Goal: Task Accomplishment & Management: Manage account settings

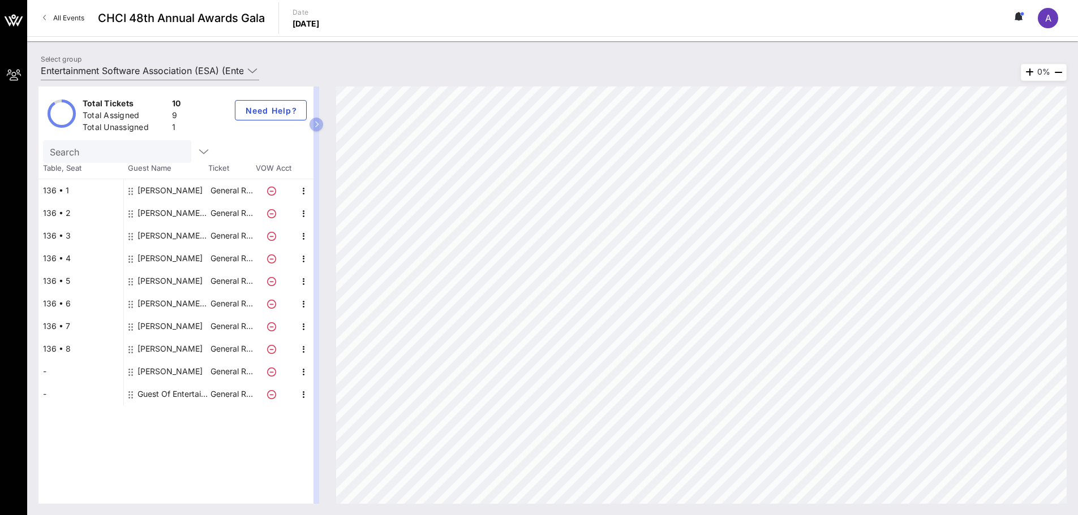
click at [165, 235] on div "[PERSON_NAME] Entertainment Software Association (ESA)" at bounding box center [172, 236] width 71 height 23
click at [44, 372] on div "-" at bounding box center [80, 371] width 85 height 23
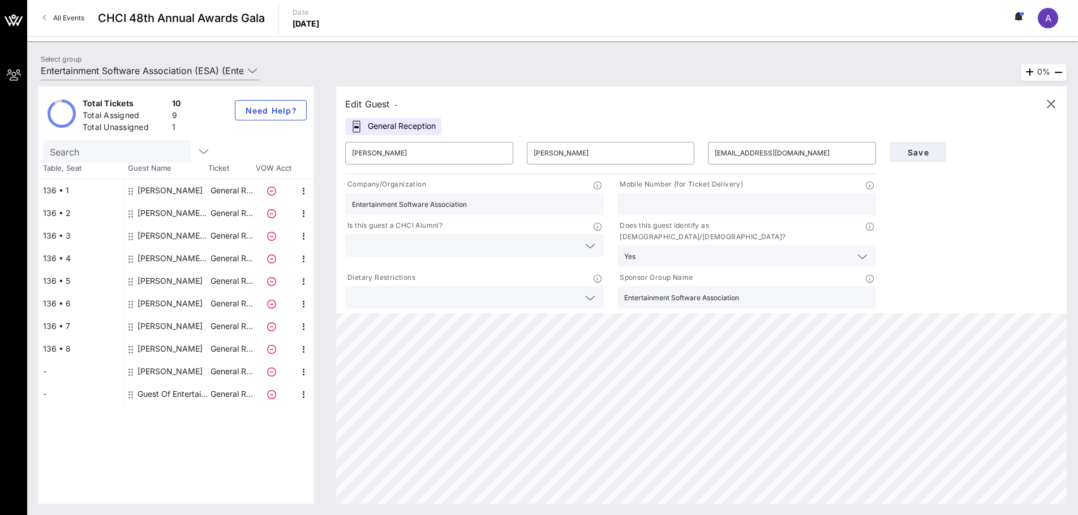
click at [185, 397] on div "Guest Of Entertainment Software Association (ESA)" at bounding box center [172, 394] width 71 height 23
type input "Guest Of"
type input "Entertainment Software Association (ESA)"
click at [182, 392] on div "Guest Of Entertainment Software Association (ESA)" at bounding box center [172, 394] width 71 height 23
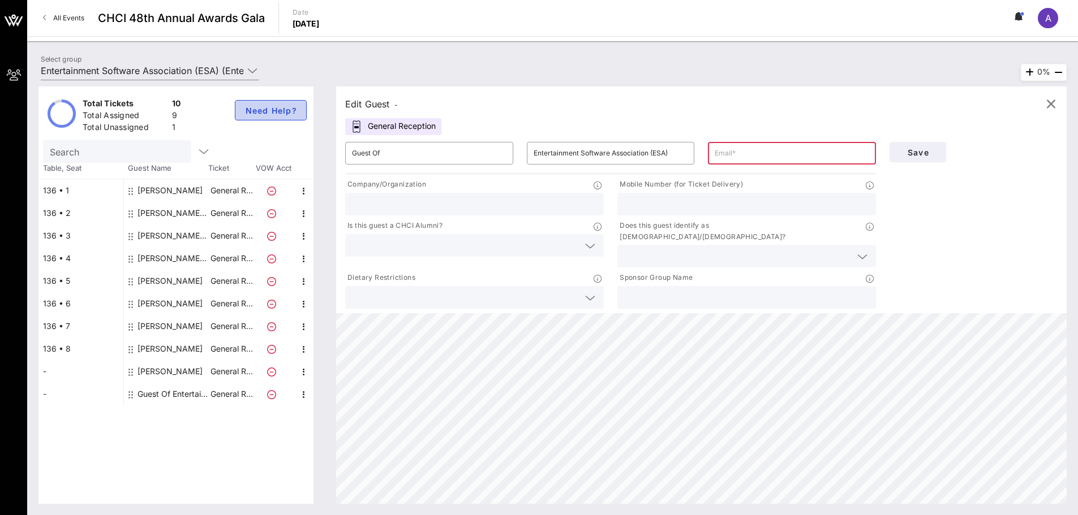
click at [242, 106] on button "Need Help?" at bounding box center [271, 110] width 72 height 20
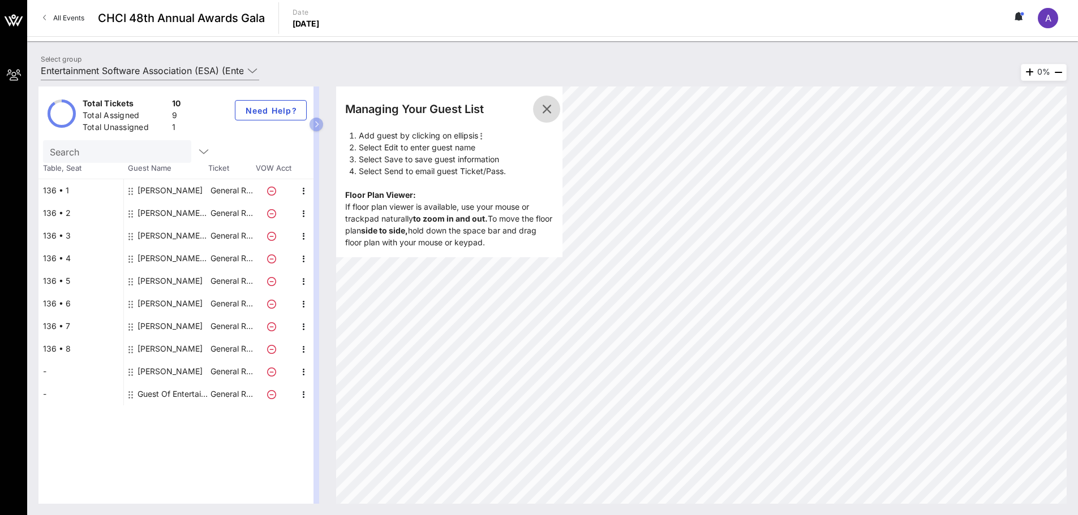
click at [546, 111] on icon "button" at bounding box center [547, 109] width 14 height 14
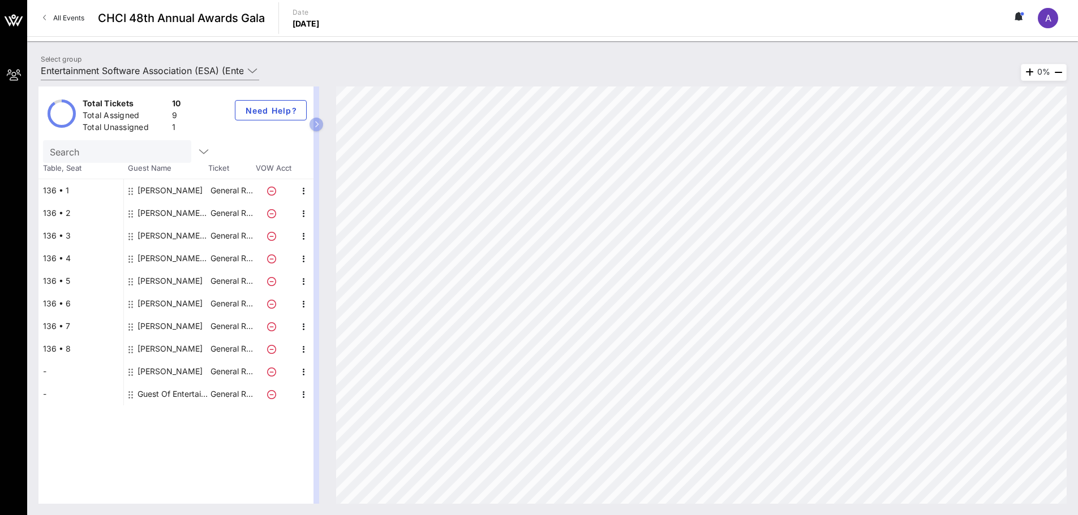
click at [163, 193] on div "[PERSON_NAME]" at bounding box center [169, 190] width 65 height 23
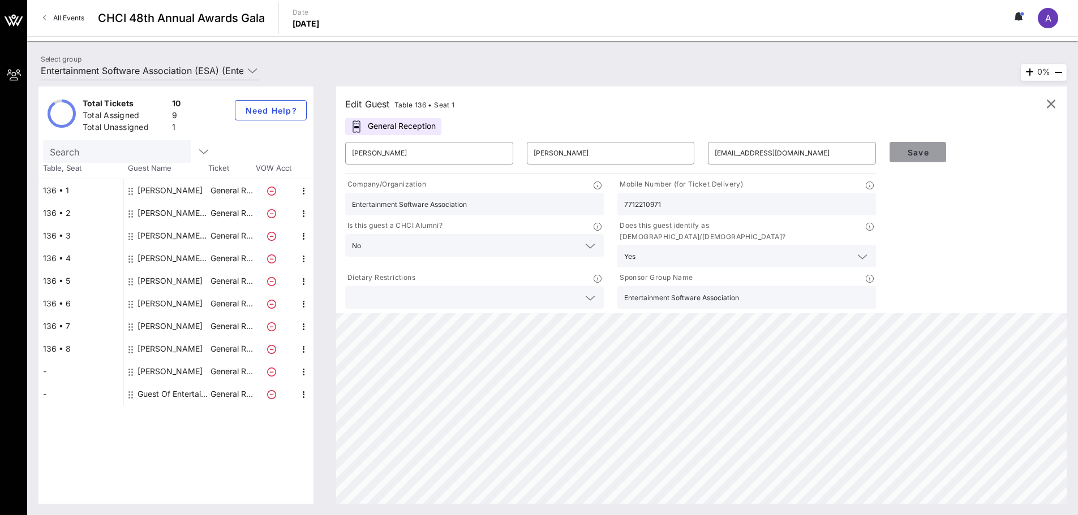
click at [908, 145] on button "Save" at bounding box center [917, 152] width 57 height 20
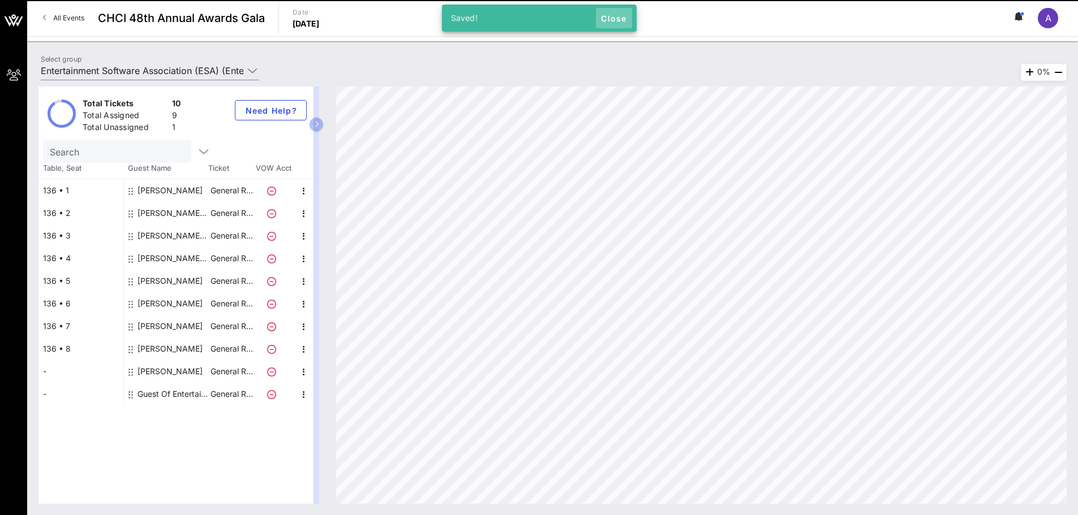
click at [620, 12] on button "Close" at bounding box center [614, 18] width 36 height 20
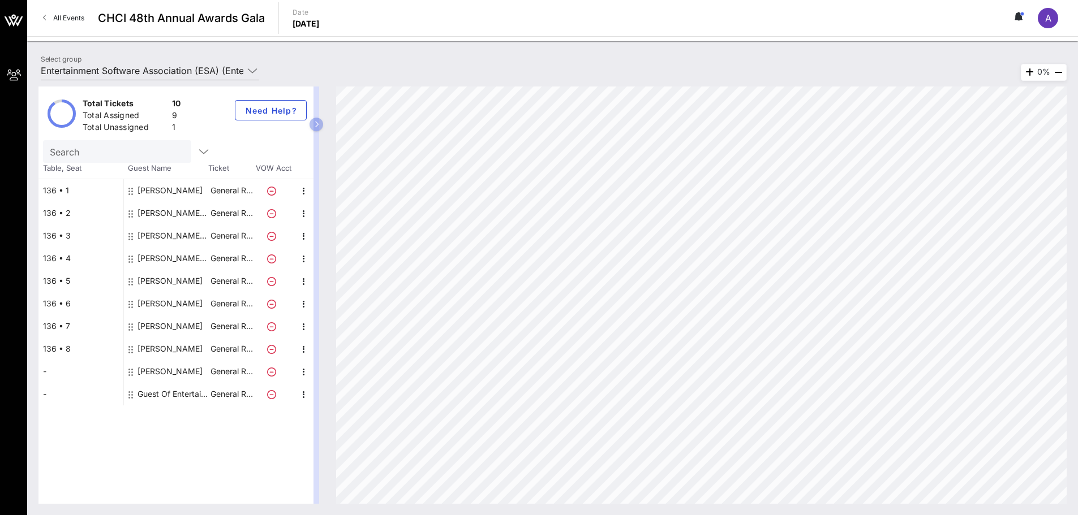
click at [174, 212] on div "[PERSON_NAME] Entertainment Software Association (ESA)" at bounding box center [172, 213] width 71 height 23
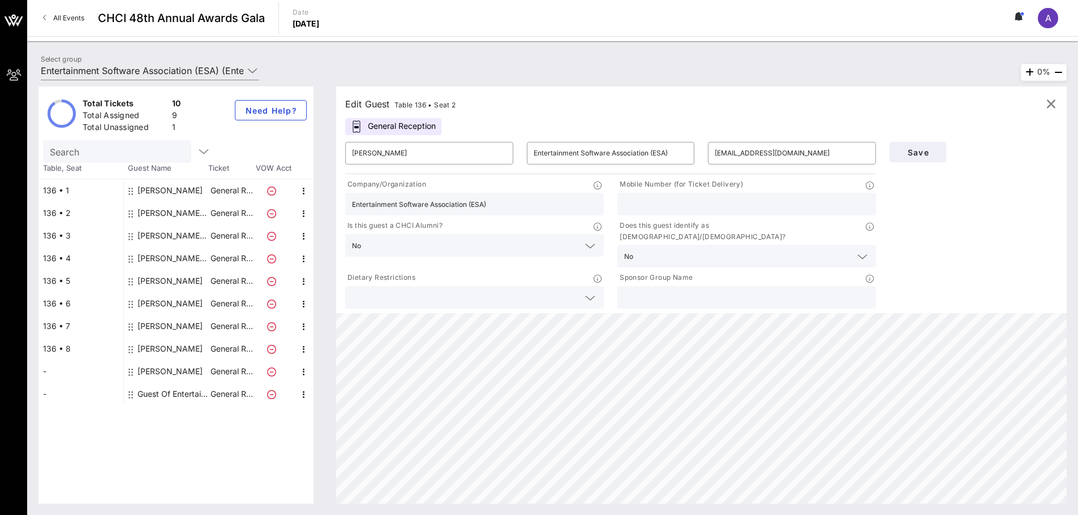
click at [176, 187] on div "[PERSON_NAME]" at bounding box center [169, 190] width 65 height 23
type input "[PERSON_NAME]"
type input "[EMAIL_ADDRESS][DOMAIN_NAME]"
type input "Entertainment Software Association"
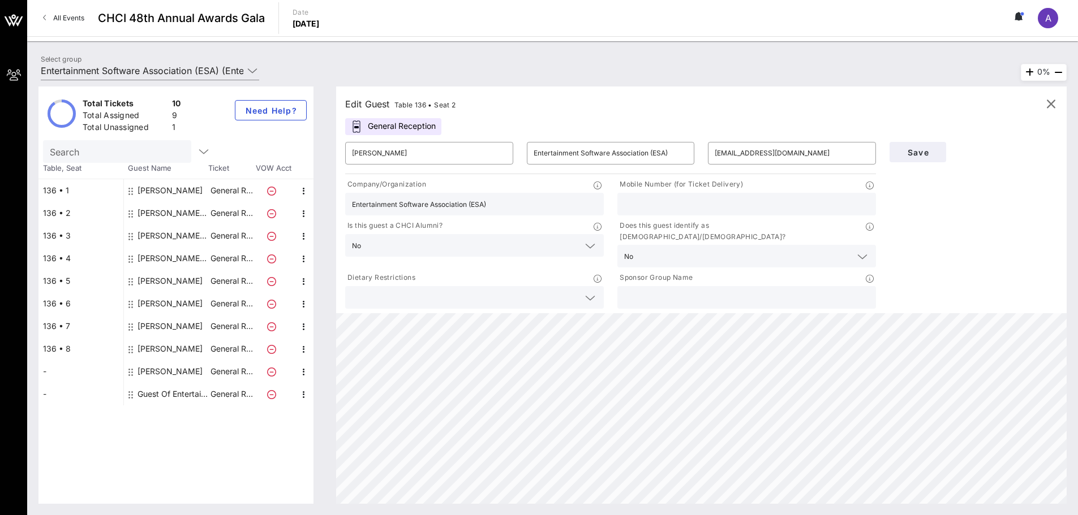
type input "7712210971"
type input "Entertainment Software Association"
click at [174, 207] on div "[PERSON_NAME] Entertainment Software Association (ESA)" at bounding box center [172, 213] width 71 height 23
type input "[PERSON_NAME]"
type input "Entertainment Software Association (ESA)"
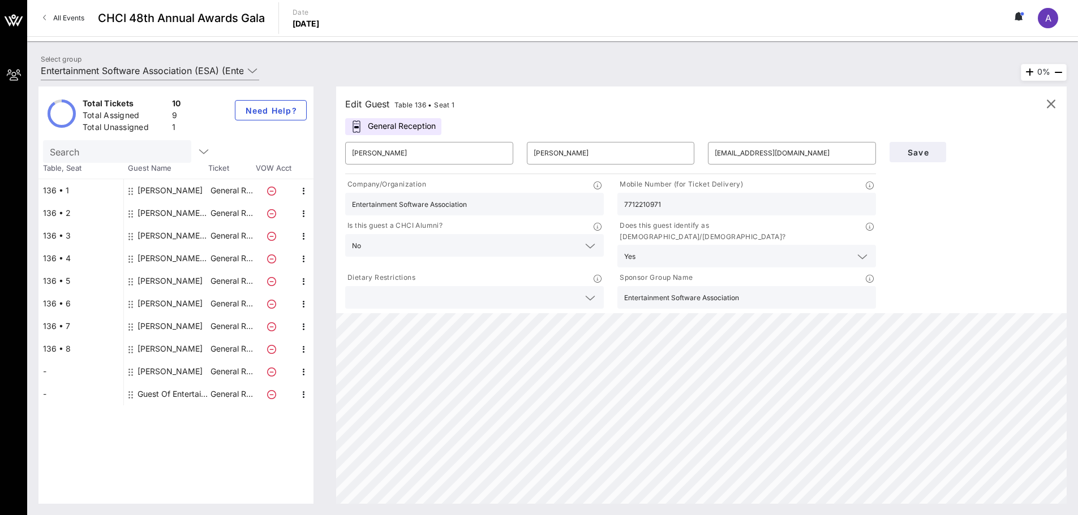
type input "[EMAIL_ADDRESS][DOMAIN_NAME]"
type input "Entertainment Software Association (ESA)"
click at [174, 232] on div "[PERSON_NAME] Entertainment Software Association (ESA)" at bounding box center [172, 236] width 71 height 23
type input "[PERSON_NAME]"
type input "[EMAIL_ADDRESS][DOMAIN_NAME]"
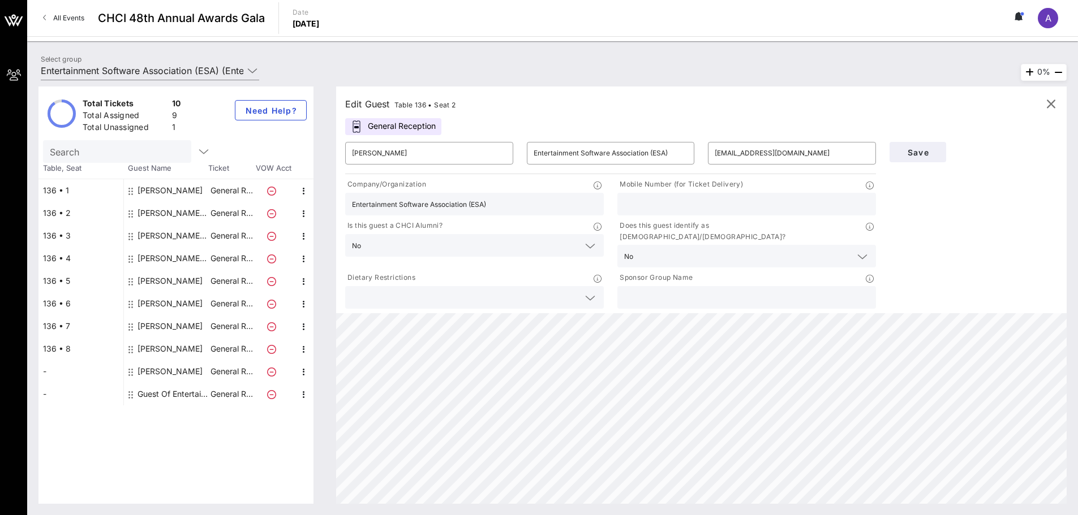
type input "[PHONE_NUMBER]"
click at [174, 252] on div "[PERSON_NAME] Entertainment Software Association (ESA)" at bounding box center [172, 258] width 71 height 23
type input "[PERSON_NAME]"
type input "[EMAIL_ADDRESS][DOMAIN_NAME]"
type input "Entertainment Software Association"
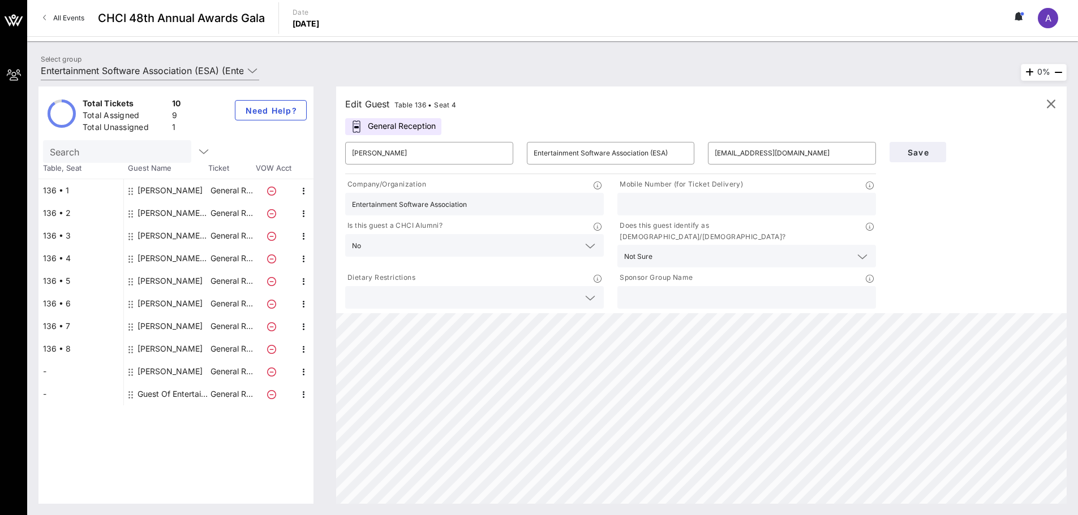
click at [173, 282] on div "[PERSON_NAME]" at bounding box center [169, 281] width 65 height 23
type input "[PERSON_NAME]"
type input "[PERSON_NAME][EMAIL_ADDRESS][PERSON_NAME][DOMAIN_NAME]"
type input "8185992784"
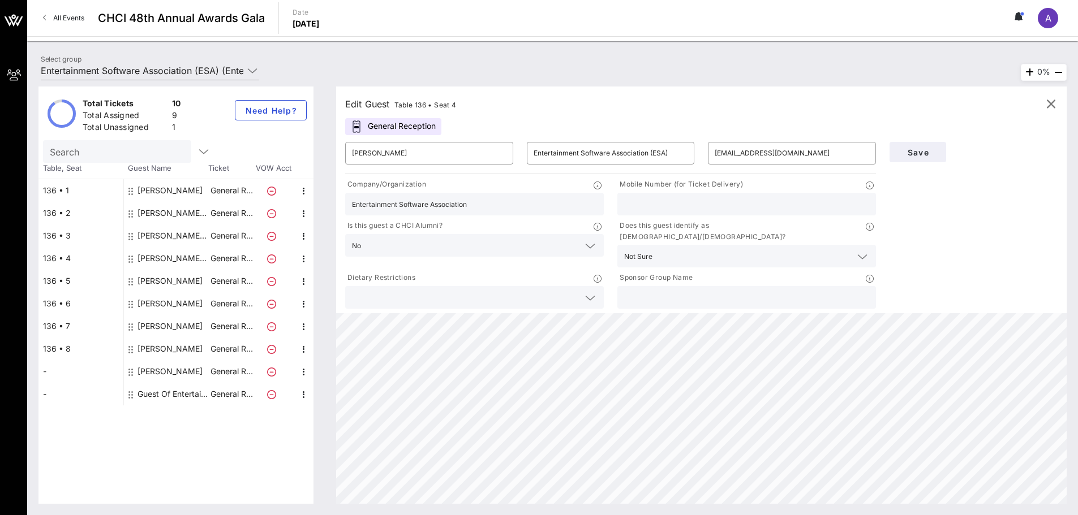
type input "Entertainment Software Association"
click at [173, 304] on div "[PERSON_NAME]" at bounding box center [169, 304] width 65 height 23
type input "[PERSON_NAME]"
type input "[PERSON_NAME][EMAIL_ADDRESS][PERSON_NAME][DOMAIN_NAME]"
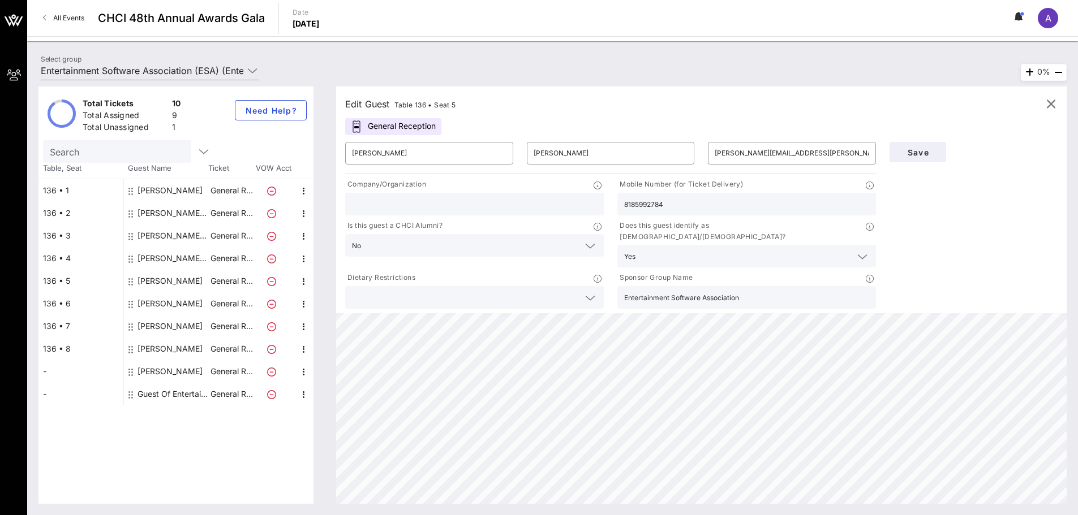
type input "6104055580"
click at [166, 346] on div "[PERSON_NAME]" at bounding box center [169, 349] width 65 height 23
type input "[PERSON_NAME]"
type input "Grams"
type input "[PERSON_NAME][EMAIL_ADDRESS][PERSON_NAME][DOMAIN_NAME]"
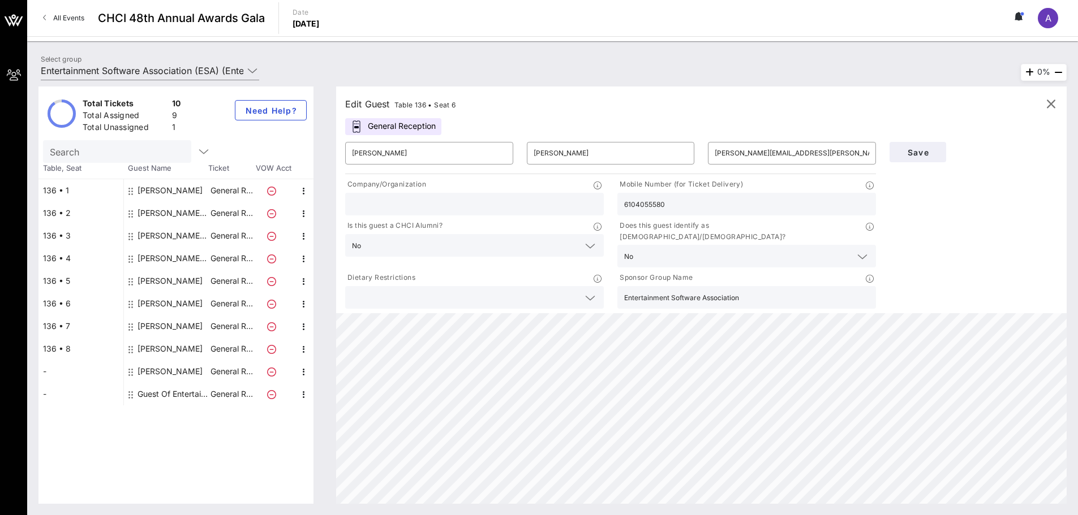
type input "Office of Senator [PERSON_NAME]"
click at [169, 368] on div "[PERSON_NAME]" at bounding box center [169, 371] width 65 height 23
type input "[PERSON_NAME]"
type input "[EMAIL_ADDRESS][DOMAIN_NAME]"
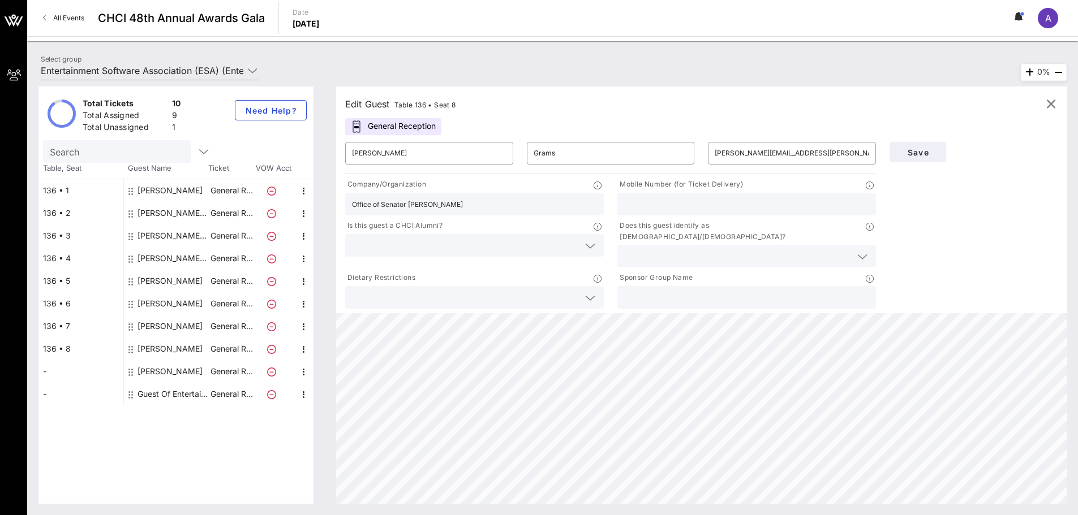
type input "Entertainment Software Association"
click at [169, 390] on div "Guest Of Entertainment Software Association (ESA)" at bounding box center [172, 394] width 71 height 23
type input "Guest Of"
type input "Entertainment Software Association (ESA)"
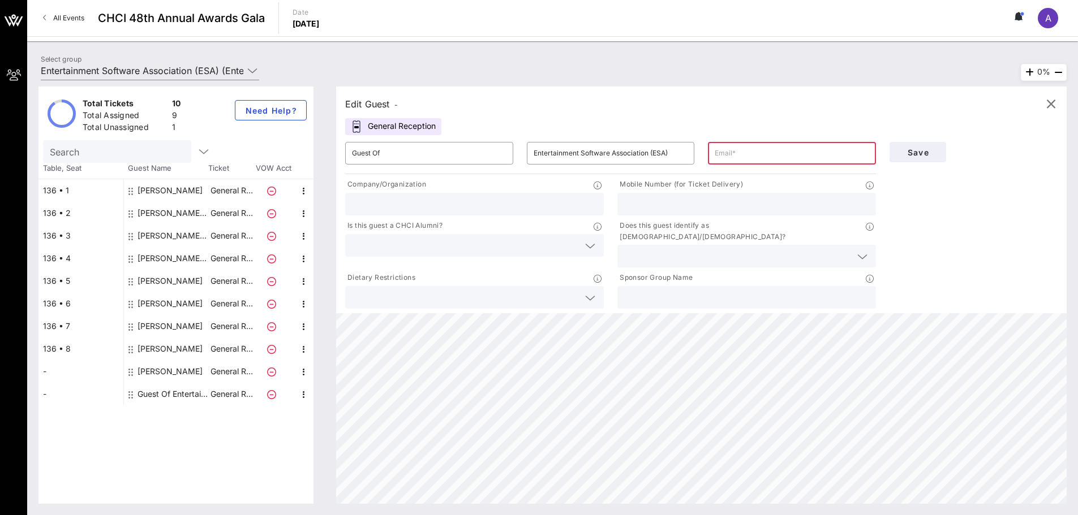
click at [169, 377] on div "[PERSON_NAME]" at bounding box center [169, 371] width 65 height 23
type input "[PERSON_NAME]"
type input "[EMAIL_ADDRESS][DOMAIN_NAME]"
type input "Entertainment Software Association"
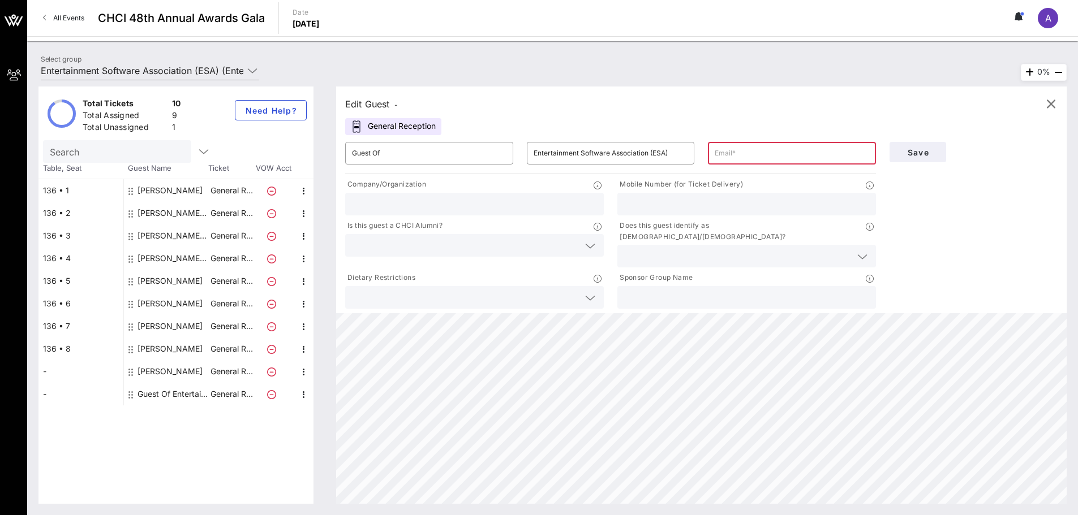
type input "Entertainment Software Association"
click at [419, 246] on input "text" at bounding box center [465, 245] width 227 height 15
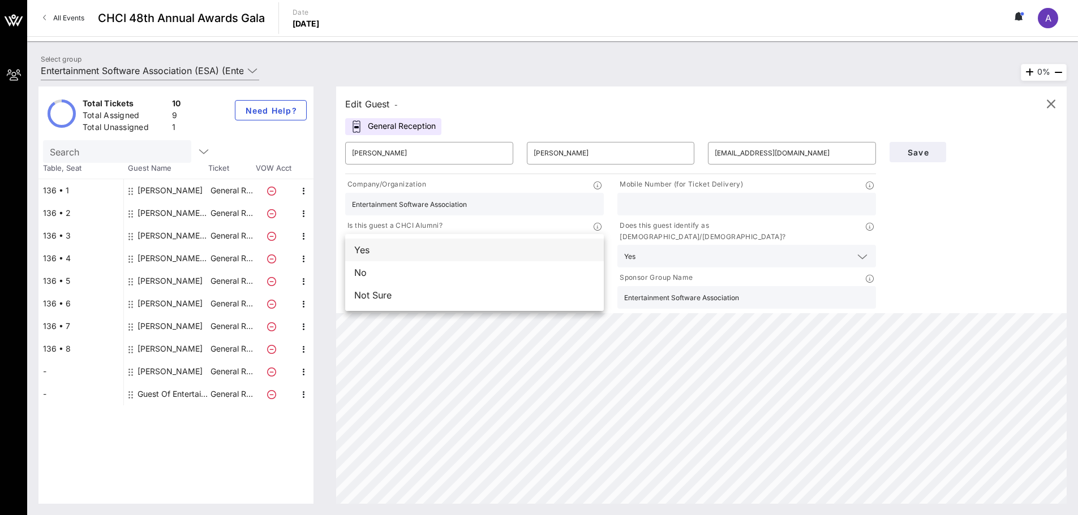
click at [410, 251] on div "Yes" at bounding box center [474, 250] width 259 height 23
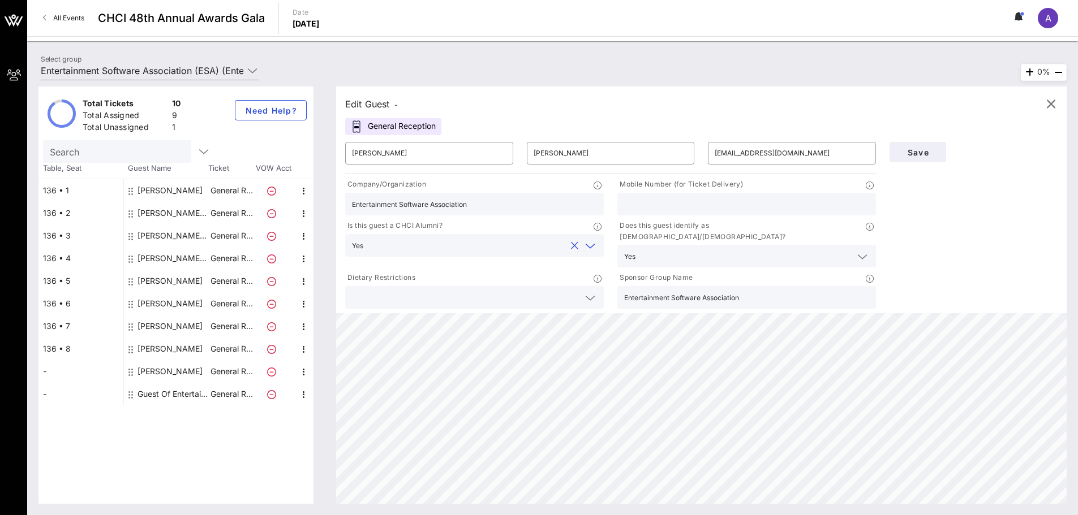
click at [177, 349] on div "[PERSON_NAME]" at bounding box center [169, 349] width 65 height 23
type input "[PERSON_NAME]"
type input "Grams"
type input "[PERSON_NAME][EMAIL_ADDRESS][PERSON_NAME][DOMAIN_NAME]"
type input "Office of Senator [PERSON_NAME]"
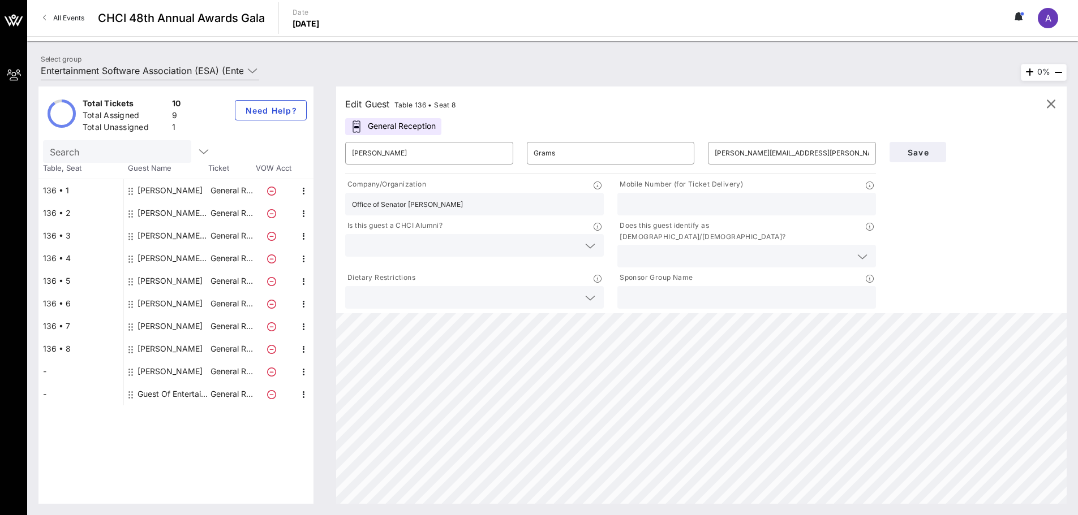
click at [177, 329] on div "[PERSON_NAME]" at bounding box center [169, 326] width 65 height 23
type input "Alyssa"
type input "Slaimen"
type input "[EMAIL_ADDRESS][DOMAIN_NAME]"
click at [174, 306] on div "[PERSON_NAME]" at bounding box center [169, 304] width 65 height 23
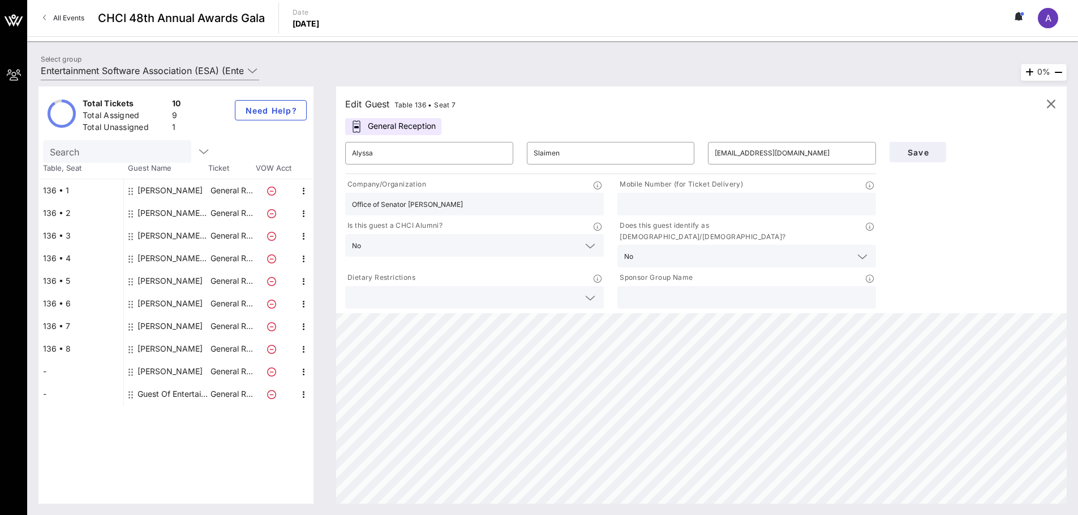
type input "[PERSON_NAME]"
type input "[PERSON_NAME][EMAIL_ADDRESS][PERSON_NAME][DOMAIN_NAME]"
type input "6104055580"
type input "Entertainment Software Association"
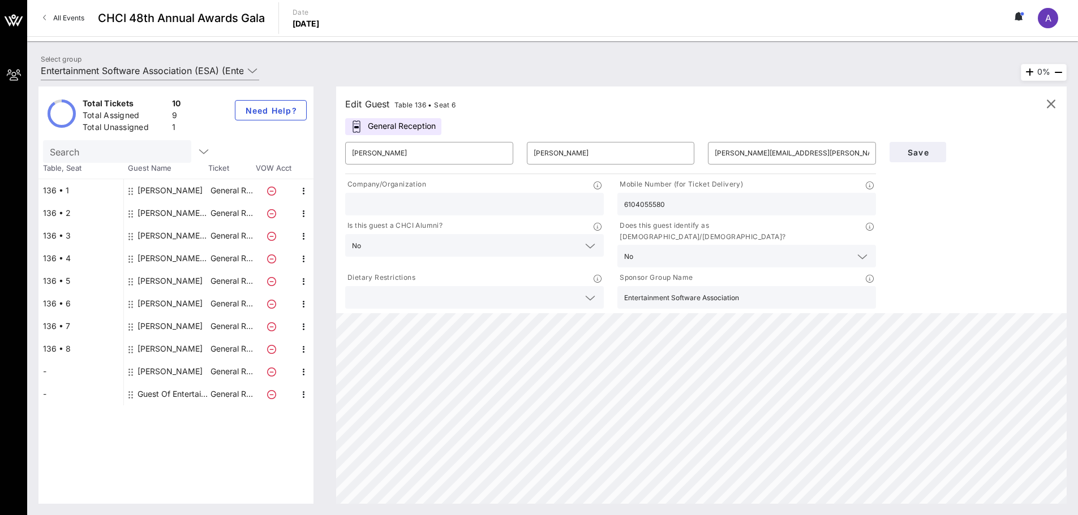
click at [174, 282] on div "[PERSON_NAME]" at bounding box center [169, 281] width 65 height 23
type input "[PERSON_NAME]"
type input "[PERSON_NAME][EMAIL_ADDRESS][PERSON_NAME][DOMAIN_NAME]"
type input "8185992784"
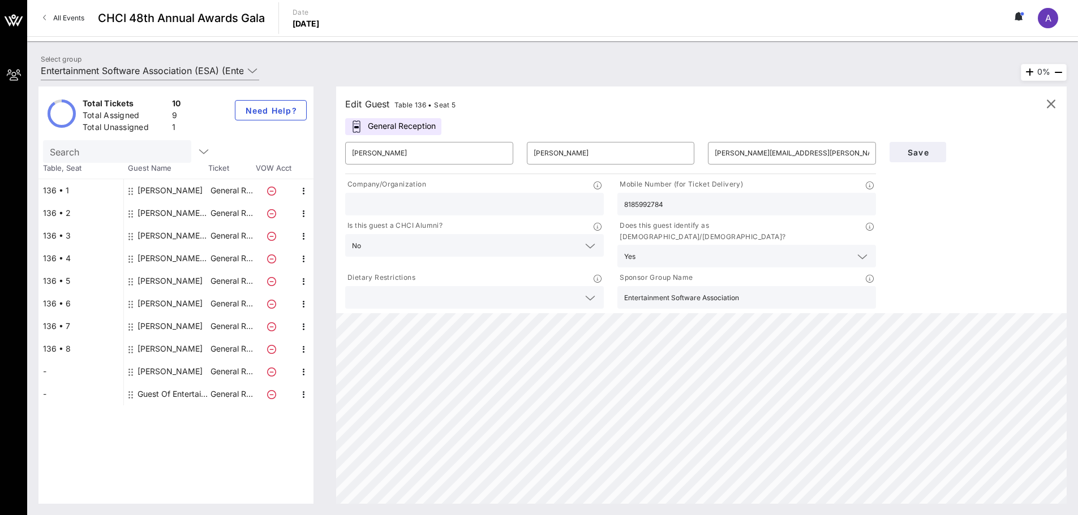
click at [177, 257] on div "[PERSON_NAME] Entertainment Software Association (ESA)" at bounding box center [172, 258] width 71 height 23
type input "[PERSON_NAME]"
type input "Entertainment Software Association (ESA)"
type input "[EMAIL_ADDRESS][DOMAIN_NAME]"
type input "Entertainment Software Association"
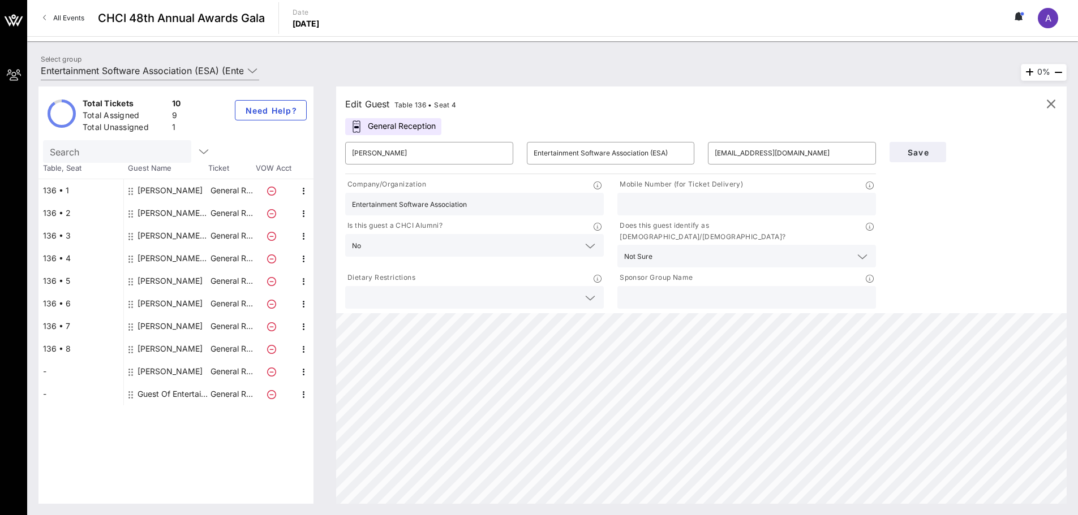
click at [177, 233] on div "[PERSON_NAME] Entertainment Software Association (ESA)" at bounding box center [172, 236] width 71 height 23
type input "[PERSON_NAME]"
type input "[EMAIL_ADDRESS][DOMAIN_NAME]"
type input "[PHONE_NUMBER]"
click at [269, 112] on span "Need Help?" at bounding box center [270, 111] width 53 height 10
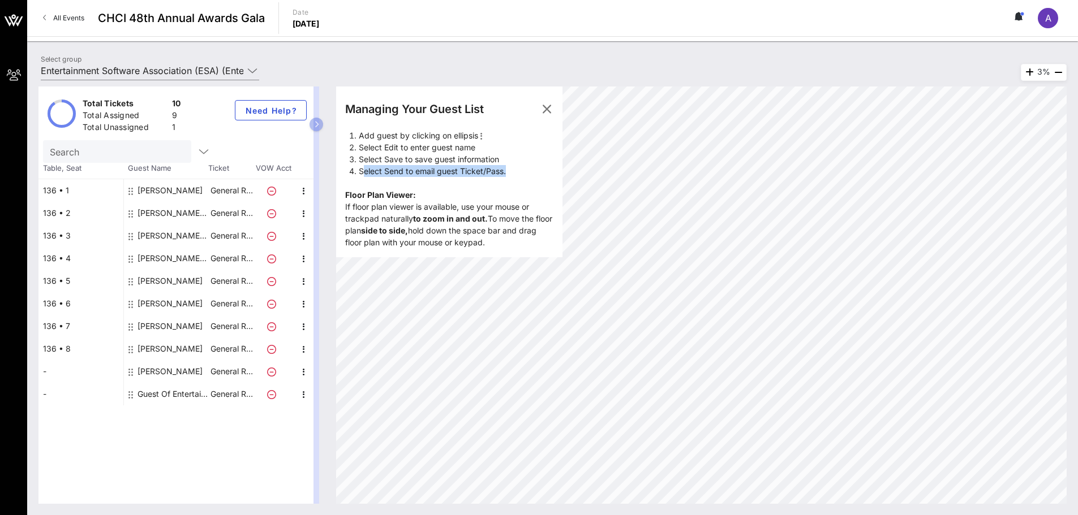
drag, startPoint x: 364, startPoint y: 170, endPoint x: 513, endPoint y: 169, distance: 148.3
click at [513, 169] on li "Select Send to email guest Ticket/Pass." at bounding box center [456, 171] width 195 height 12
drag, startPoint x: 517, startPoint y: 169, endPoint x: 362, endPoint y: 167, distance: 154.5
click at [362, 167] on li "Select Send to email guest Ticket/Pass." at bounding box center [456, 171] width 195 height 12
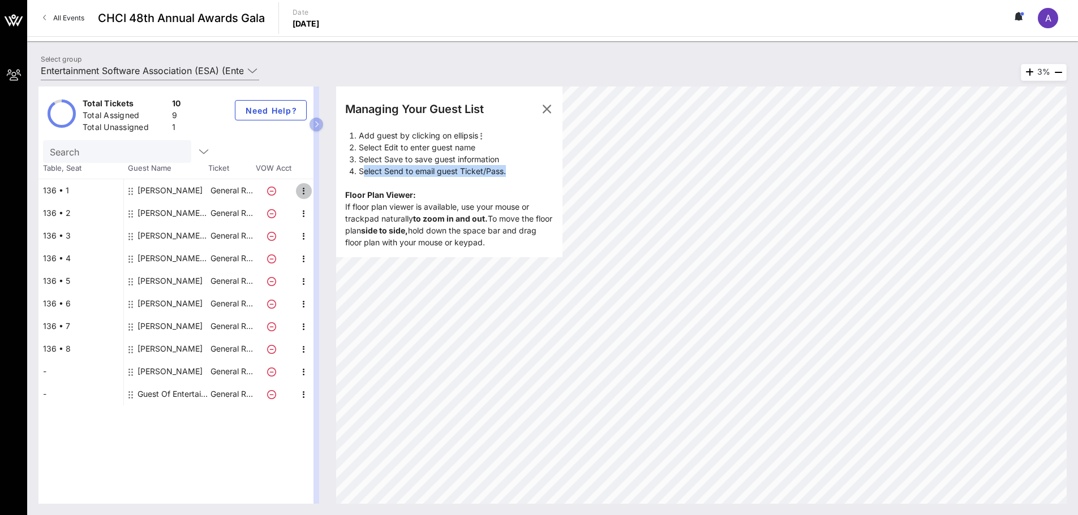
click at [308, 190] on icon "button" at bounding box center [304, 191] width 14 height 14
click at [551, 110] on icon "button" at bounding box center [547, 109] width 14 height 14
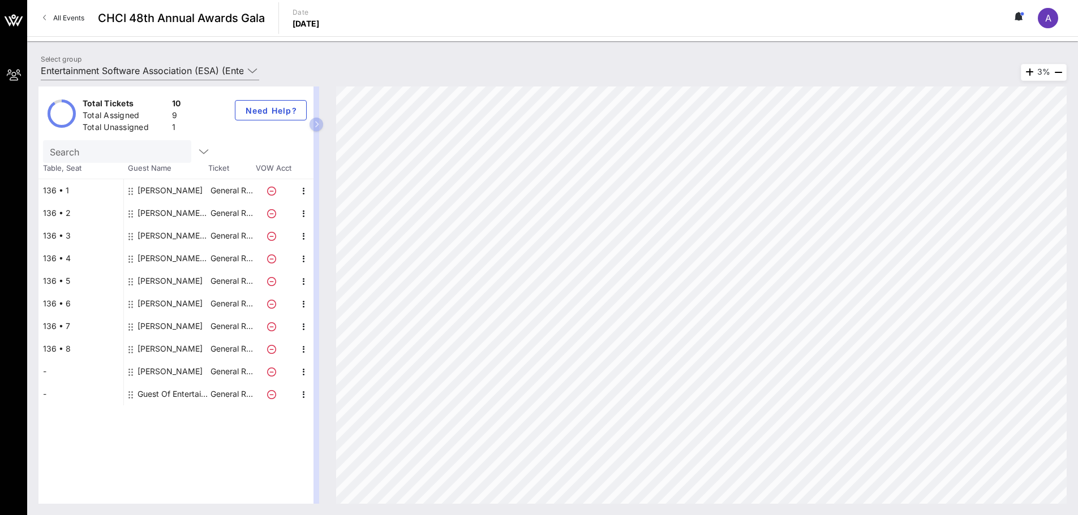
click at [317, 125] on icon "button" at bounding box center [316, 124] width 5 height 7
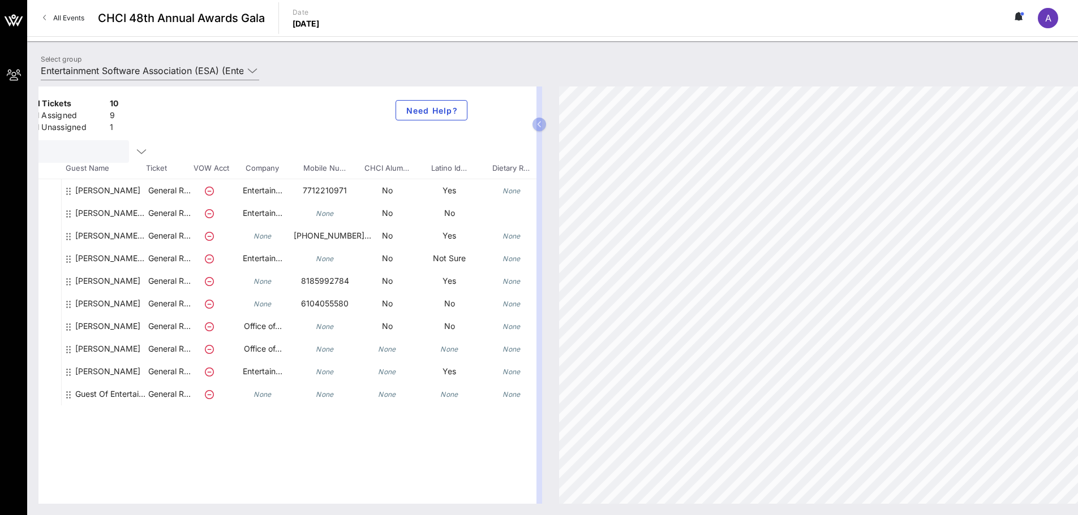
scroll to position [0, 150]
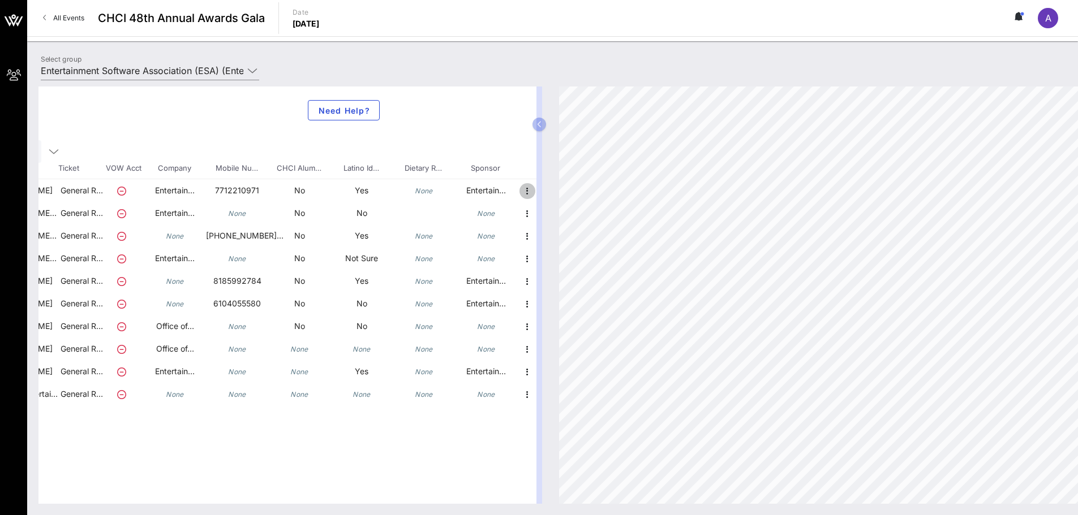
click at [522, 192] on icon "button" at bounding box center [528, 191] width 14 height 14
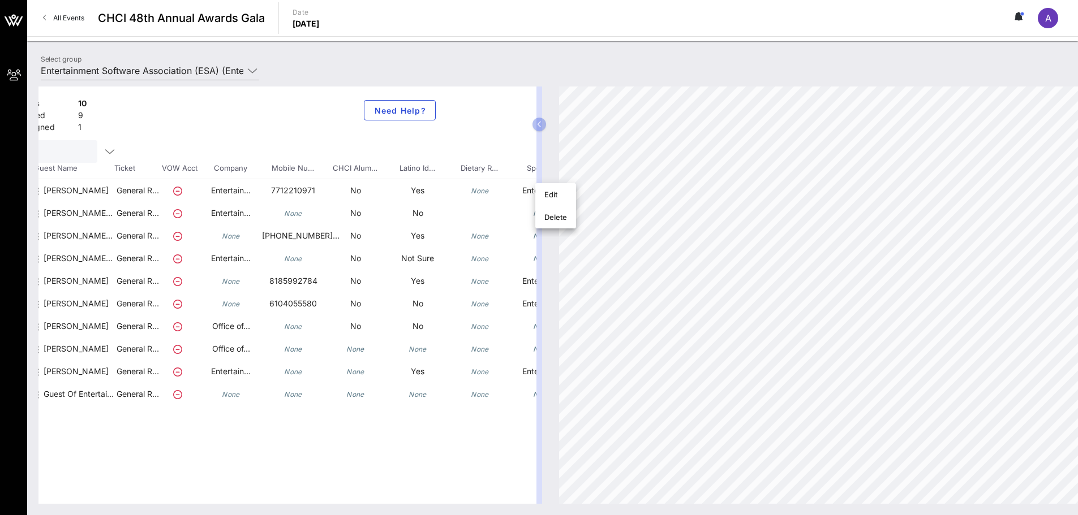
scroll to position [0, 0]
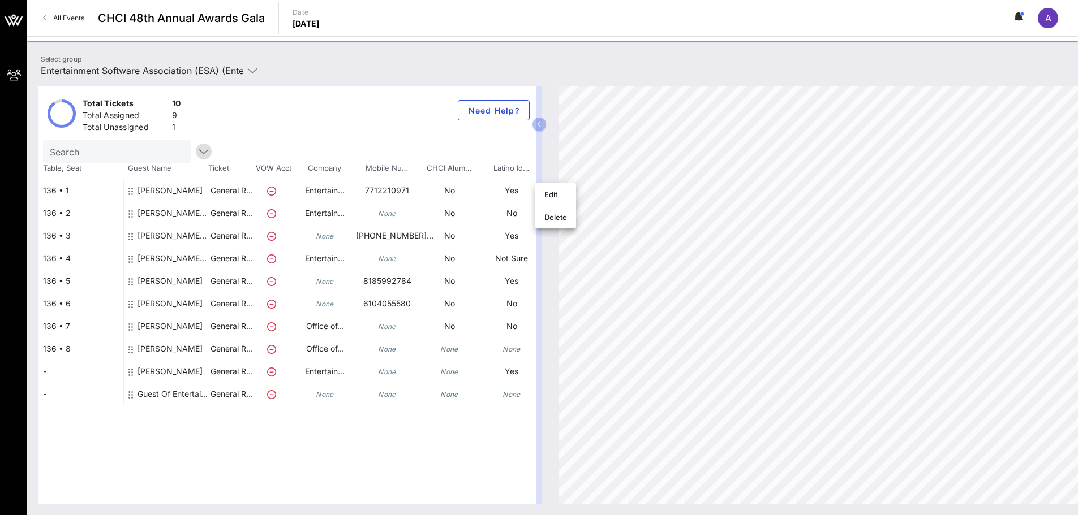
click at [197, 150] on icon "button" at bounding box center [204, 152] width 14 height 14
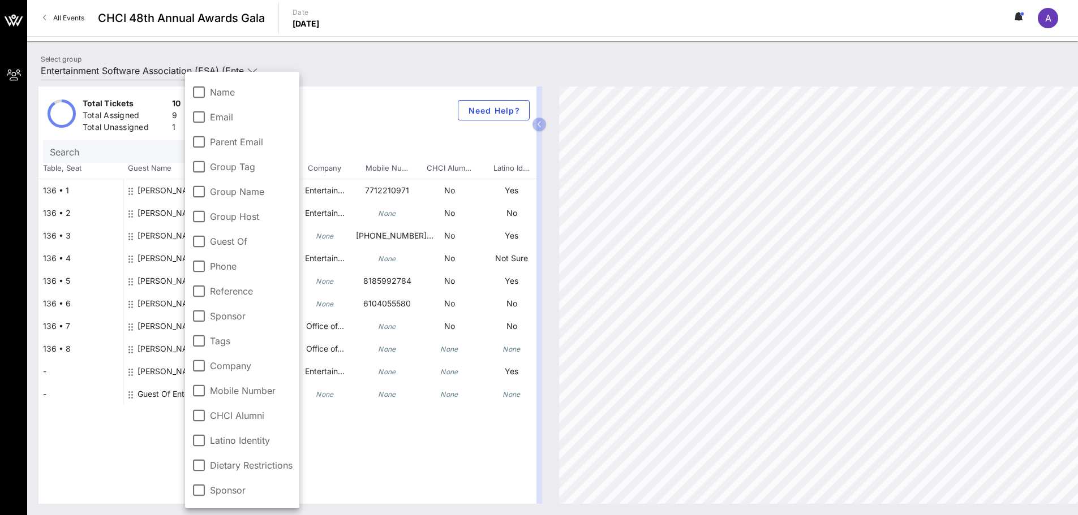
click at [351, 115] on div "Total Tickets 10 Total Assigned 9 Total Unassigned 1 Need Help?" at bounding box center [287, 114] width 498 height 54
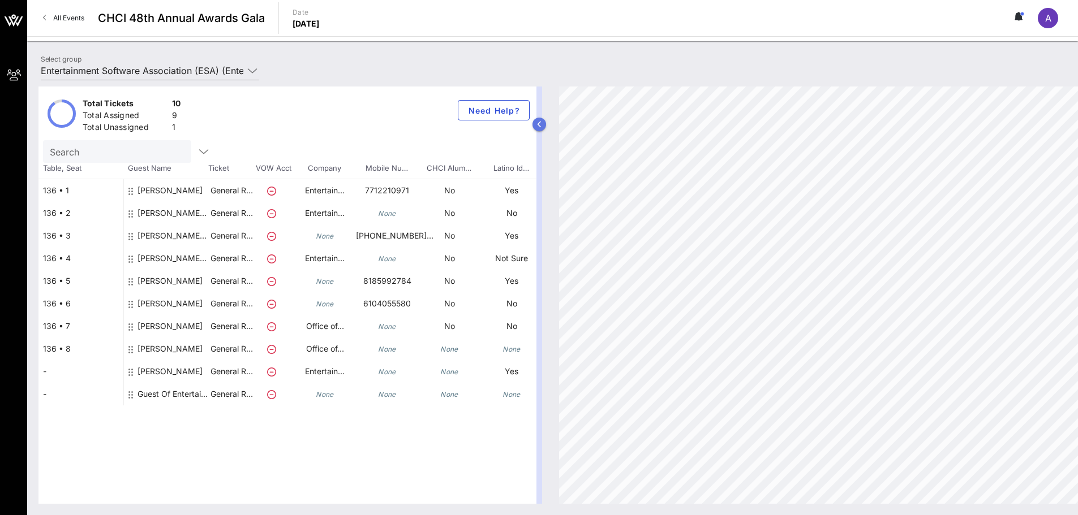
click at [540, 124] on icon "button" at bounding box center [539, 124] width 5 height 7
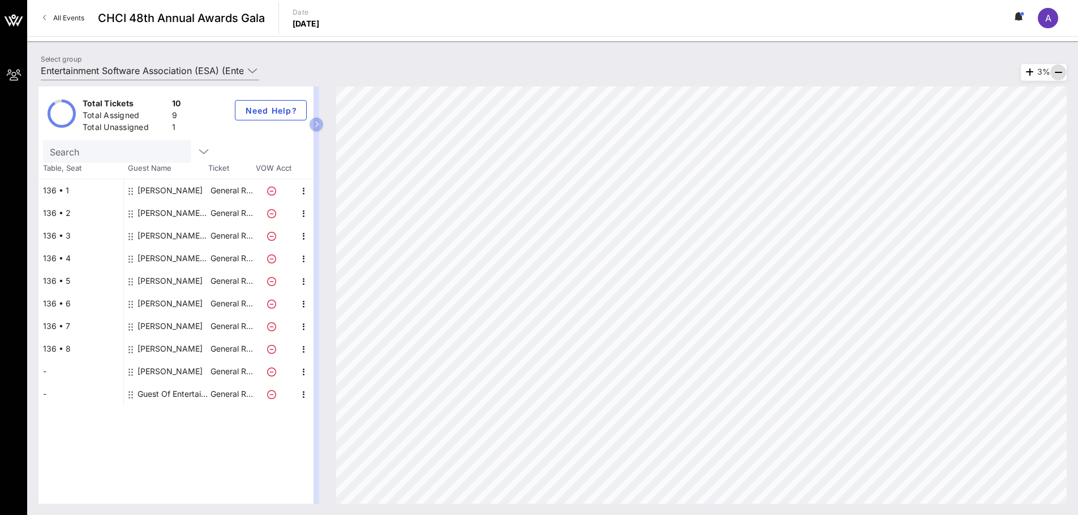
click at [1059, 74] on icon "button" at bounding box center [1058, 73] width 14 height 14
click at [1022, 73] on icon "button" at bounding box center [1029, 73] width 14 height 14
click at [1063, 71] on icon "button" at bounding box center [1058, 73] width 14 height 14
click at [264, 66] on div "Select group Entertainment Software Association (ESA) (Entertainment Software A…" at bounding box center [150, 73] width 232 height 37
click at [257, 68] on icon at bounding box center [252, 71] width 10 height 14
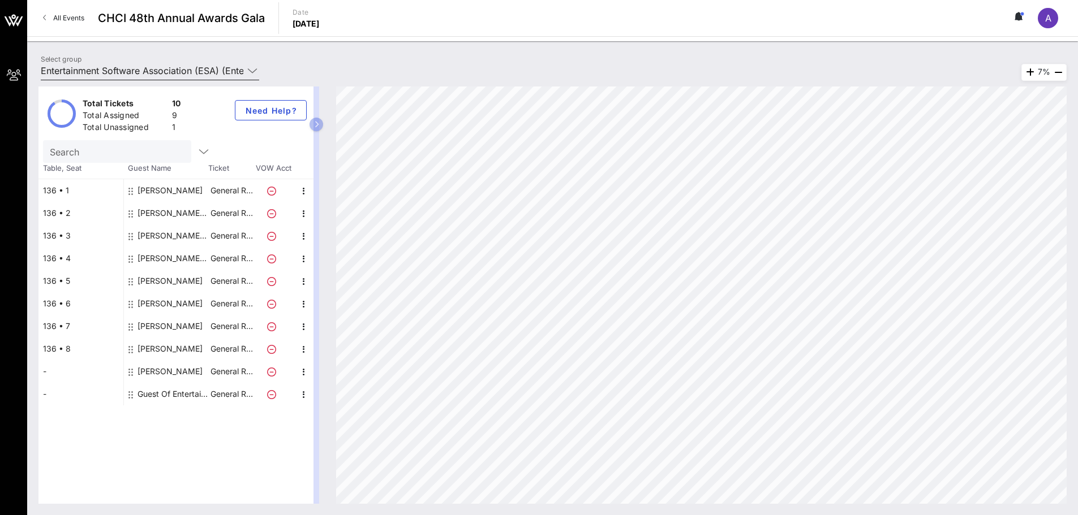
scroll to position [0, 342]
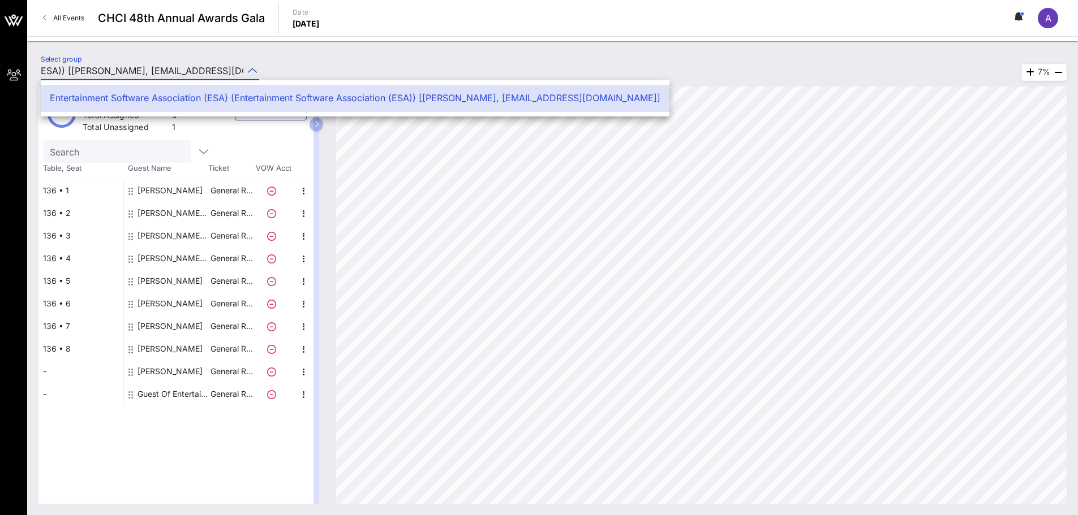
click at [254, 68] on icon at bounding box center [252, 71] width 10 height 14
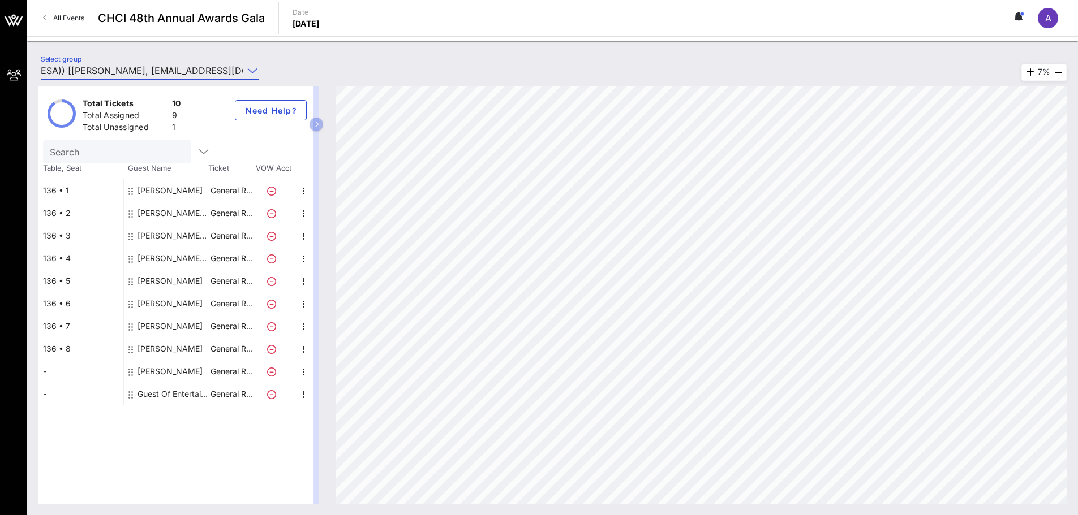
click at [104, 148] on input "Search" at bounding box center [116, 151] width 132 height 15
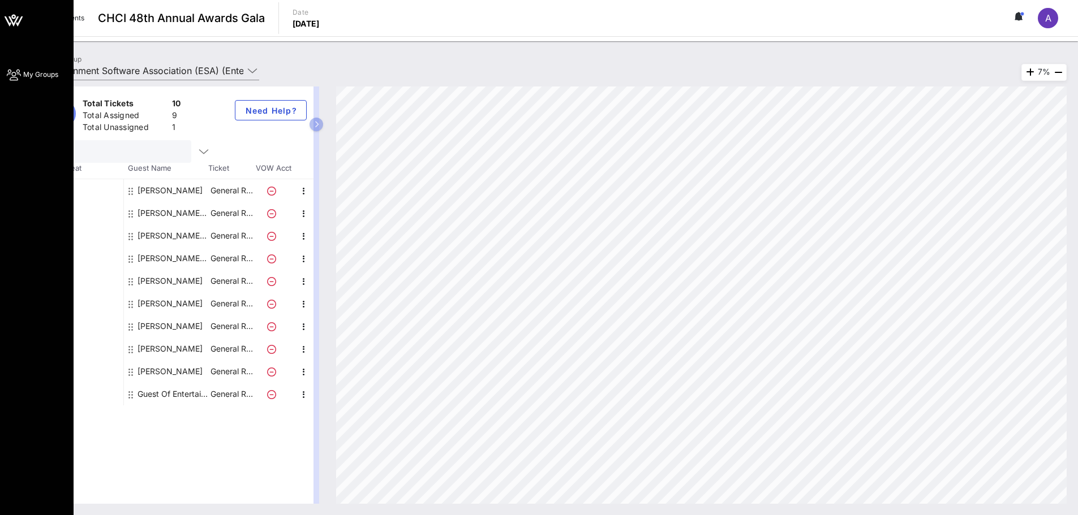
click at [24, 75] on span "My Groups" at bounding box center [40, 75] width 35 height 10
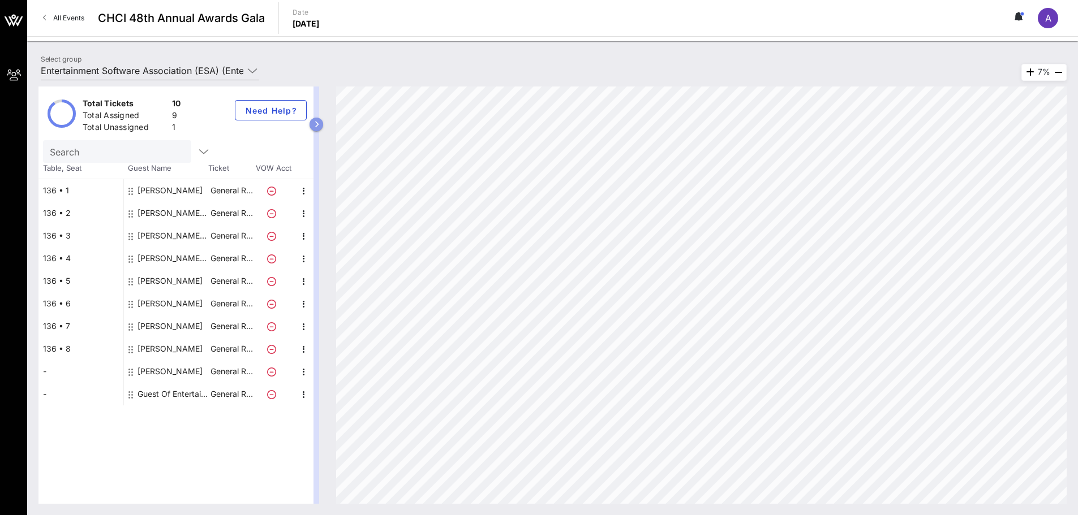
click at [318, 127] on icon "button" at bounding box center [316, 124] width 5 height 7
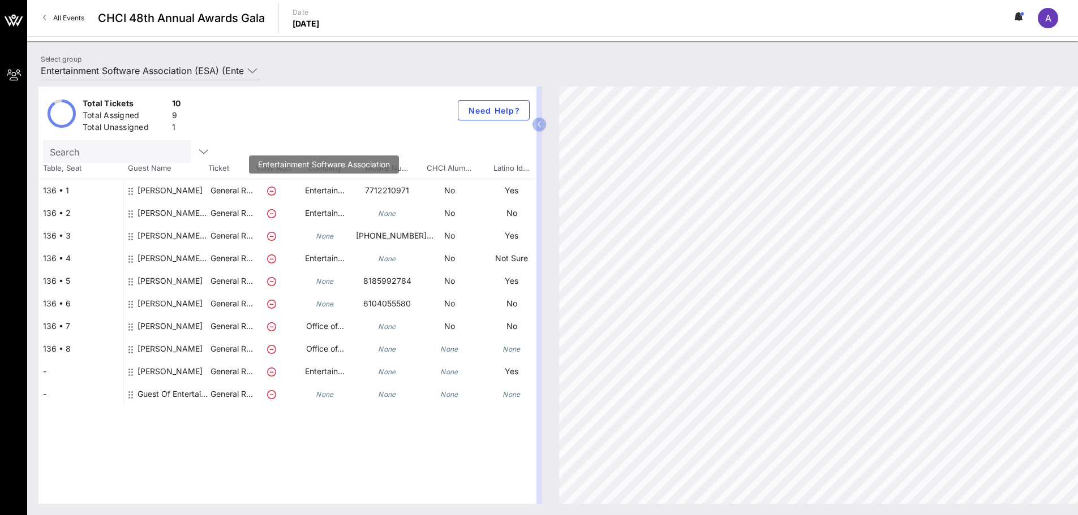
click at [320, 194] on p "Entertain…" at bounding box center [325, 190] width 62 height 23
click at [321, 210] on p "Entertain…" at bounding box center [325, 213] width 62 height 23
click at [324, 234] on icon "None" at bounding box center [325, 236] width 18 height 8
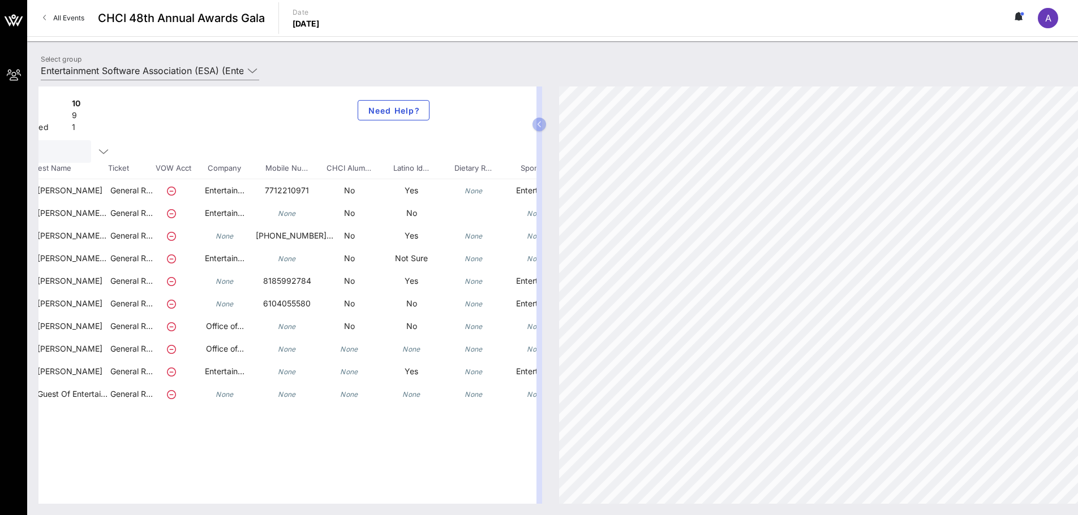
scroll to position [0, 150]
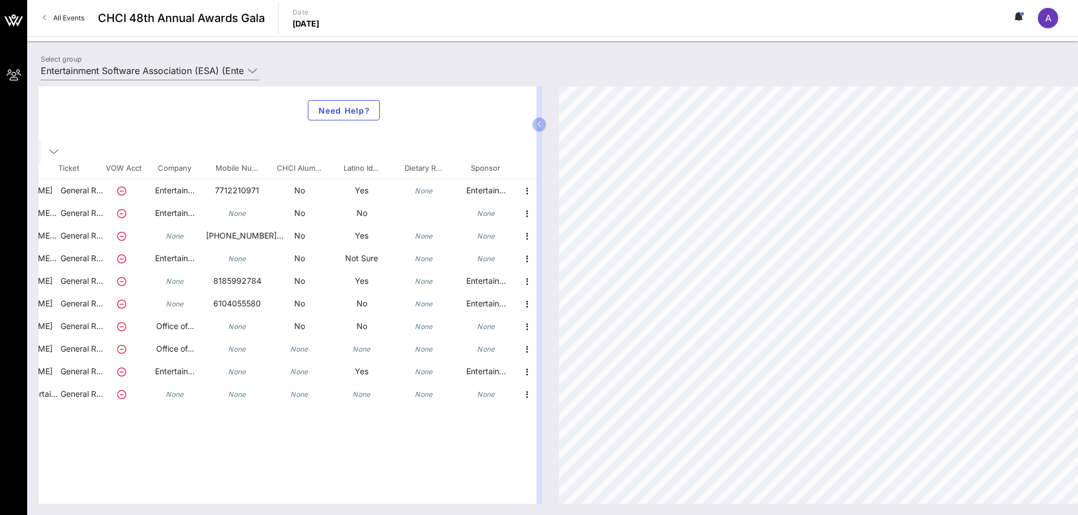
click at [418, 496] on div "Total Tickets 10 Total Assigned 9 Total Unassigned 1 Need Help? Search Table, S…" at bounding box center [287, 296] width 498 height 418
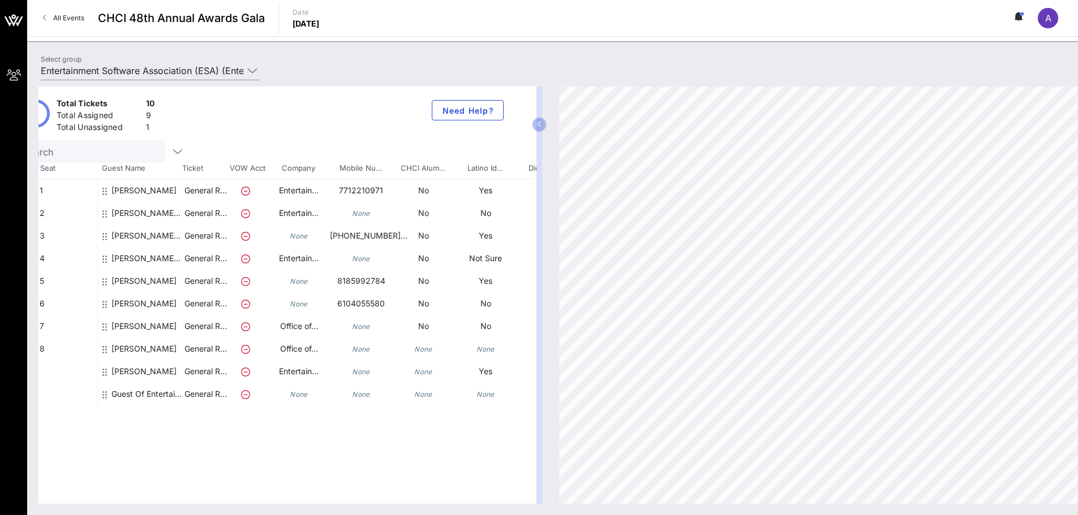
scroll to position [0, 0]
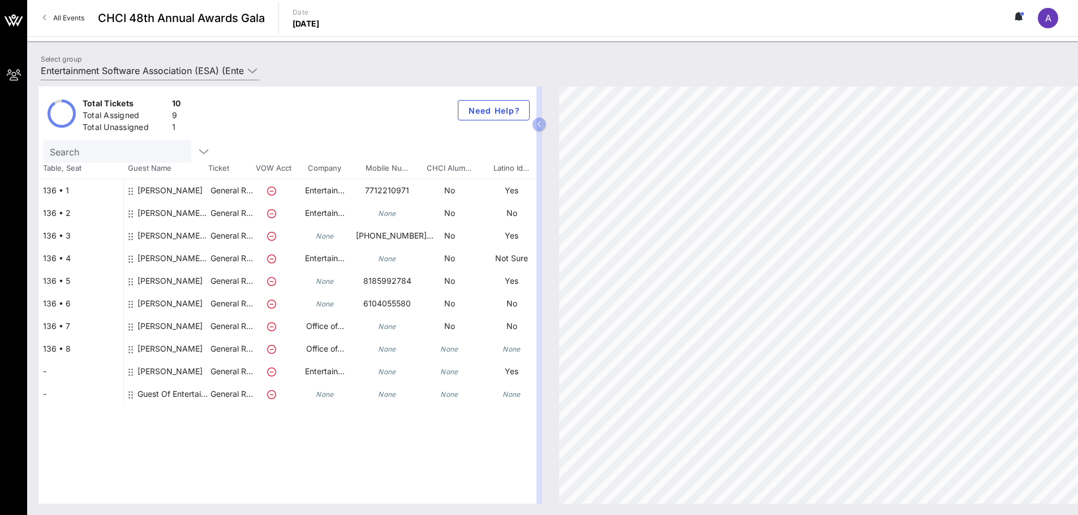
click at [177, 216] on div "[PERSON_NAME] Entertainment Software Association (ESA)" at bounding box center [172, 218] width 71 height 32
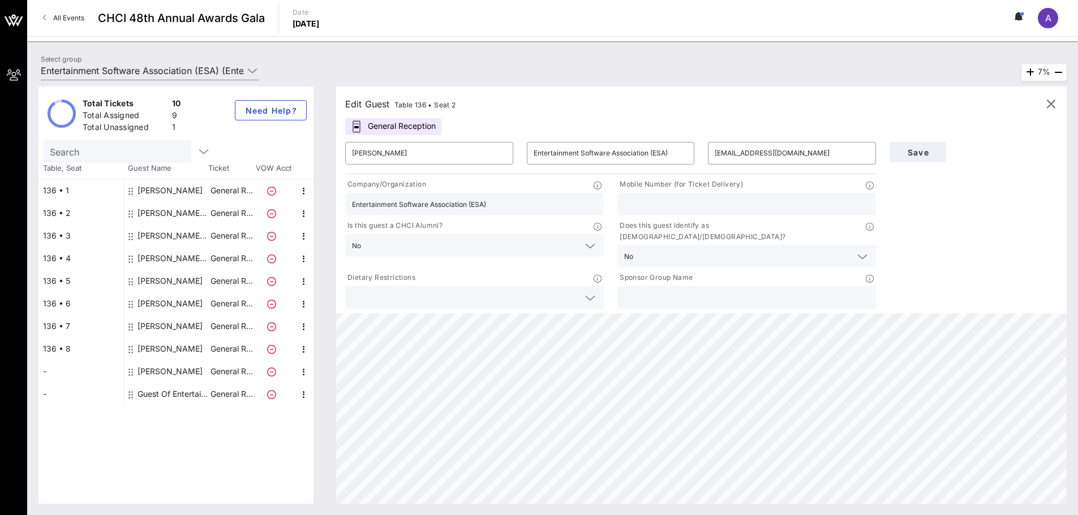
click at [485, 290] on input "text" at bounding box center [465, 297] width 227 height 15
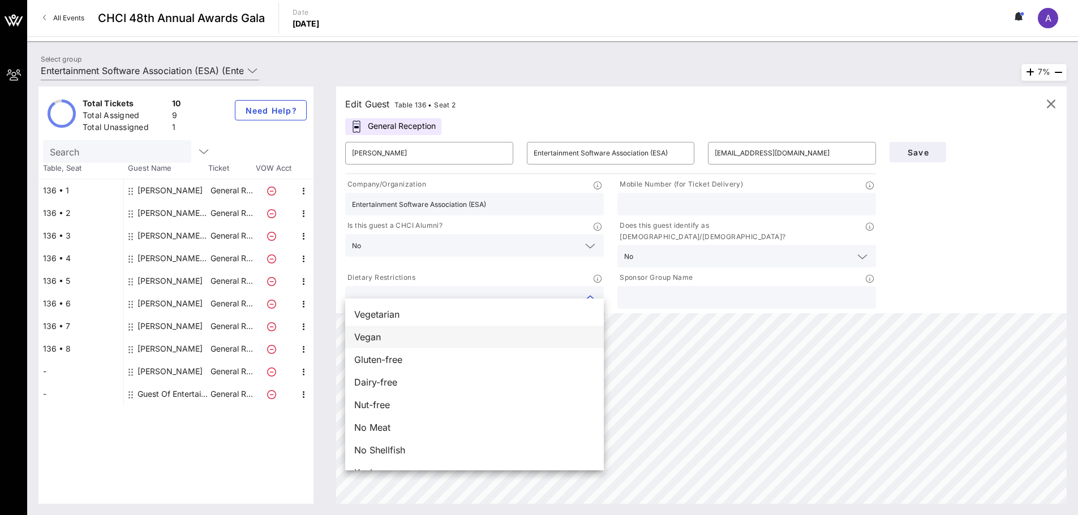
scroll to position [18, 0]
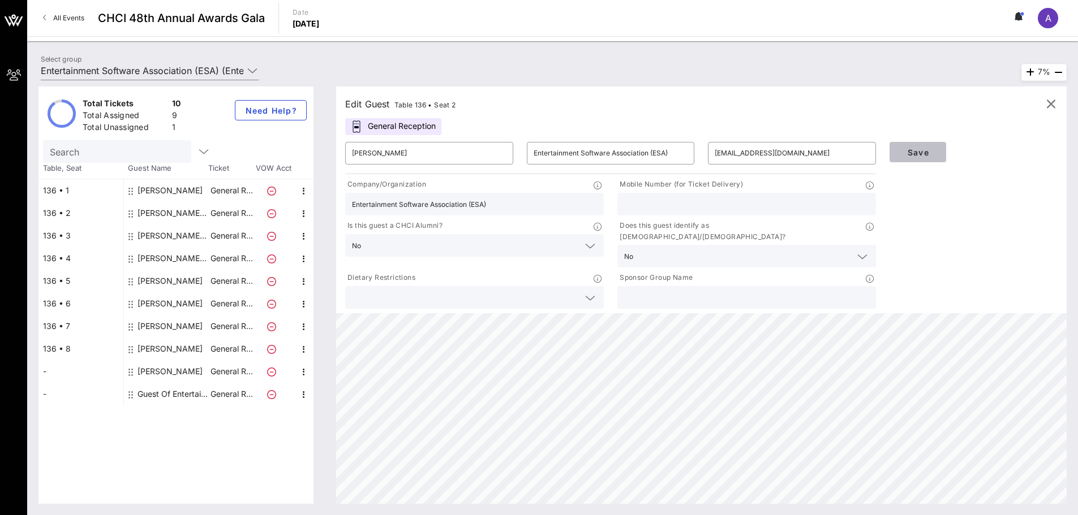
click at [930, 152] on span "Save" at bounding box center [917, 153] width 38 height 10
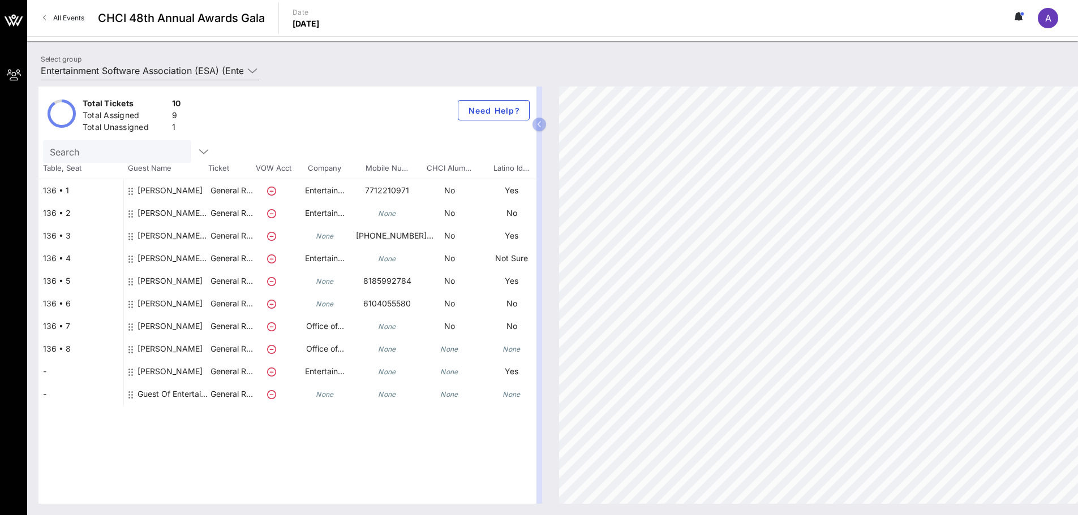
click at [1045, 16] on span "A" at bounding box center [1048, 17] width 6 height 11
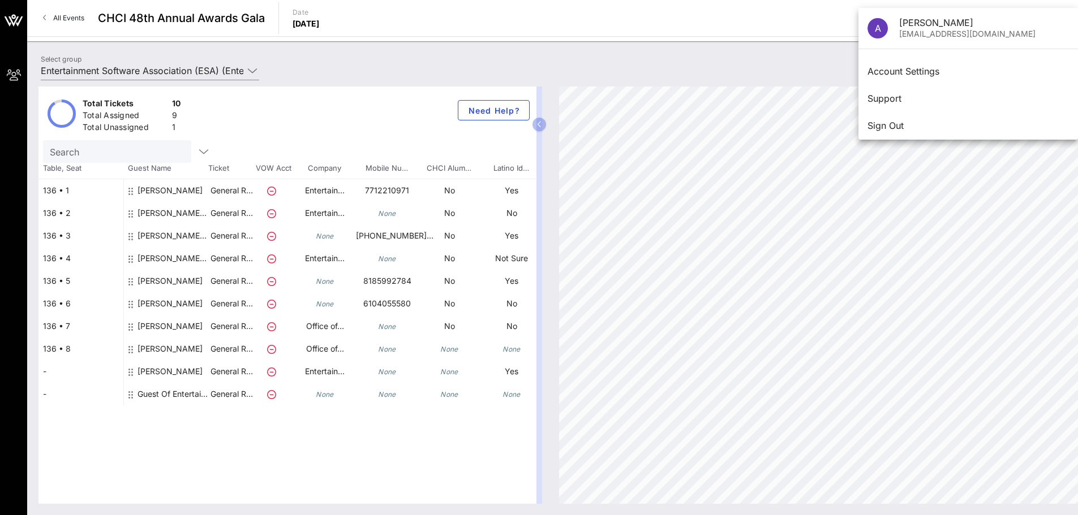
click at [798, 80] on div "Total Tickets 10 Total Assigned 9 Total Unassigned 1 Need Help? Search Table, S…" at bounding box center [552, 295] width 1051 height 440
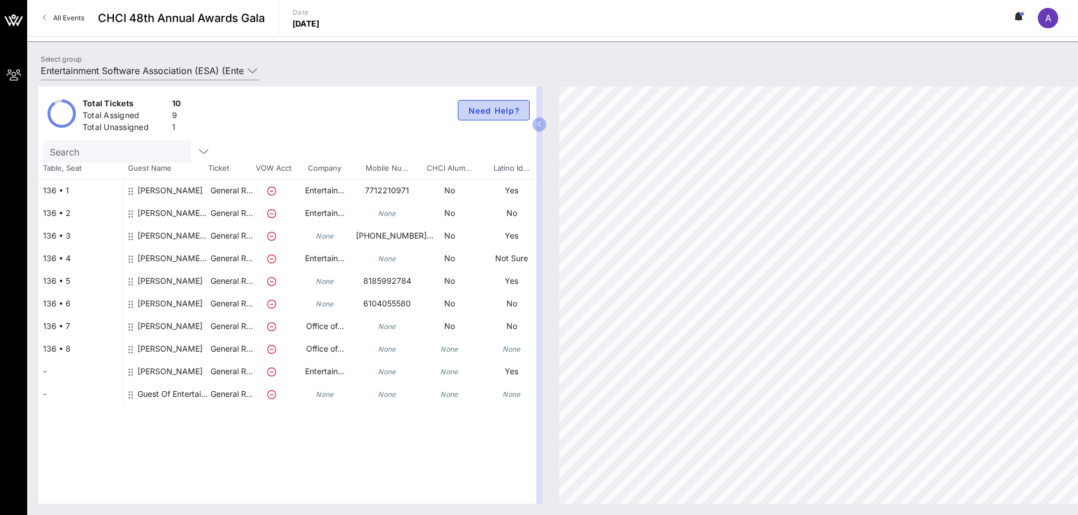
click at [488, 115] on span "Need Help?" at bounding box center [493, 111] width 53 height 10
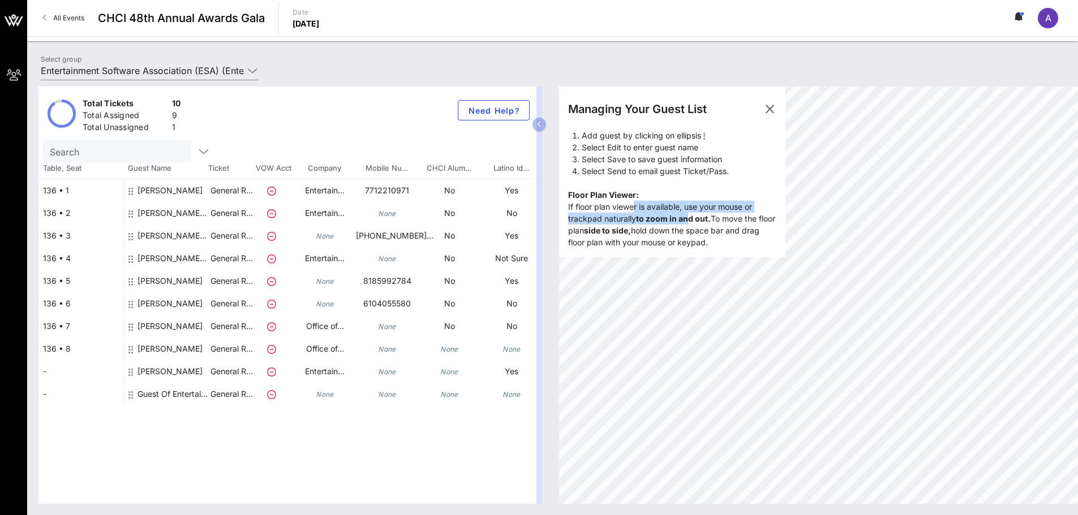
drag, startPoint x: 623, startPoint y: 208, endPoint x: 694, endPoint y: 217, distance: 71.9
click at [693, 217] on div "Managing Your Guest List Add guest by clicking on ellipsis Select Edit to enter…" at bounding box center [672, 172] width 226 height 171
click at [694, 217] on strong "to zoom in and out." at bounding box center [673, 219] width 75 height 10
click at [772, 99] on button "button" at bounding box center [769, 109] width 27 height 27
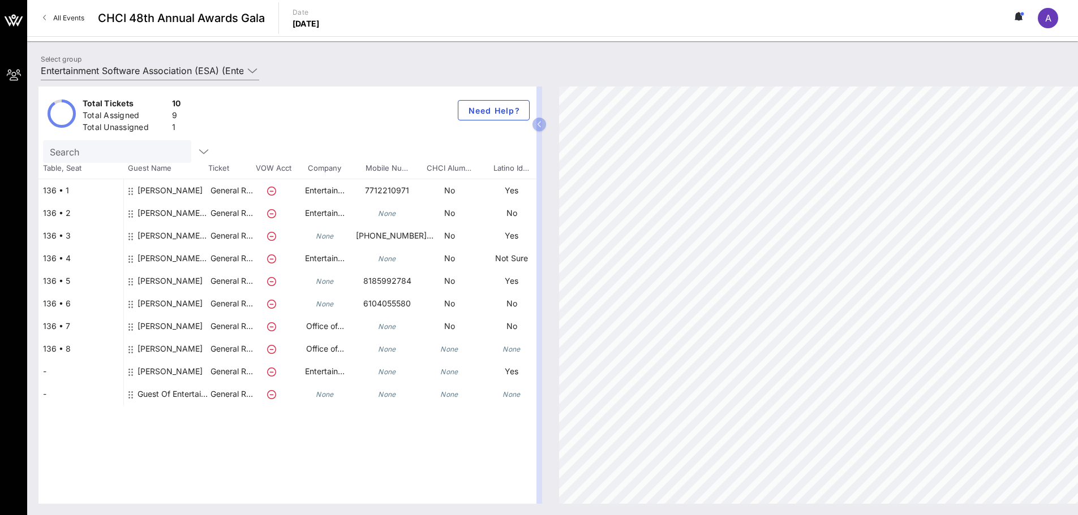
scroll to position [0, 150]
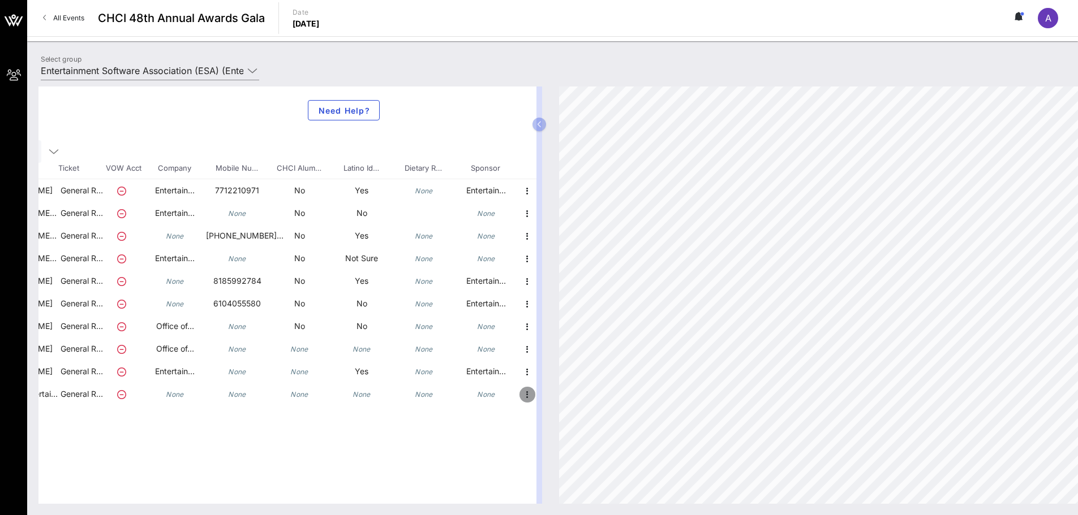
click at [523, 397] on icon "button" at bounding box center [528, 395] width 14 height 14
click at [523, 396] on icon "button" at bounding box center [528, 395] width 14 height 14
click at [524, 376] on icon "button" at bounding box center [528, 373] width 14 height 14
click at [524, 375] on icon "button" at bounding box center [528, 373] width 14 height 14
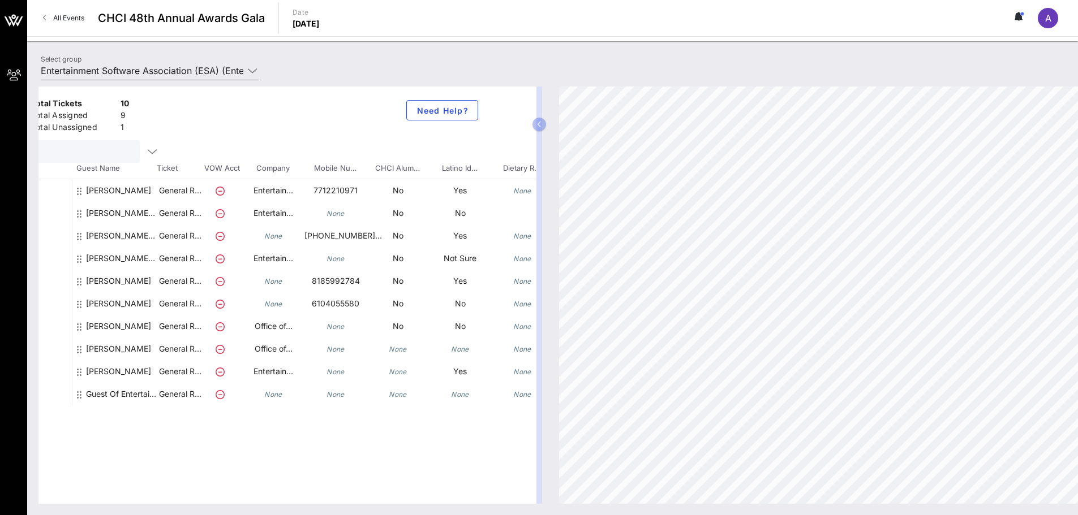
scroll to position [0, 0]
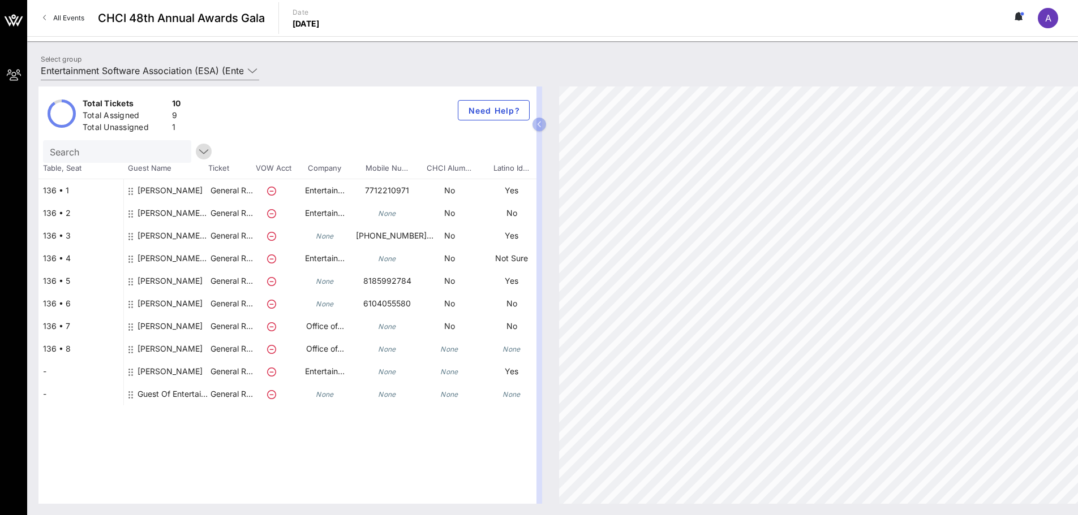
click at [197, 156] on icon "button" at bounding box center [204, 152] width 14 height 14
click at [537, 123] on icon "button" at bounding box center [539, 124] width 5 height 7
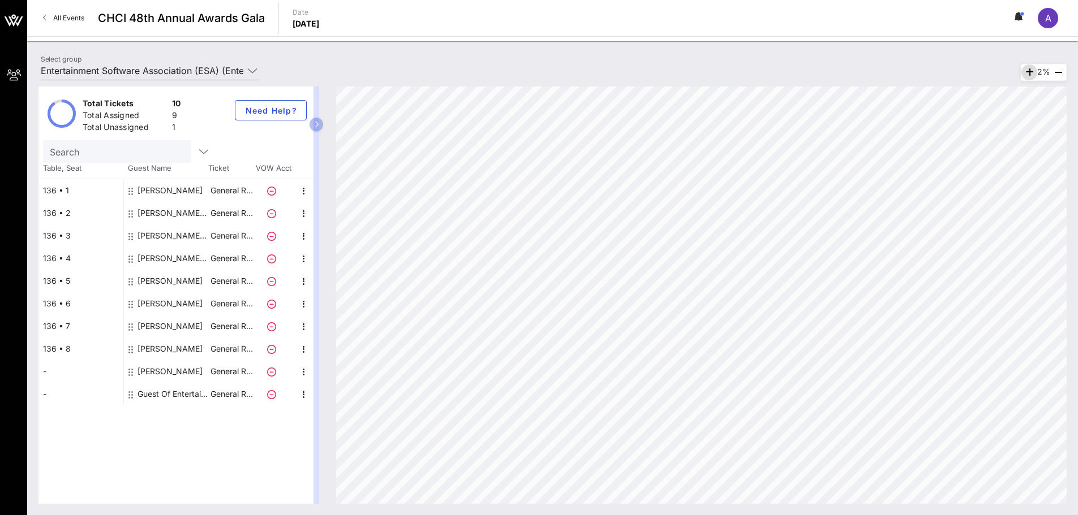
click at [1026, 73] on icon "button" at bounding box center [1029, 73] width 14 height 14
click at [1057, 72] on icon "button" at bounding box center [1058, 73] width 14 height 14
click at [1054, 71] on icon "button" at bounding box center [1058, 73] width 14 height 14
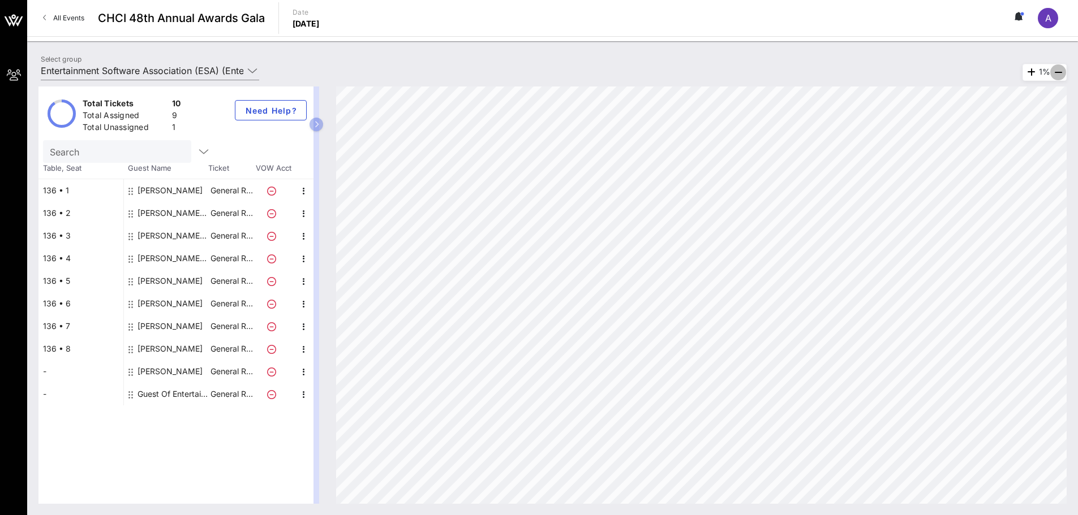
click at [1054, 71] on icon "button" at bounding box center [1058, 73] width 14 height 14
click at [1047, 72] on div "1%" at bounding box center [1044, 72] width 44 height 17
click at [1043, 71] on div "1%" at bounding box center [1044, 72] width 44 height 17
click at [1042, 70] on div "1%" at bounding box center [1044, 72] width 44 height 17
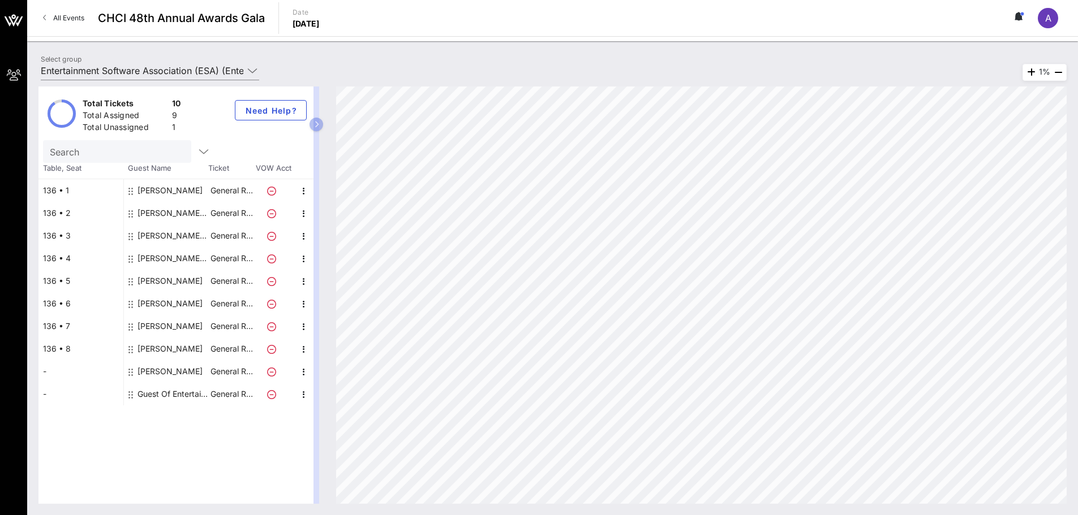
click at [1037, 70] on div "1%" at bounding box center [1044, 72] width 44 height 17
drag, startPoint x: 1039, startPoint y: 70, endPoint x: 1051, endPoint y: 73, distance: 11.7
click at [1051, 73] on div "1%" at bounding box center [1044, 72] width 44 height 17
click at [1061, 76] on icon "button" at bounding box center [1058, 73] width 14 height 14
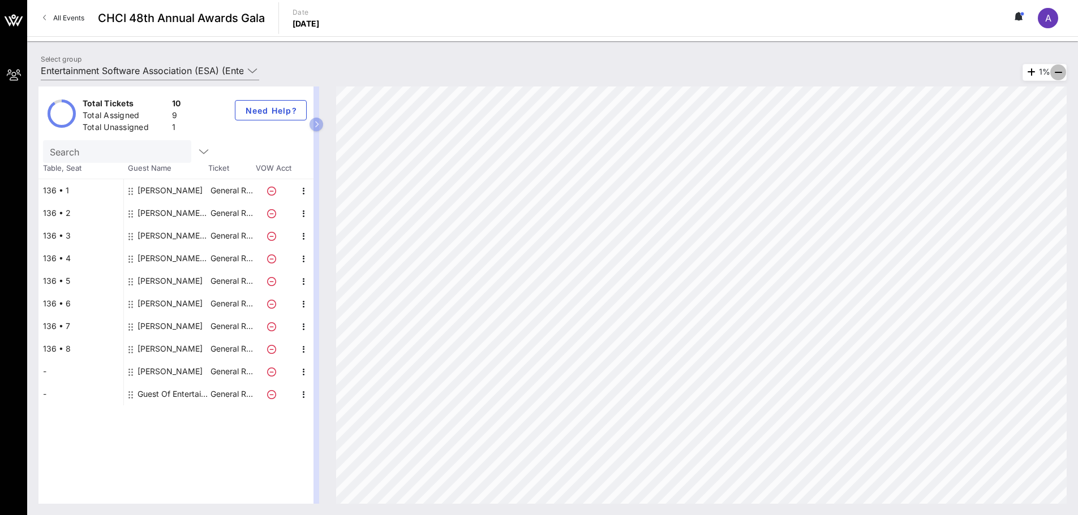
click at [1061, 76] on icon "button" at bounding box center [1058, 73] width 14 height 14
click at [1060, 77] on icon "button" at bounding box center [1058, 73] width 14 height 14
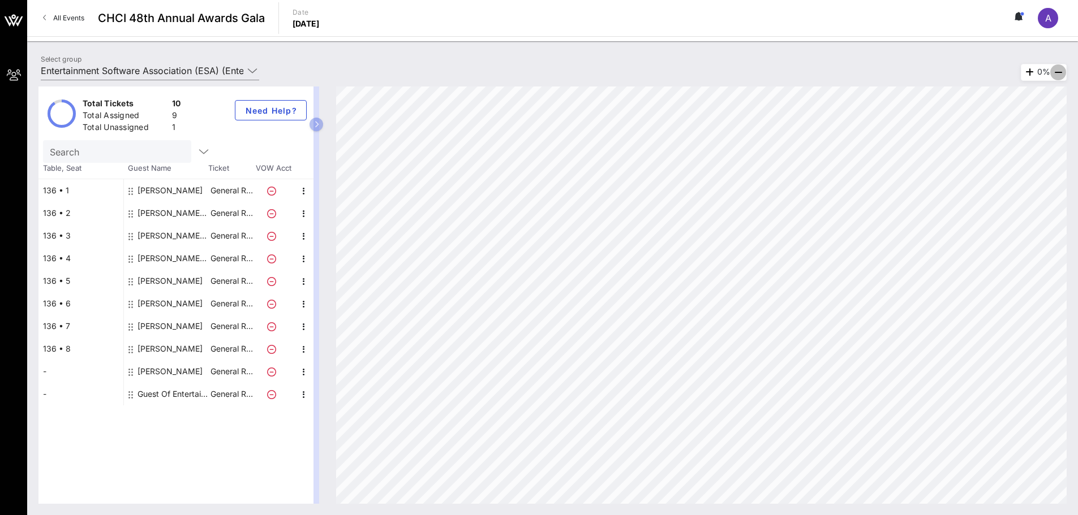
click at [1060, 76] on icon "button" at bounding box center [1058, 73] width 14 height 14
click at [1057, 71] on icon "button" at bounding box center [1058, 73] width 14 height 14
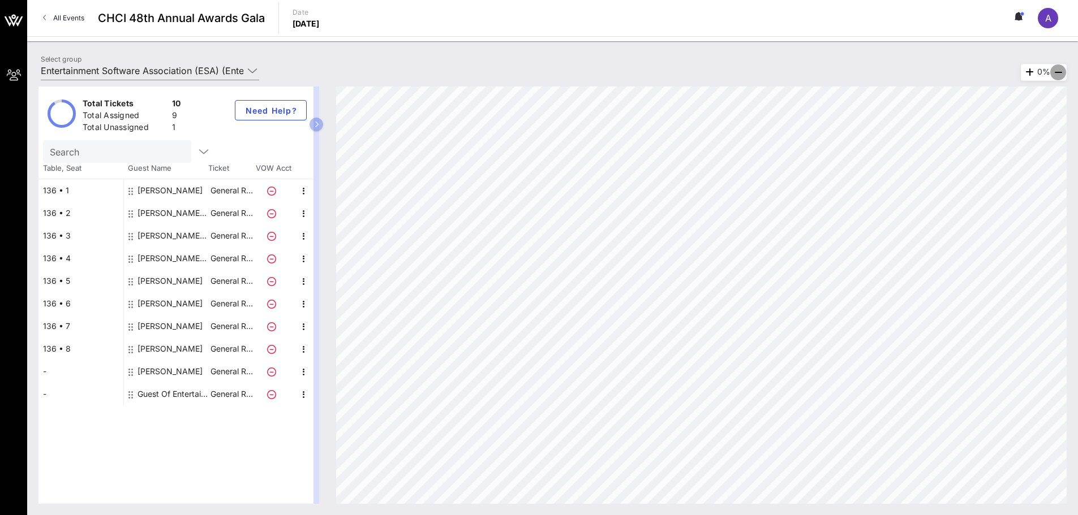
click at [1057, 71] on icon "button" at bounding box center [1058, 73] width 14 height 14
click at [76, 21] on span "All Events" at bounding box center [68, 18] width 31 height 8
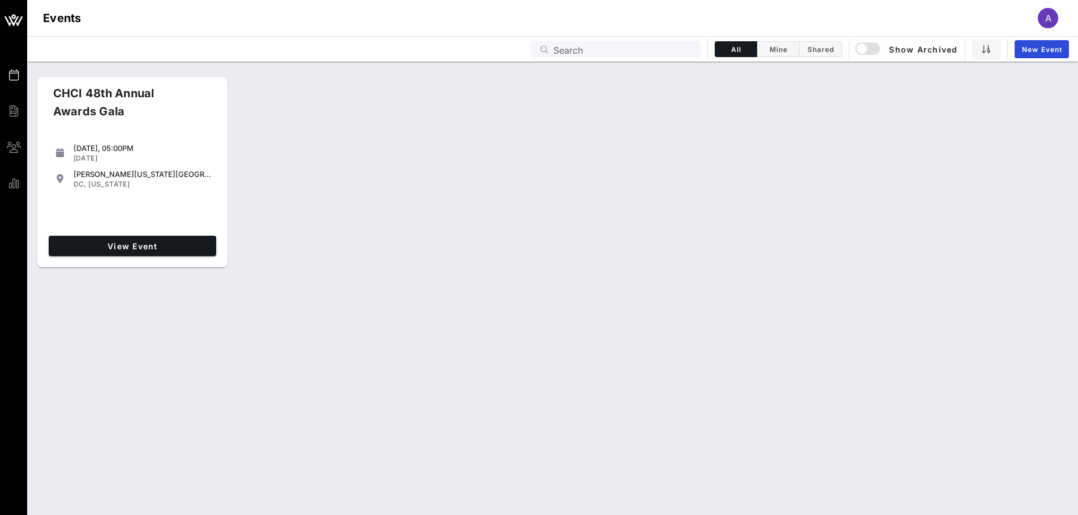
click at [125, 268] on div "CHCI 48th Annual Awards Gala [DATE], 05:00PM [DATE] [PERSON_NAME][US_STATE][GEO…" at bounding box center [132, 172] width 199 height 199
click at [125, 246] on span "View Event" at bounding box center [132, 247] width 158 height 10
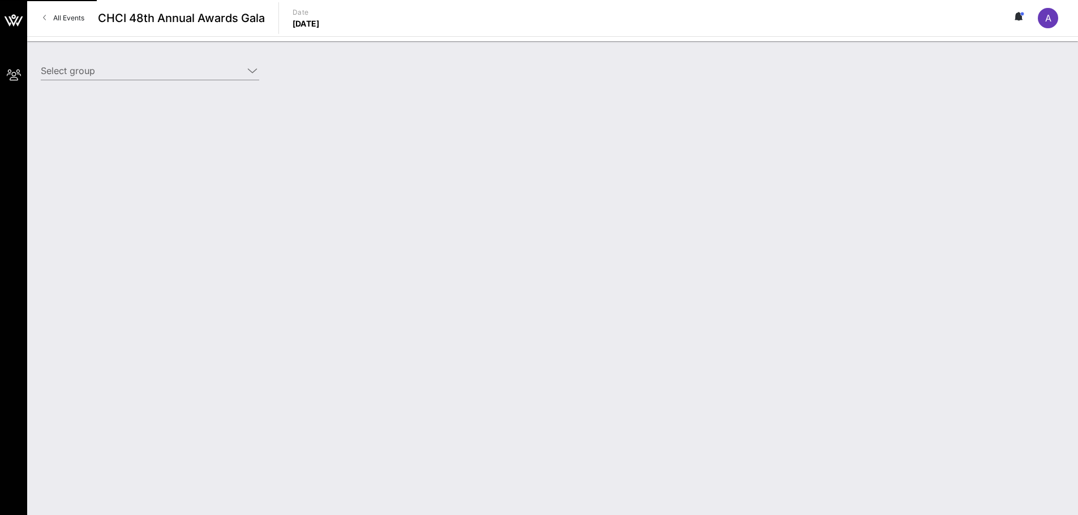
type input "Entertainment Software Association (ESA) (Entertainment Software Association (E…"
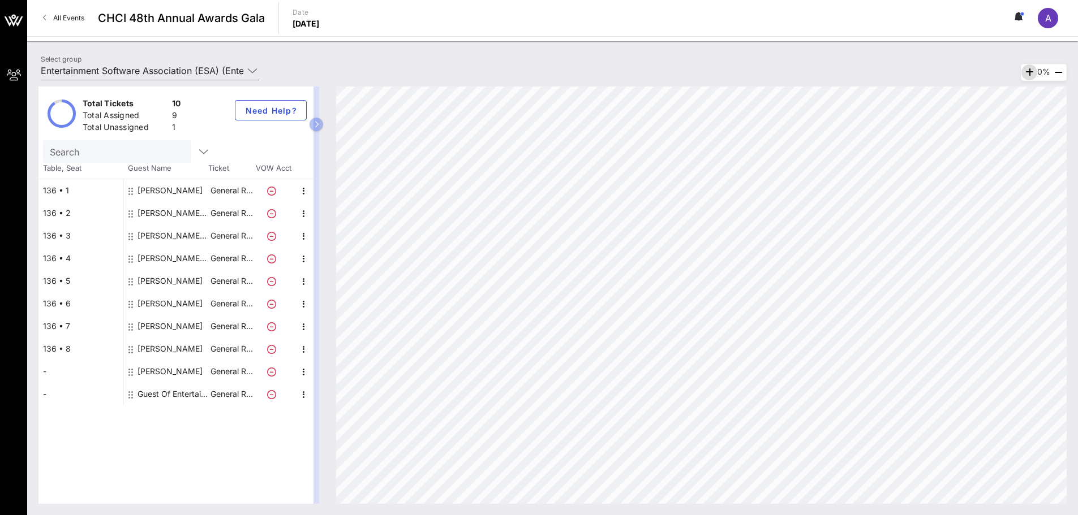
click at [1026, 72] on icon "button" at bounding box center [1029, 73] width 14 height 14
click at [1037, 70] on div "0%" at bounding box center [1044, 72] width 46 height 17
click at [1023, 20] on icon at bounding box center [1019, 16] width 10 height 9
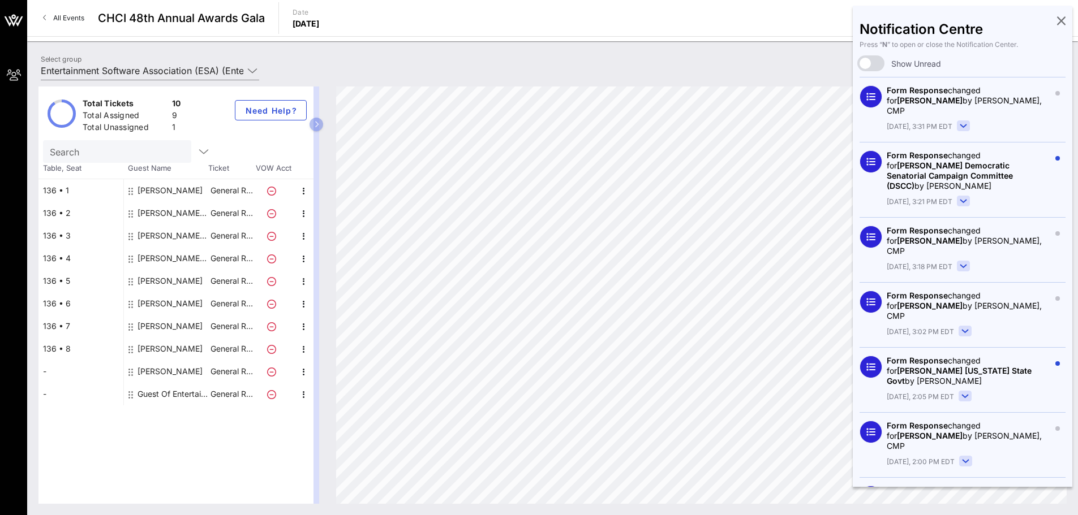
click at [1057, 22] on icon at bounding box center [1061, 20] width 8 height 2
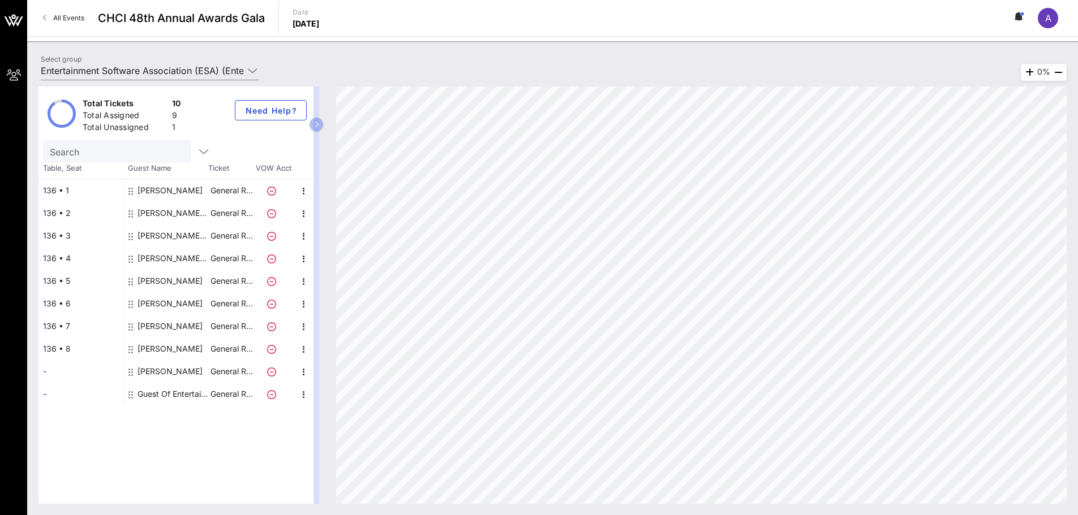
click at [1044, 24] on div "A" at bounding box center [1048, 18] width 20 height 20
click at [1025, 73] on icon "button" at bounding box center [1029, 73] width 14 height 14
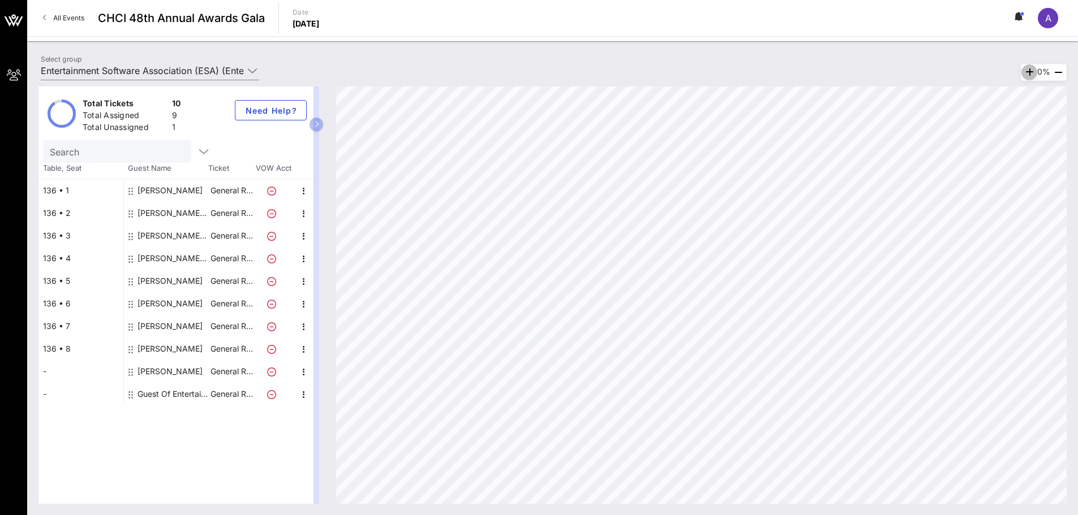
click at [1025, 73] on icon "button" at bounding box center [1029, 73] width 14 height 14
click at [315, 123] on icon "button" at bounding box center [316, 124] width 5 height 7
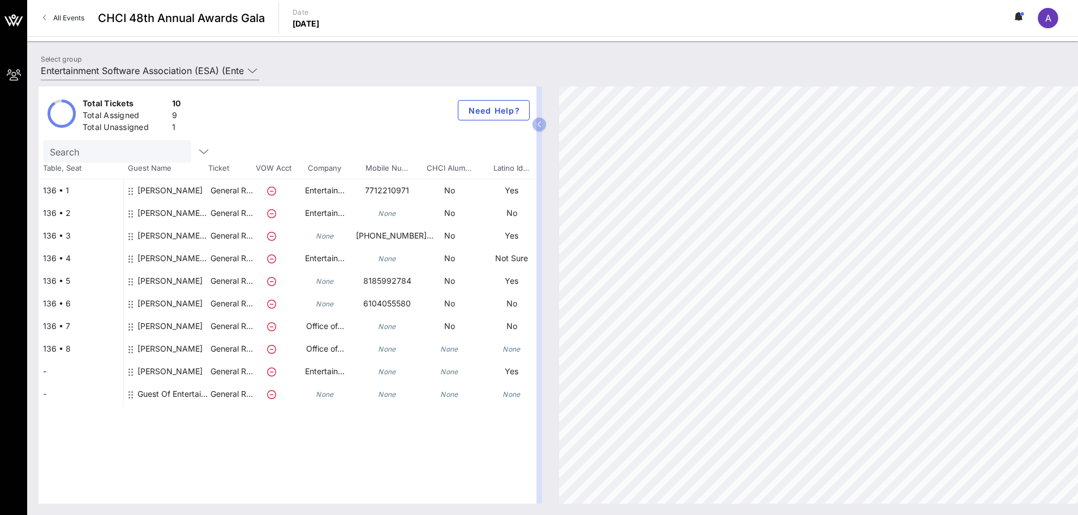
click at [61, 188] on div "136 • 1" at bounding box center [80, 190] width 85 height 23
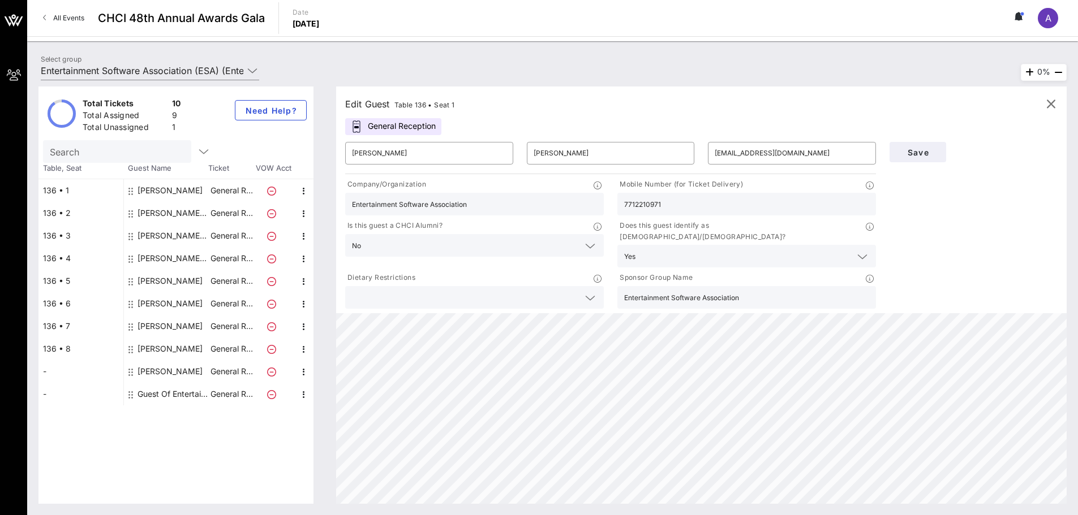
click at [59, 213] on div "136 • 2" at bounding box center [80, 213] width 85 height 23
type input "[PERSON_NAME]"
type input "Entertainment Software Association (ESA)"
type input "[EMAIL_ADDRESS][DOMAIN_NAME]"
type input "Entertainment Software Association (ESA)"
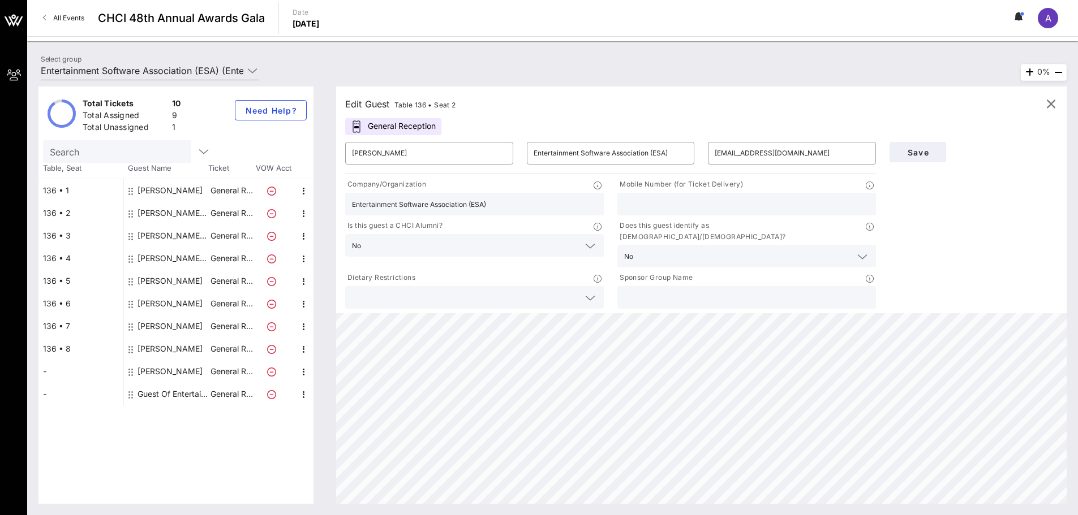
click at [66, 242] on div "136 • 3" at bounding box center [80, 236] width 85 height 23
type input "[PERSON_NAME]"
type input "[EMAIL_ADDRESS][DOMAIN_NAME]"
type input "[PHONE_NUMBER]"
click at [66, 262] on div "136 • 4" at bounding box center [80, 258] width 85 height 23
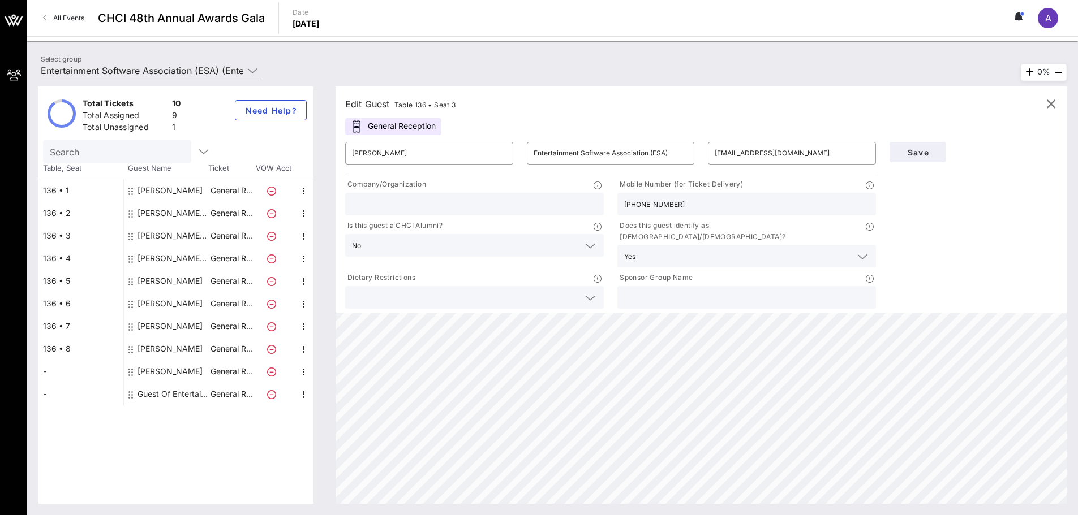
type input "[PERSON_NAME]"
type input "[EMAIL_ADDRESS][DOMAIN_NAME]"
type input "Entertainment Software Association"
click at [65, 282] on div "136 • 5" at bounding box center [80, 281] width 85 height 23
type input "[PERSON_NAME]"
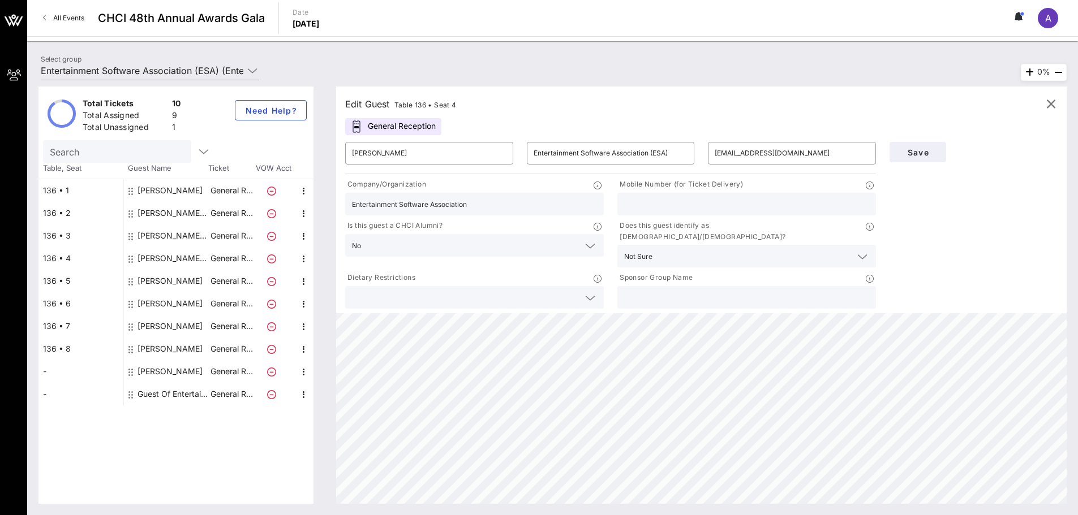
type input "[PERSON_NAME]"
type input "[PERSON_NAME][EMAIL_ADDRESS][PERSON_NAME][DOMAIN_NAME]"
type input "8185992784"
type input "Entertainment Software Association"
click at [66, 300] on div "136 • 6" at bounding box center [80, 304] width 85 height 23
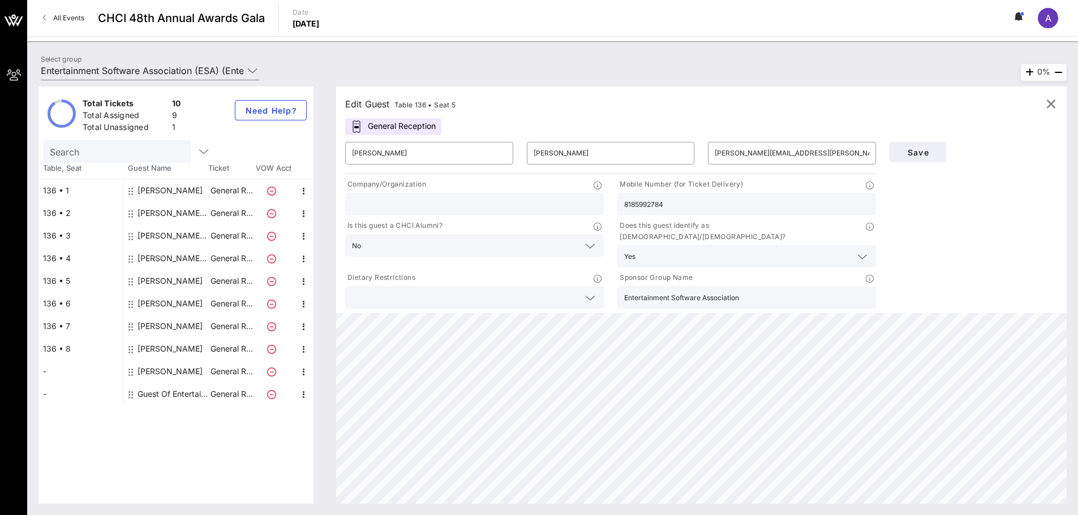
type input "[PERSON_NAME]"
type input "[PERSON_NAME][EMAIL_ADDRESS][PERSON_NAME][DOMAIN_NAME]"
type input "6104055580"
click at [64, 324] on div "136 • 7" at bounding box center [80, 326] width 85 height 23
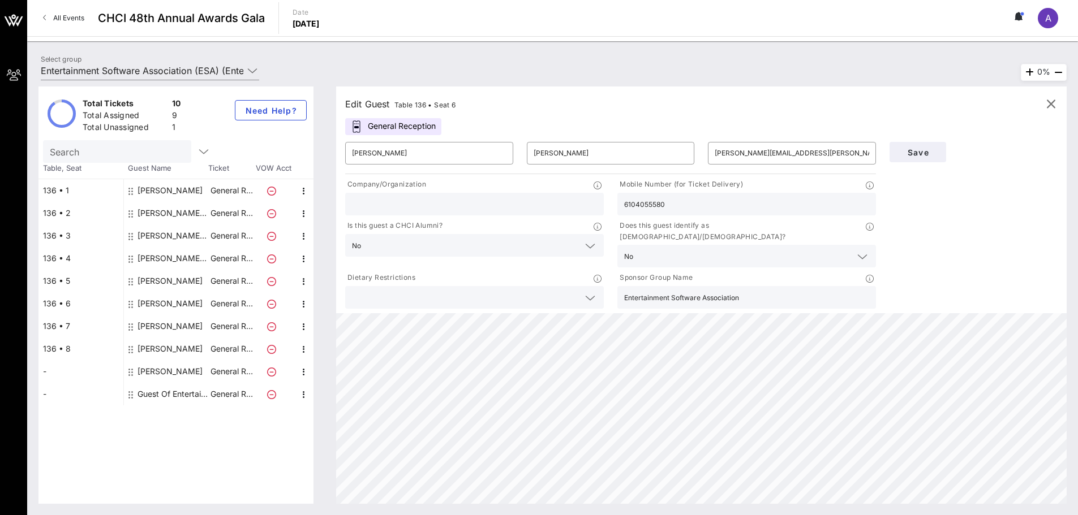
type input "Alyssa"
type input "Slaimen"
type input "[EMAIL_ADDRESS][DOMAIN_NAME]"
type input "Office of Senator [PERSON_NAME]"
click at [65, 265] on div "136 • 4" at bounding box center [80, 258] width 85 height 23
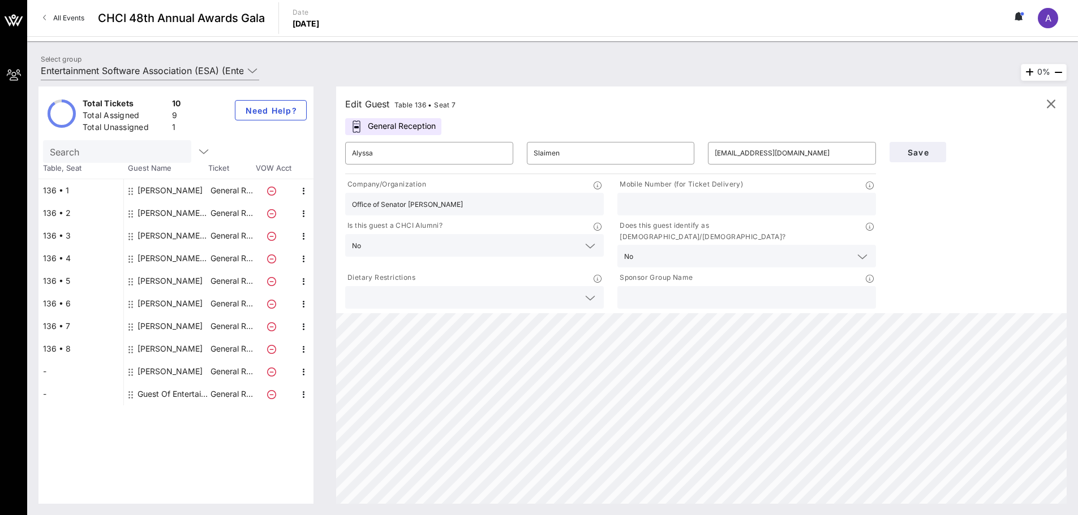
type input "[PERSON_NAME]"
type input "Entertainment Software Association (ESA)"
type input "[EMAIL_ADDRESS][DOMAIN_NAME]"
type input "Entertainment Software Association"
click at [63, 244] on div "136 • 3" at bounding box center [80, 236] width 85 height 23
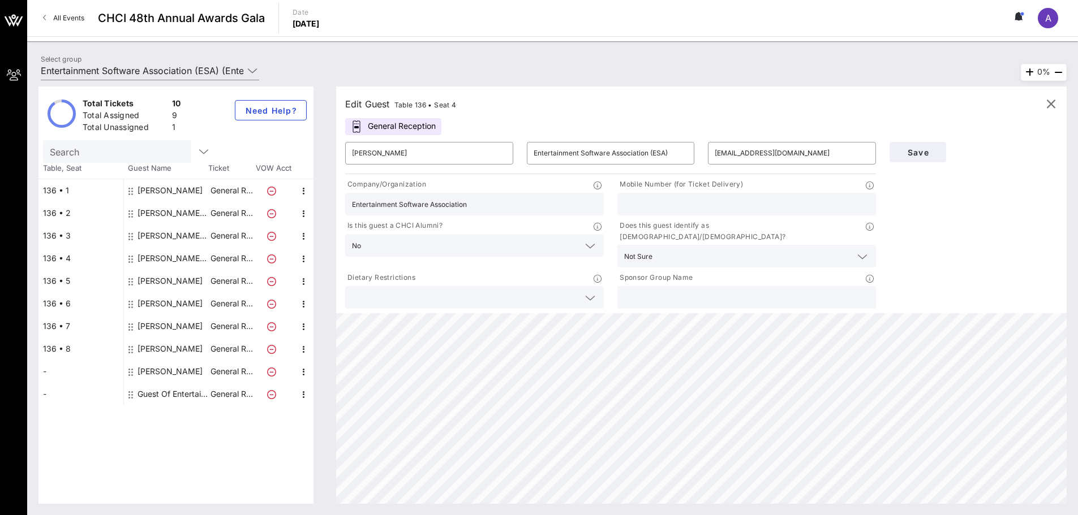
type input "[PERSON_NAME]"
type input "[EMAIL_ADDRESS][DOMAIN_NAME]"
type input "[PHONE_NUMBER]"
click at [67, 218] on div "136 • 2" at bounding box center [80, 213] width 85 height 23
type input "[PERSON_NAME]"
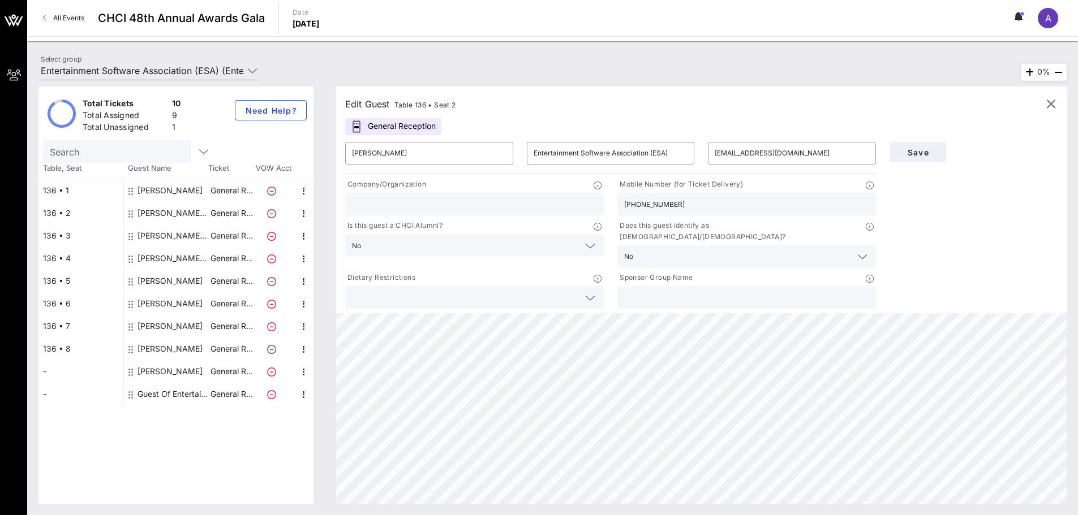
type input "[EMAIL_ADDRESS][DOMAIN_NAME]"
type input "Entertainment Software Association (ESA)"
click at [74, 192] on div "136 • 1" at bounding box center [80, 190] width 85 height 23
type input "[PERSON_NAME]"
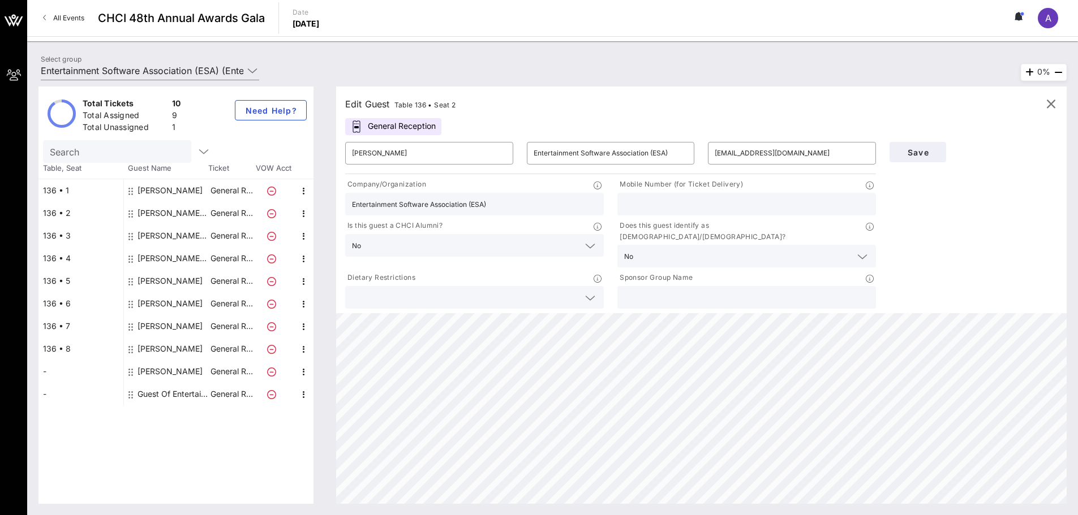
type input "[EMAIL_ADDRESS][DOMAIN_NAME]"
type input "Entertainment Software Association"
type input "7712210971"
type input "Entertainment Software Association"
click at [431, 126] on div "General Reception" at bounding box center [393, 126] width 96 height 17
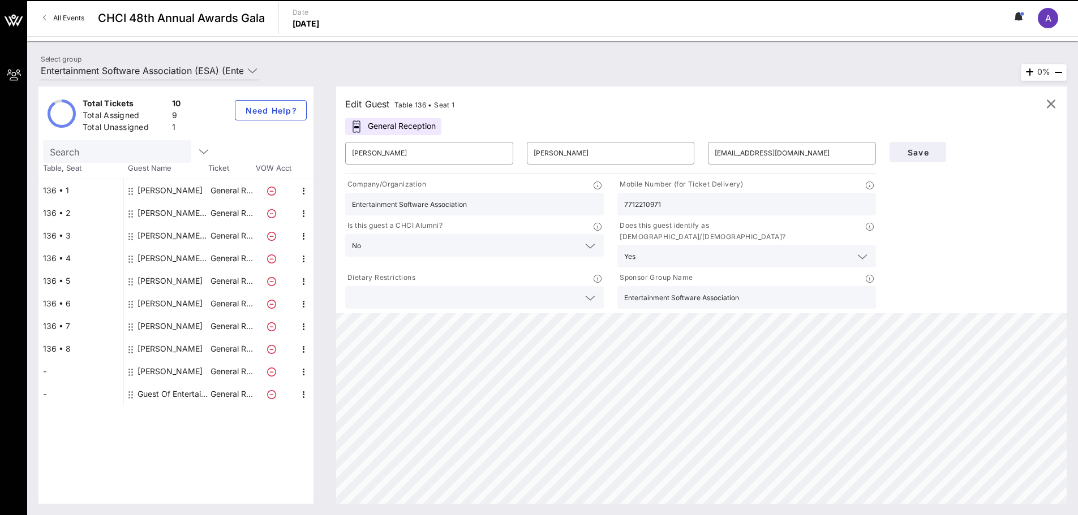
click at [358, 123] on icon at bounding box center [356, 127] width 11 height 12
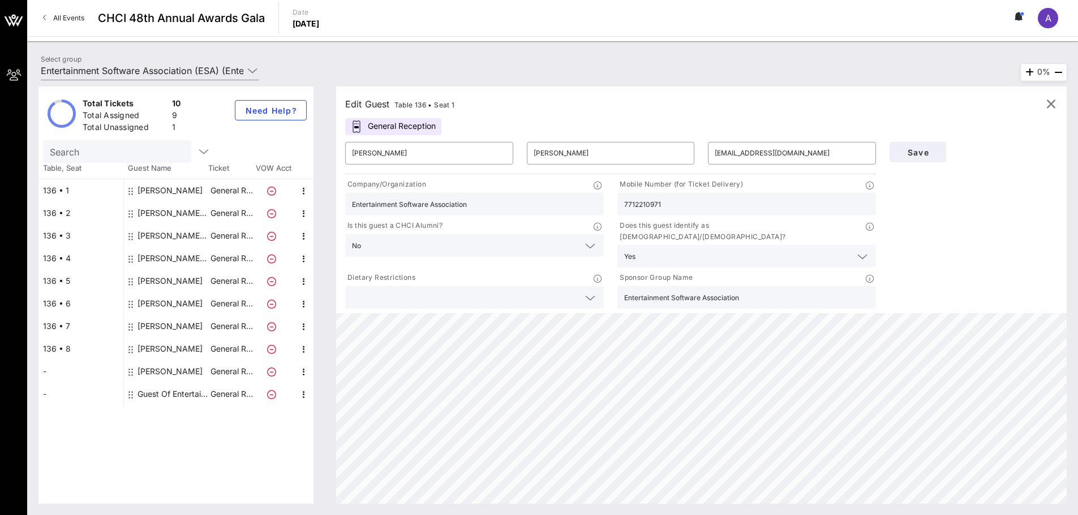
click at [987, 239] on div "Save" at bounding box center [974, 223] width 182 height 176
click at [1022, 72] on icon "button" at bounding box center [1029, 73] width 14 height 14
click at [828, 156] on input "[EMAIL_ADDRESS][DOMAIN_NAME]" at bounding box center [792, 153] width 154 height 18
click at [937, 148] on span "Save" at bounding box center [917, 153] width 38 height 10
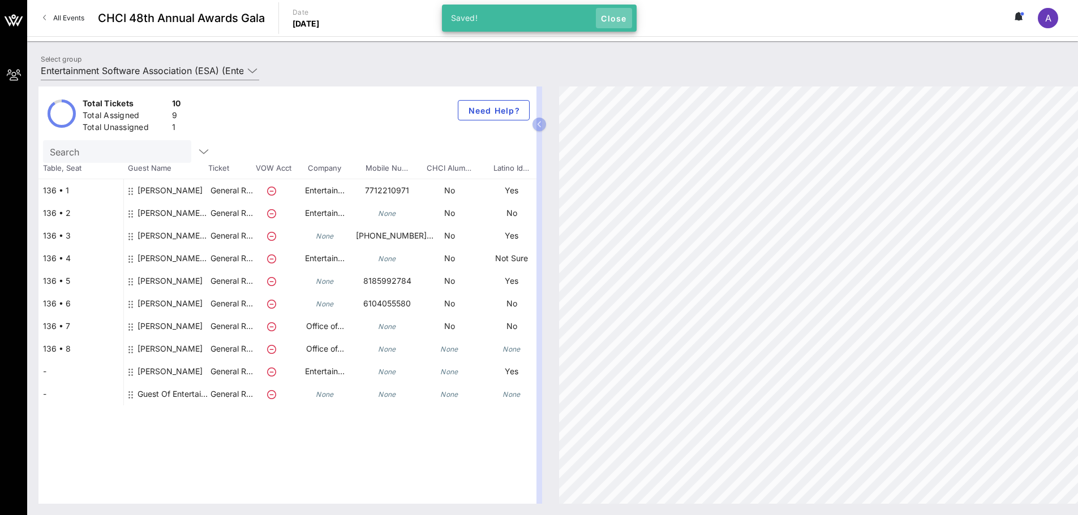
click at [622, 16] on span "Close" at bounding box center [613, 19] width 27 height 10
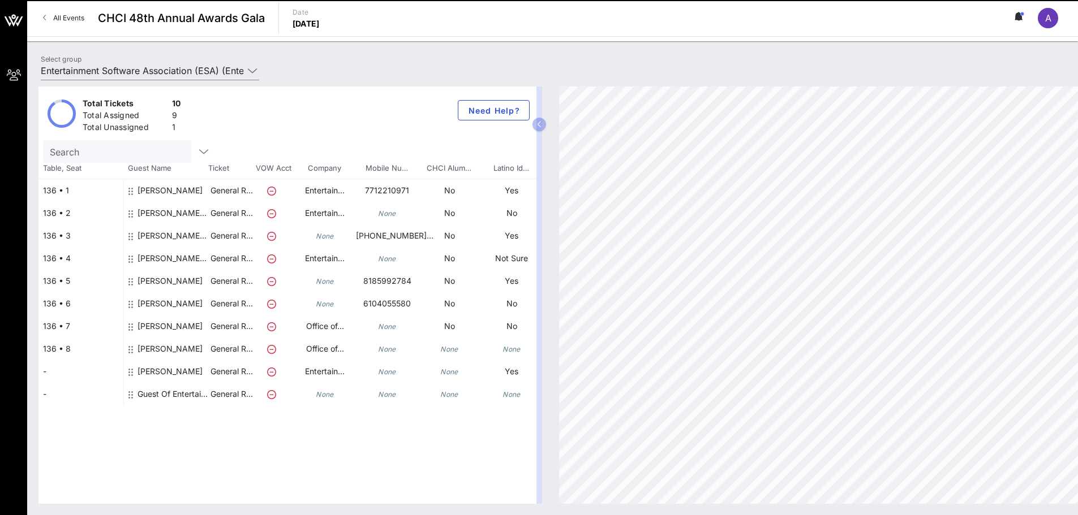
click at [131, 190] on icon at bounding box center [130, 191] width 5 height 9
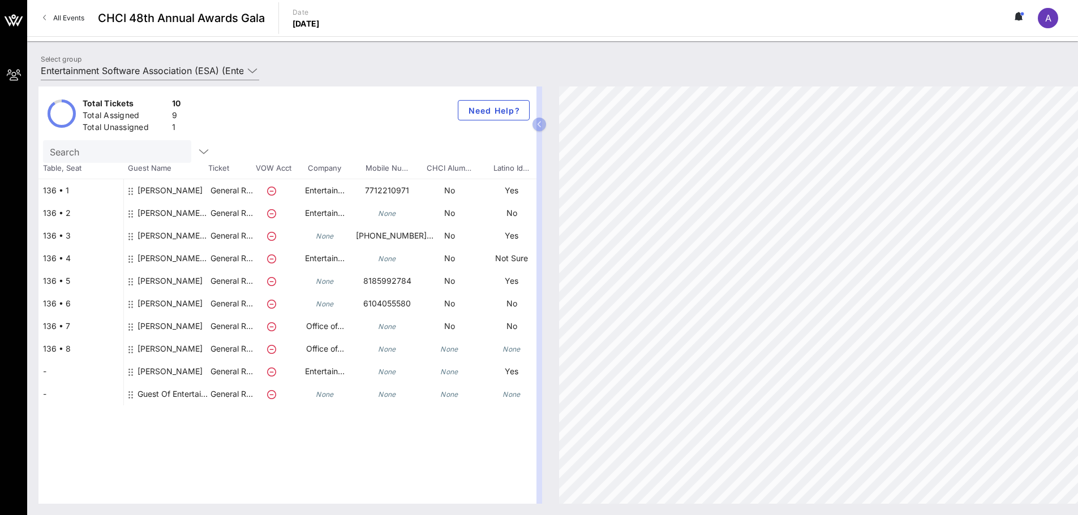
click at [128, 183] on div at bounding box center [131, 195] width 7 height 32
click at [130, 190] on icon at bounding box center [130, 191] width 5 height 9
click at [149, 190] on div "[PERSON_NAME]" at bounding box center [169, 195] width 65 height 32
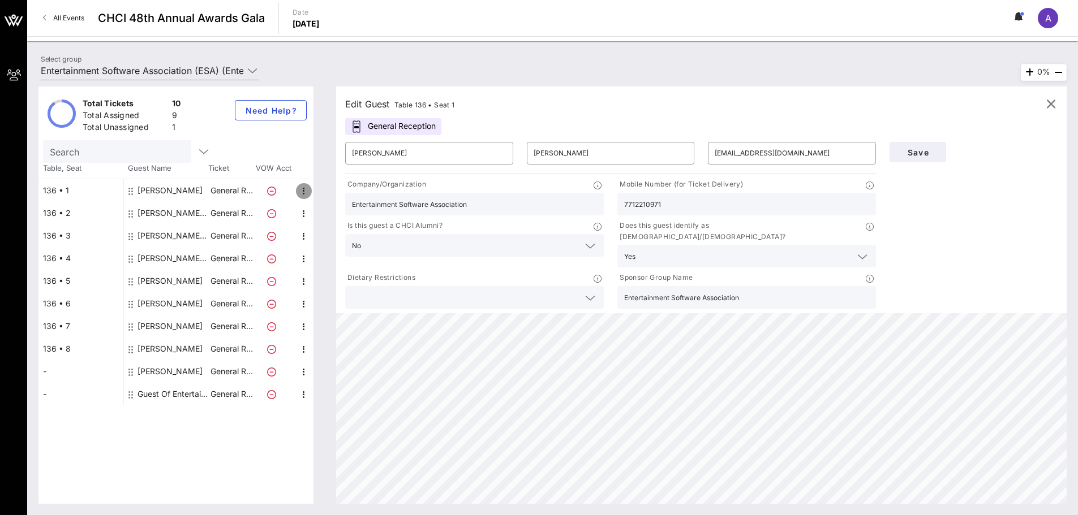
click at [303, 192] on icon "button" at bounding box center [304, 191] width 14 height 14
click at [938, 209] on div "Save" at bounding box center [974, 223] width 182 height 176
click at [1046, 100] on icon "button" at bounding box center [1051, 104] width 14 height 14
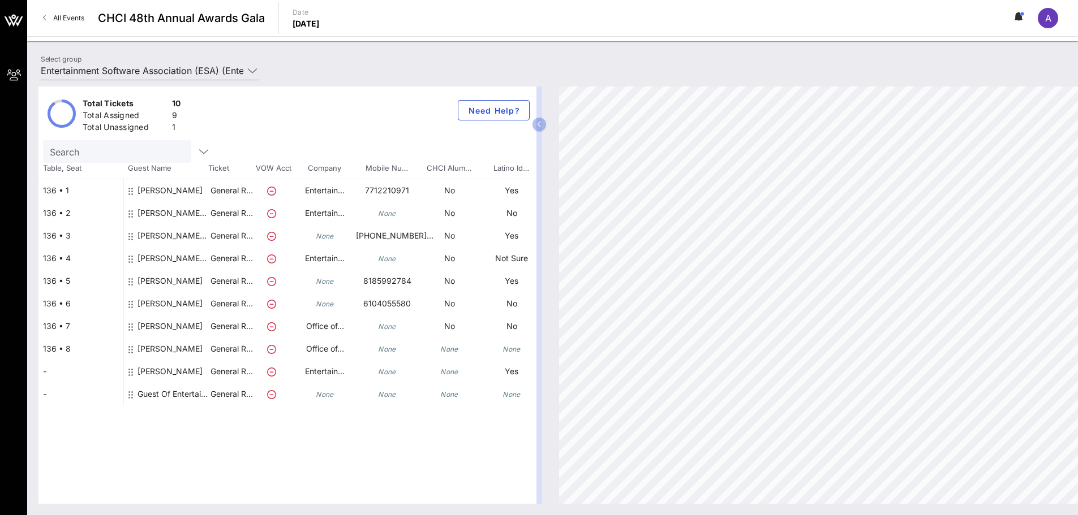
click at [508, 127] on div "Total Tickets 10 Total Assigned 9 Total Unassigned 1 Need Help?" at bounding box center [287, 114] width 498 height 54
click at [506, 109] on span "Need Help?" at bounding box center [493, 111] width 53 height 10
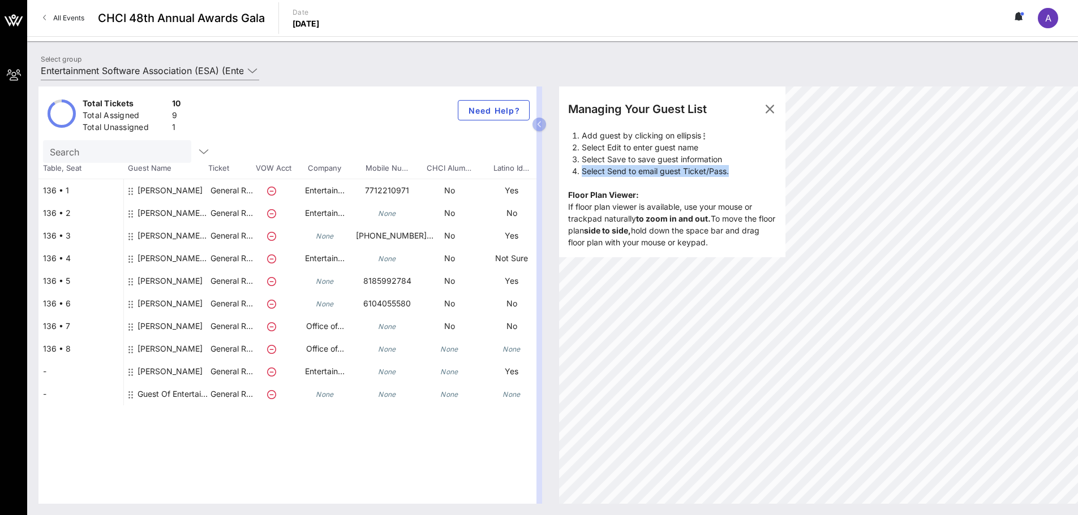
drag, startPoint x: 583, startPoint y: 169, endPoint x: 732, endPoint y: 170, distance: 148.2
click at [732, 170] on li "Select Send to email guest Ticket/Pass." at bounding box center [679, 171] width 195 height 12
drag, startPoint x: 733, startPoint y: 170, endPoint x: 674, endPoint y: 168, distance: 59.5
click at [674, 168] on li "Select Send to email guest Ticket/Pass." at bounding box center [679, 171] width 195 height 12
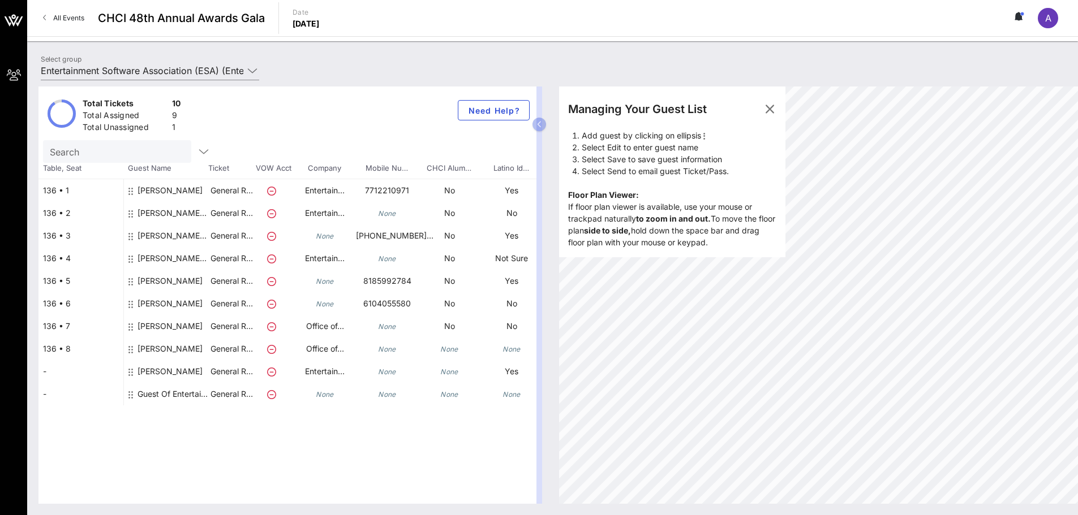
drag, startPoint x: 671, startPoint y: 167, endPoint x: 677, endPoint y: 166, distance: 6.3
click at [671, 167] on li "Select Send to email guest Ticket/Pass." at bounding box center [679, 171] width 195 height 12
click at [767, 110] on icon "button" at bounding box center [770, 109] width 14 height 14
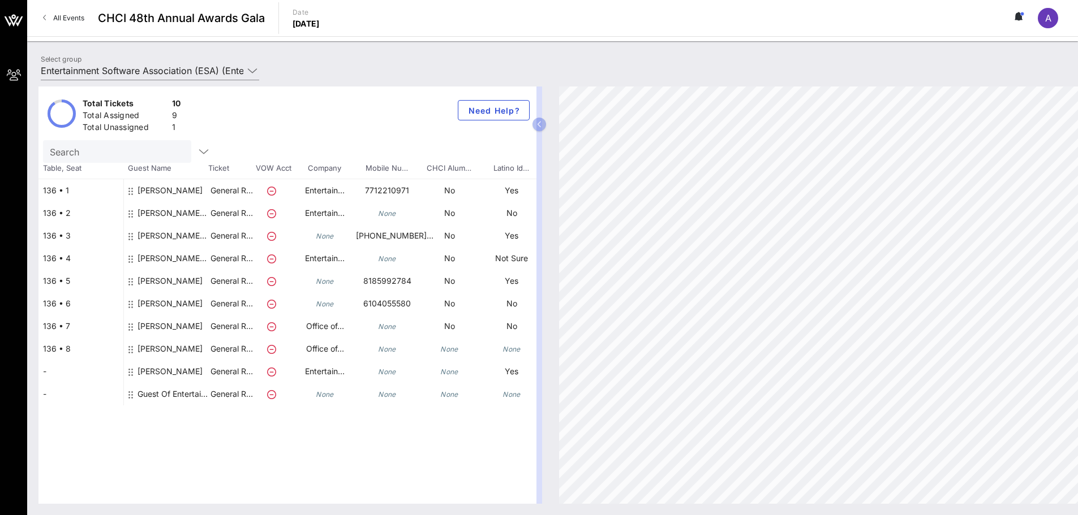
scroll to position [0, 150]
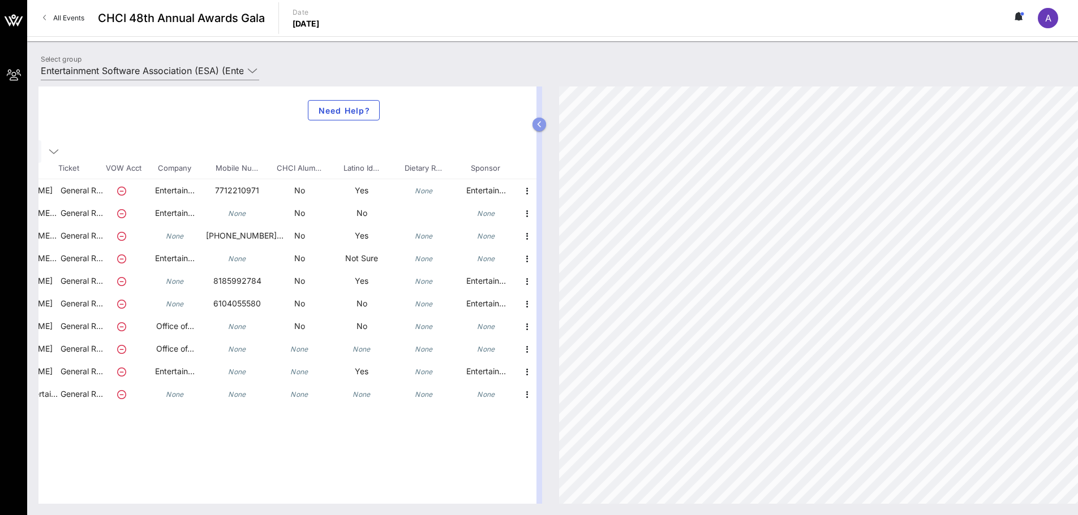
click at [539, 122] on icon "button" at bounding box center [539, 124] width 5 height 7
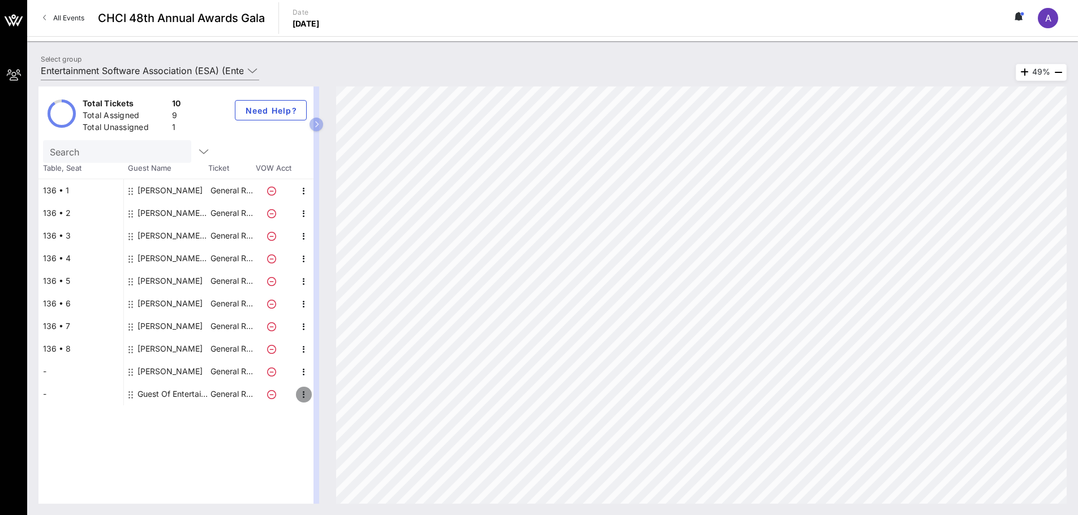
click at [302, 395] on icon "button" at bounding box center [304, 395] width 14 height 14
click at [47, 372] on div "-" at bounding box center [80, 371] width 85 height 23
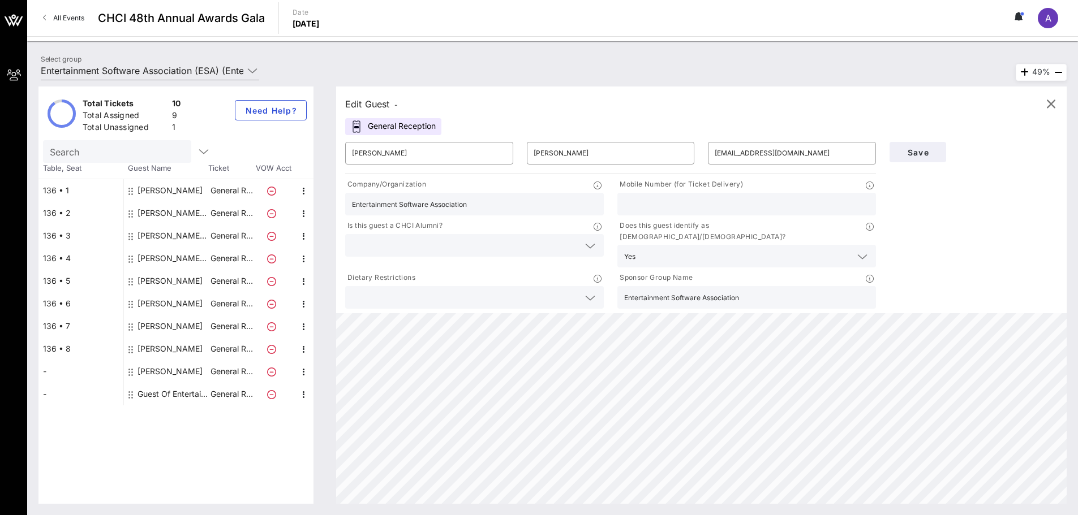
click at [48, 382] on div "-" at bounding box center [80, 371] width 85 height 23
click at [48, 385] on div "-" at bounding box center [80, 394] width 85 height 23
type input "Guest Of"
type input "Entertainment Software Association (ESA)"
click at [61, 393] on div "-" at bounding box center [80, 394] width 85 height 23
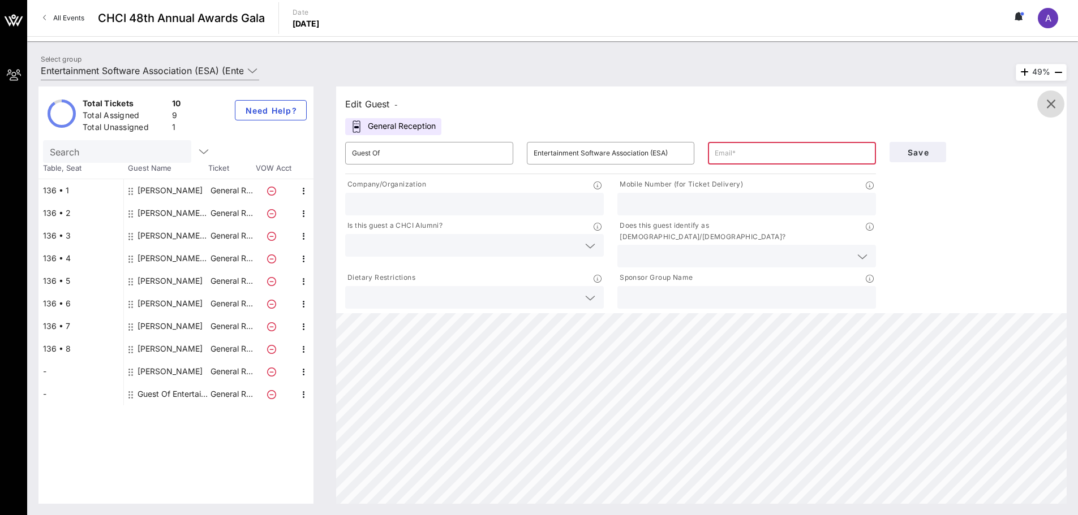
click at [1052, 109] on icon "button" at bounding box center [1051, 104] width 14 height 14
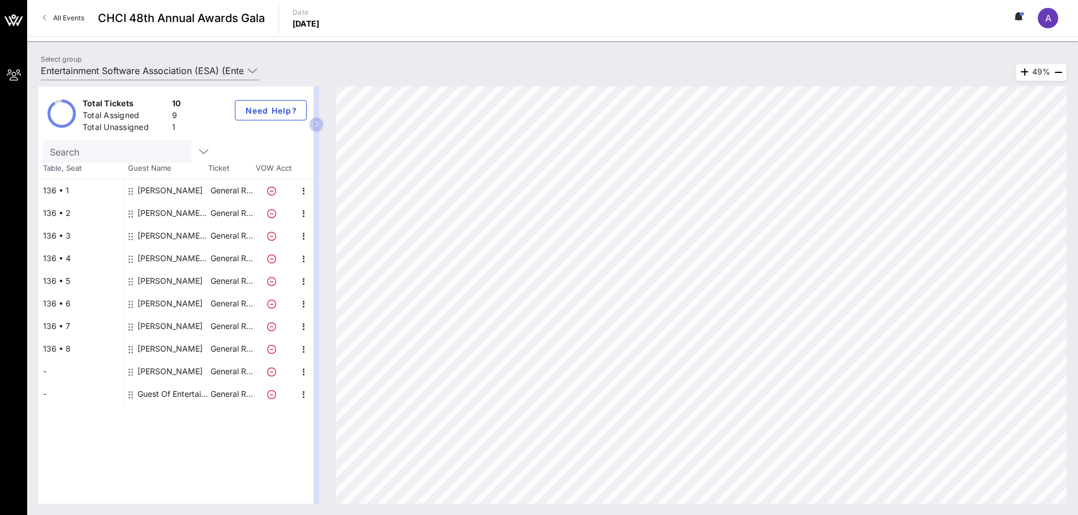
click at [315, 126] on icon "button" at bounding box center [316, 124] width 5 height 7
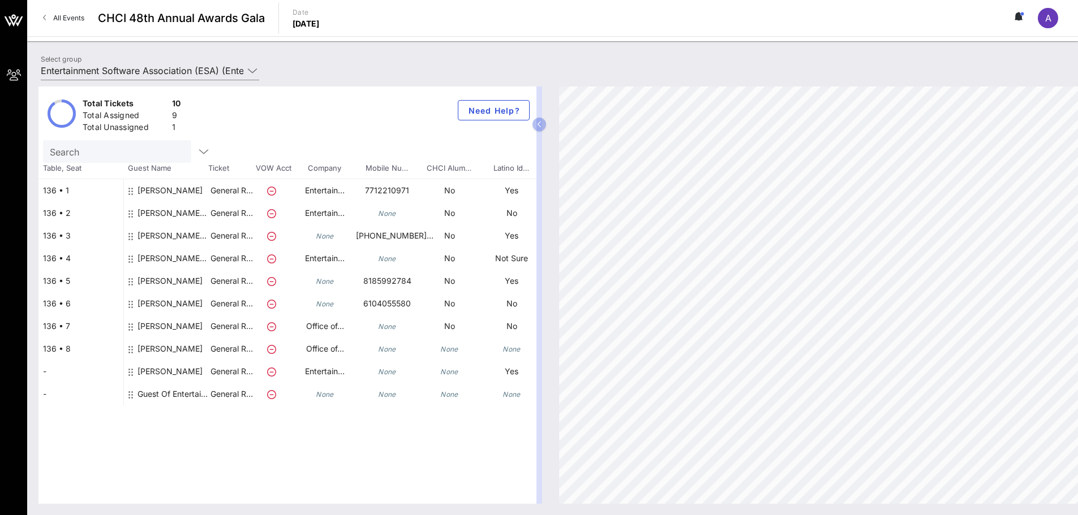
click at [320, 15] on p "Date" at bounding box center [306, 12] width 27 height 11
click at [1020, 16] on icon at bounding box center [1019, 16] width 3 height 7
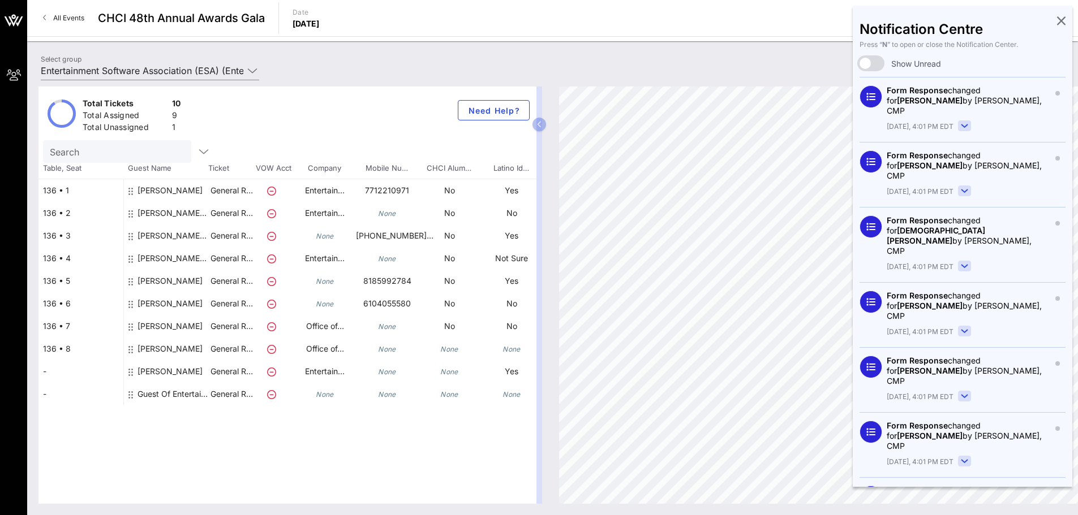
click at [1057, 19] on icon at bounding box center [1061, 20] width 8 height 2
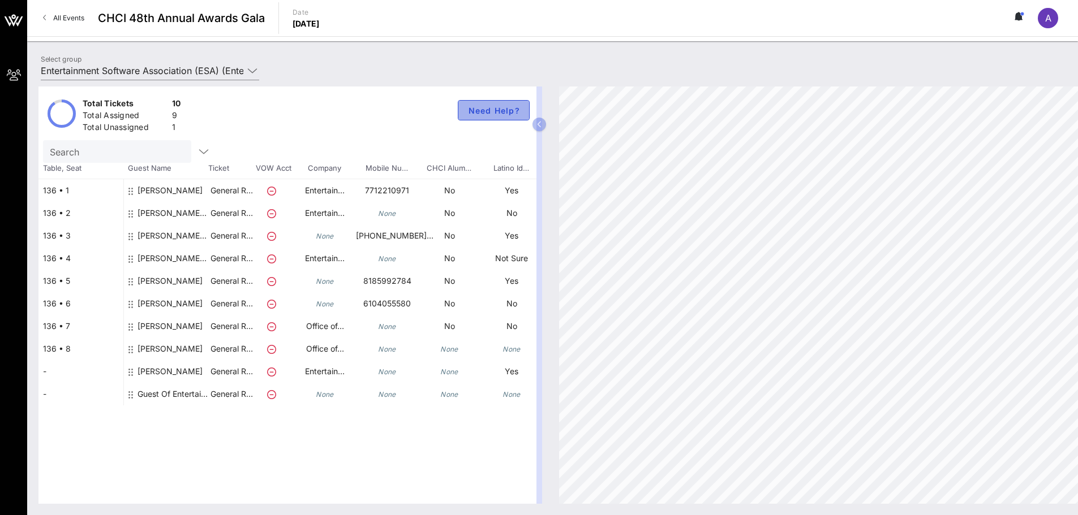
click at [500, 111] on span "Need Help?" at bounding box center [493, 111] width 53 height 10
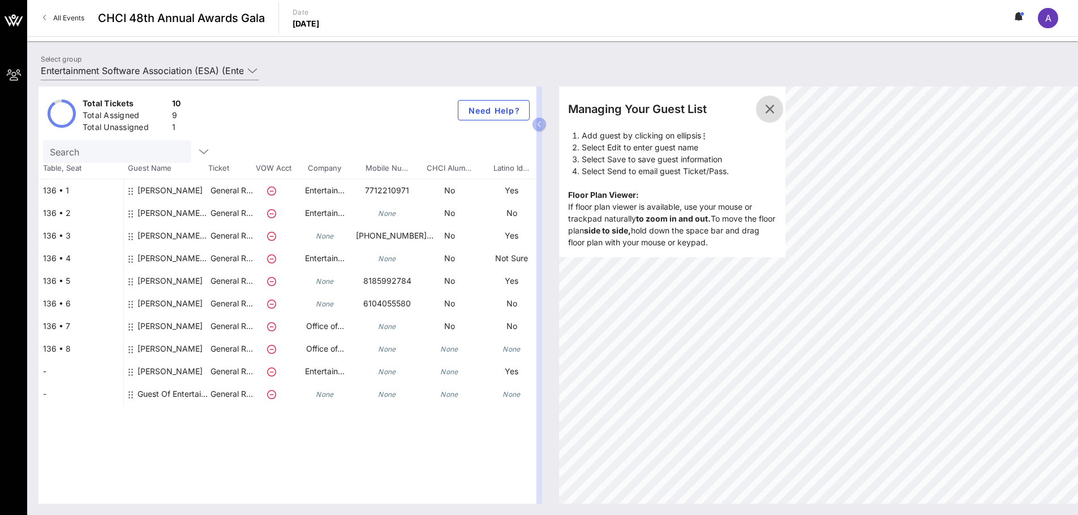
click at [766, 113] on icon "button" at bounding box center [770, 109] width 14 height 14
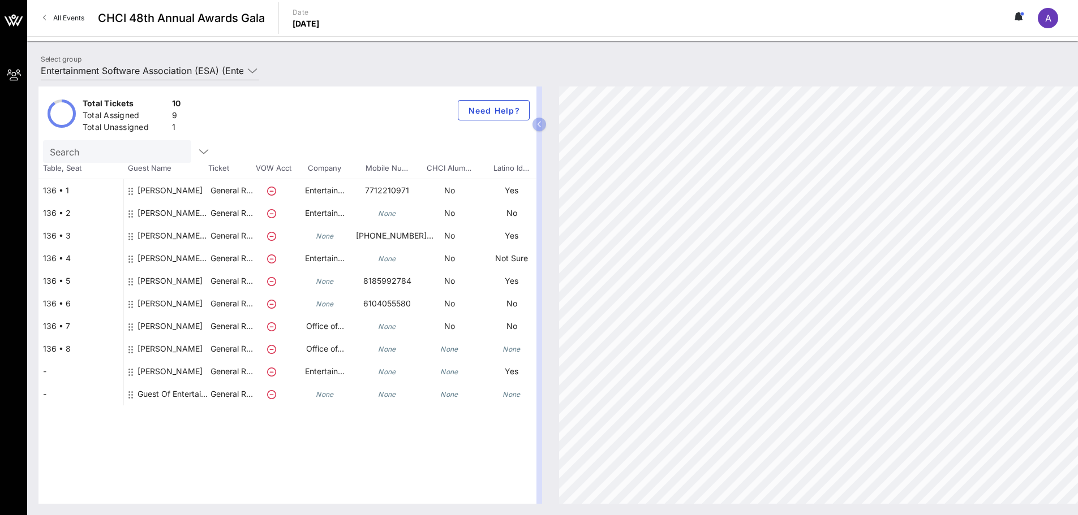
click at [1046, 22] on span "A" at bounding box center [1048, 17] width 6 height 11
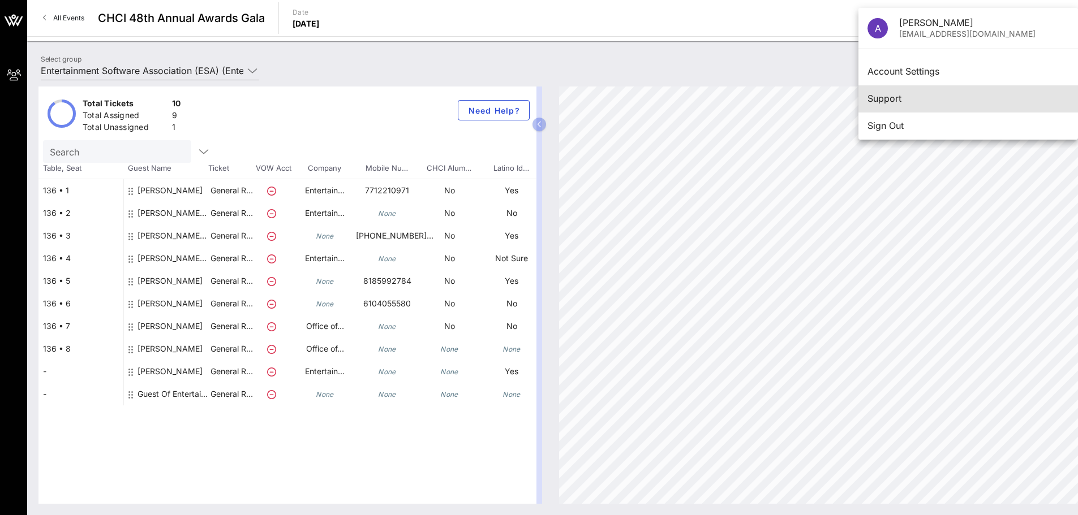
click at [925, 105] on div "Support" at bounding box center [967, 99] width 201 height 24
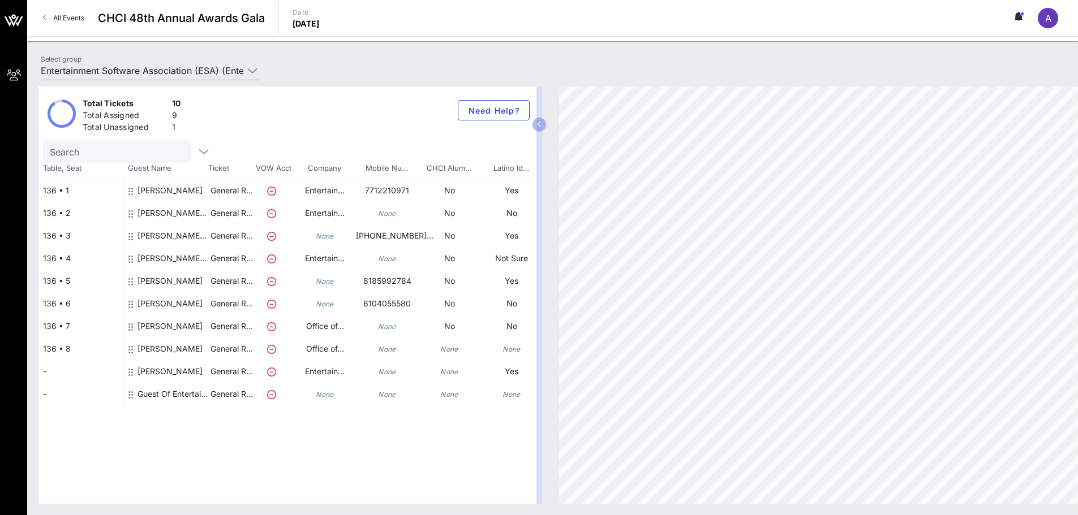
click at [1051, 20] on span "A" at bounding box center [1048, 17] width 6 height 11
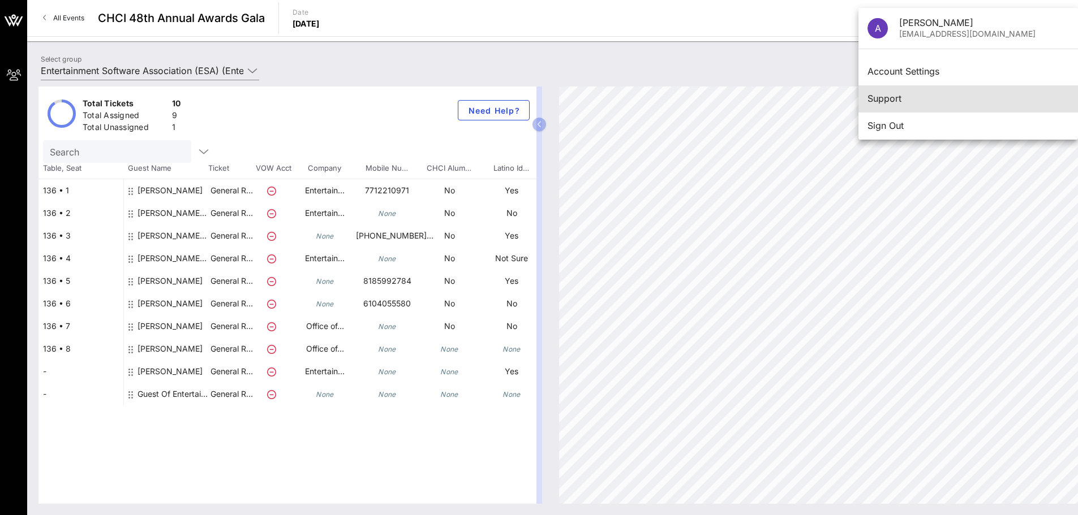
click at [883, 100] on div "Support" at bounding box center [967, 98] width 201 height 11
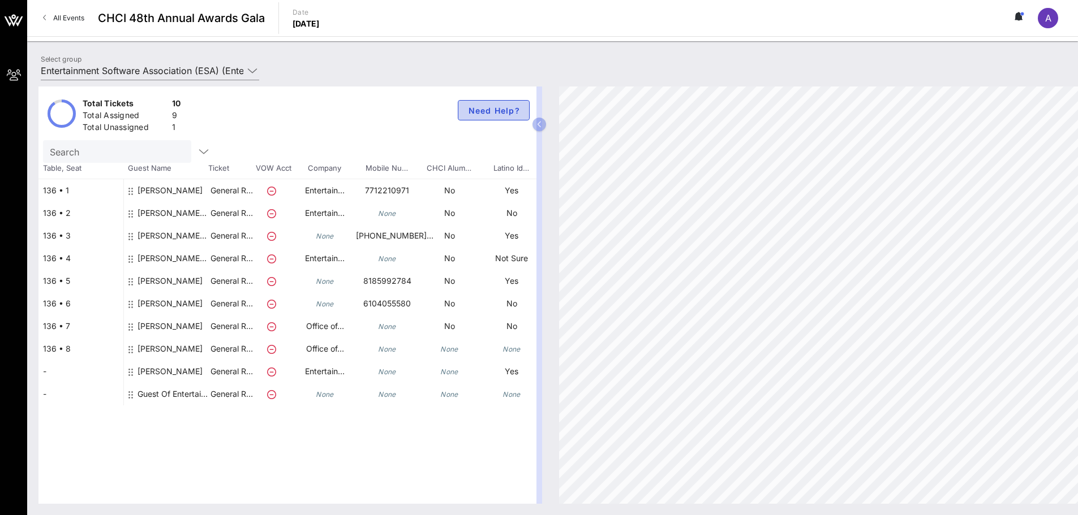
click at [501, 117] on button "Need Help?" at bounding box center [494, 110] width 72 height 20
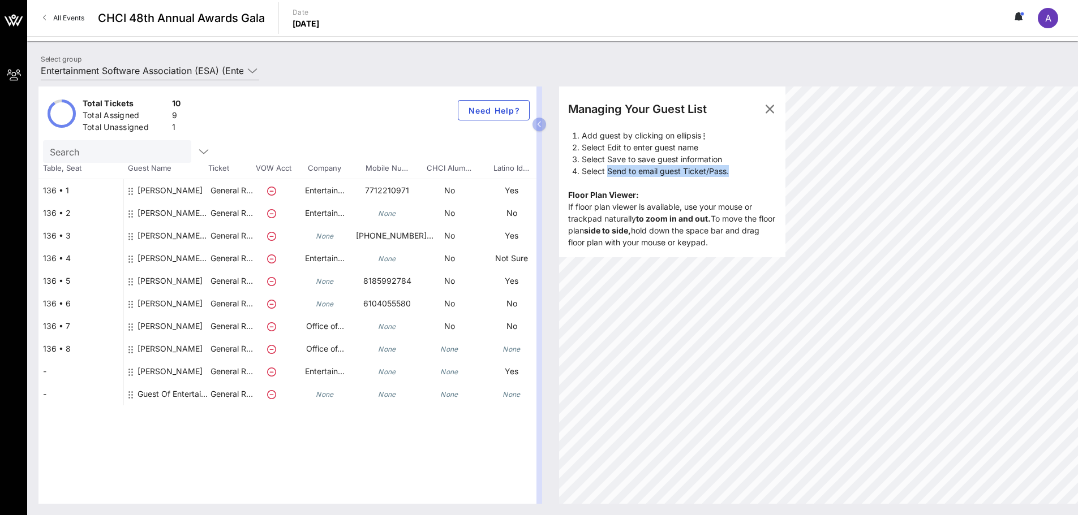
drag, startPoint x: 733, startPoint y: 170, endPoint x: 609, endPoint y: 173, distance: 123.9
click at [609, 173] on li "Select Send to email guest Ticket/Pass." at bounding box center [679, 171] width 195 height 12
copy li "Send to email guest Ticket/Pass."
click at [534, 123] on button "button" at bounding box center [539, 125] width 14 height 14
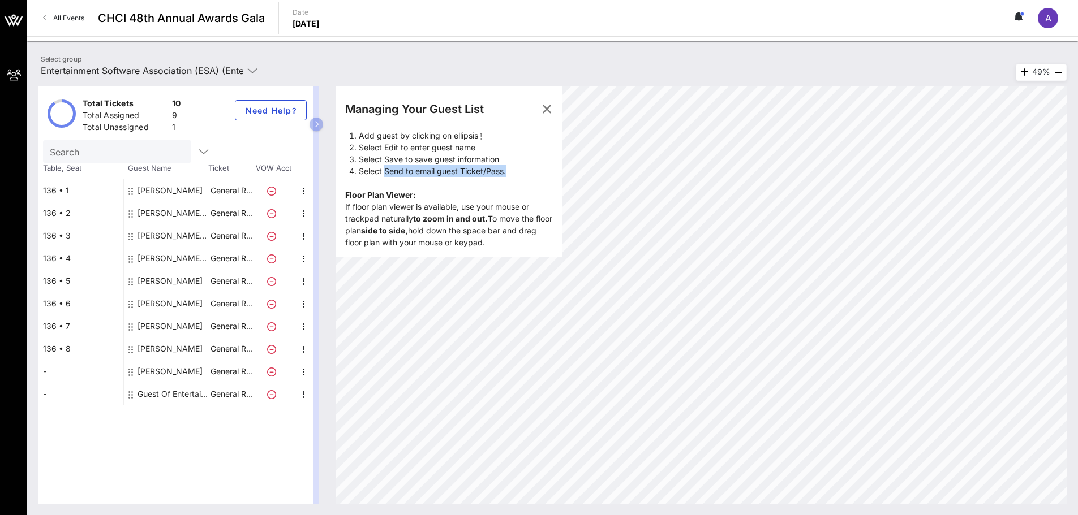
click at [505, 169] on li "Select Send to email guest Ticket/Pass." at bounding box center [456, 171] width 195 height 12
click at [303, 186] on icon "button" at bounding box center [304, 191] width 14 height 14
click at [325, 195] on div "Edit" at bounding box center [332, 194] width 23 height 9
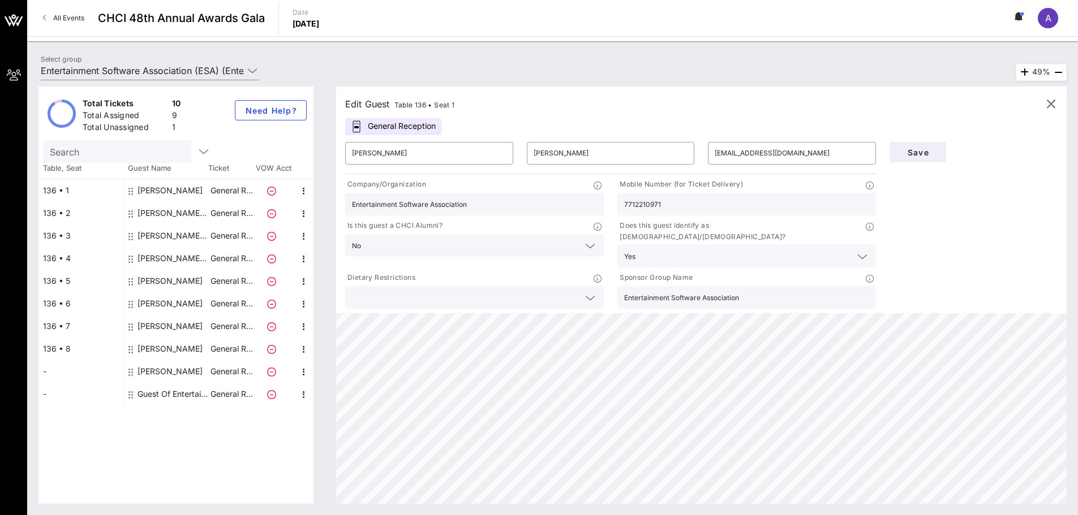
drag, startPoint x: 845, startPoint y: 248, endPoint x: 969, endPoint y: 239, distance: 124.3
click at [968, 241] on div "​ [PERSON_NAME] ​ [PERSON_NAME] ​ [EMAIL_ADDRESS][DOMAIN_NAME] Company/Organiza…" at bounding box center [701, 223] width 726 height 176
click at [969, 239] on div "Save" at bounding box center [974, 223] width 182 height 176
drag, startPoint x: 939, startPoint y: 216, endPoint x: 940, endPoint y: 274, distance: 58.3
click at [917, 223] on div "Save" at bounding box center [974, 223] width 182 height 176
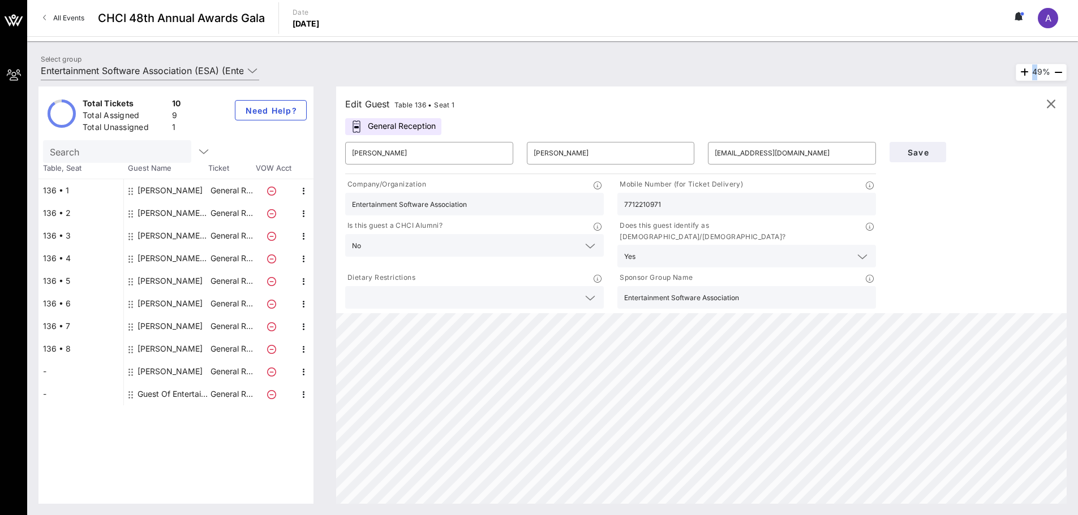
click at [917, 223] on div "Save" at bounding box center [974, 223] width 182 height 176
drag, startPoint x: 983, startPoint y: 182, endPoint x: 977, endPoint y: 186, distance: 7.4
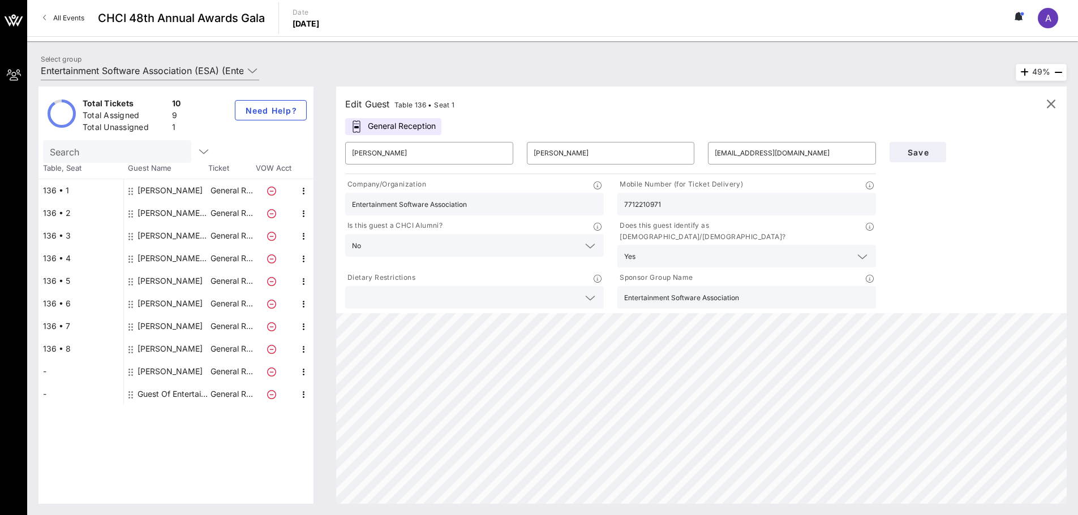
drag, startPoint x: 965, startPoint y: 211, endPoint x: 962, endPoint y: 221, distance: 10.0
click at [358, 126] on icon at bounding box center [356, 127] width 11 height 12
drag, startPoint x: 363, startPoint y: 127, endPoint x: 419, endPoint y: 130, distance: 56.7
click at [419, 130] on div "General Reception" at bounding box center [393, 126] width 96 height 17
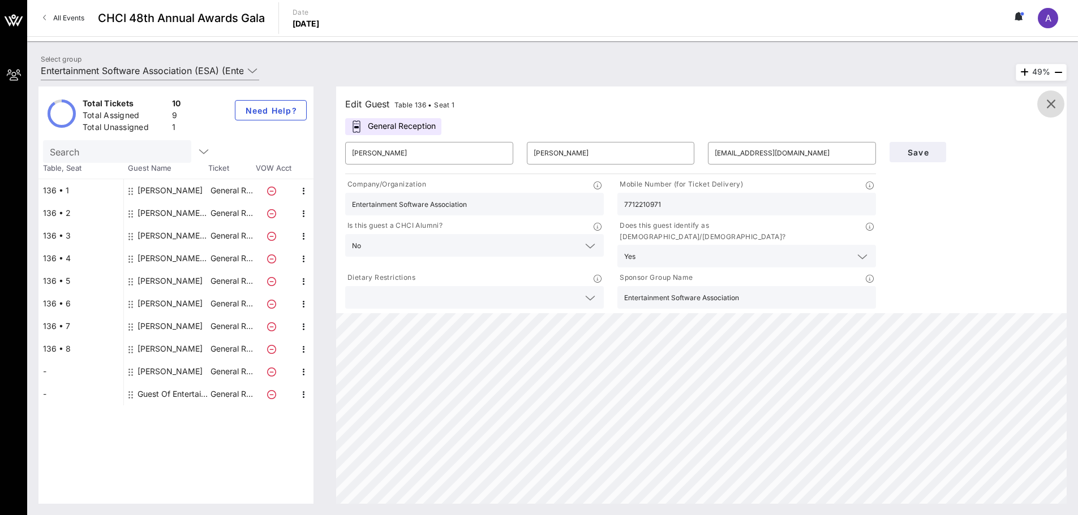
click at [1053, 106] on icon "button" at bounding box center [1051, 104] width 14 height 14
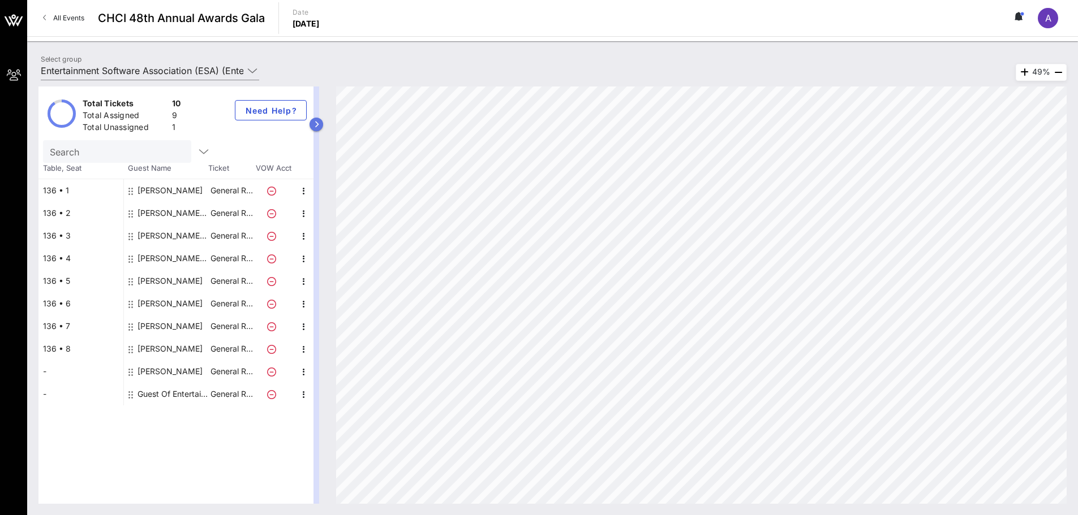
click at [315, 127] on icon "button" at bounding box center [316, 124] width 5 height 7
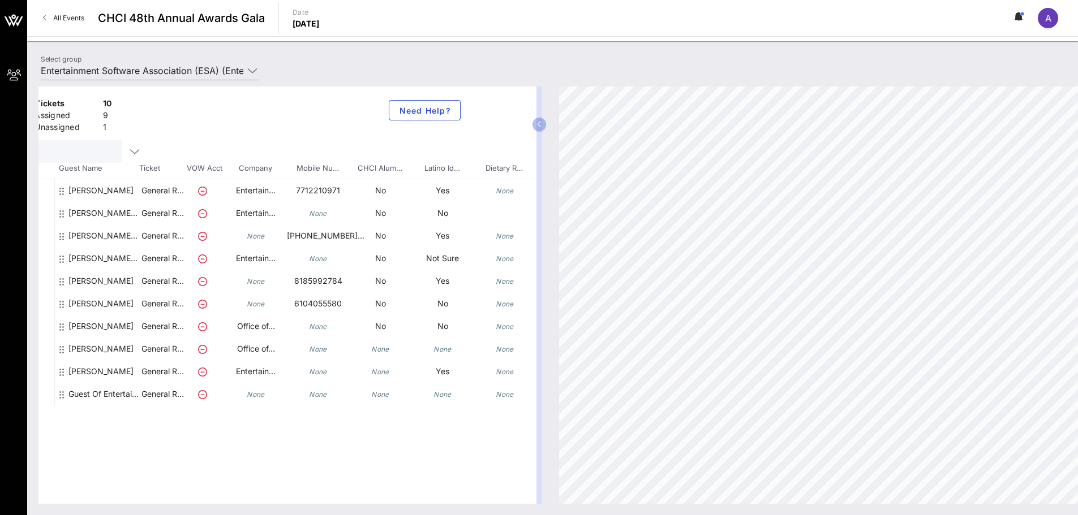
scroll to position [0, 150]
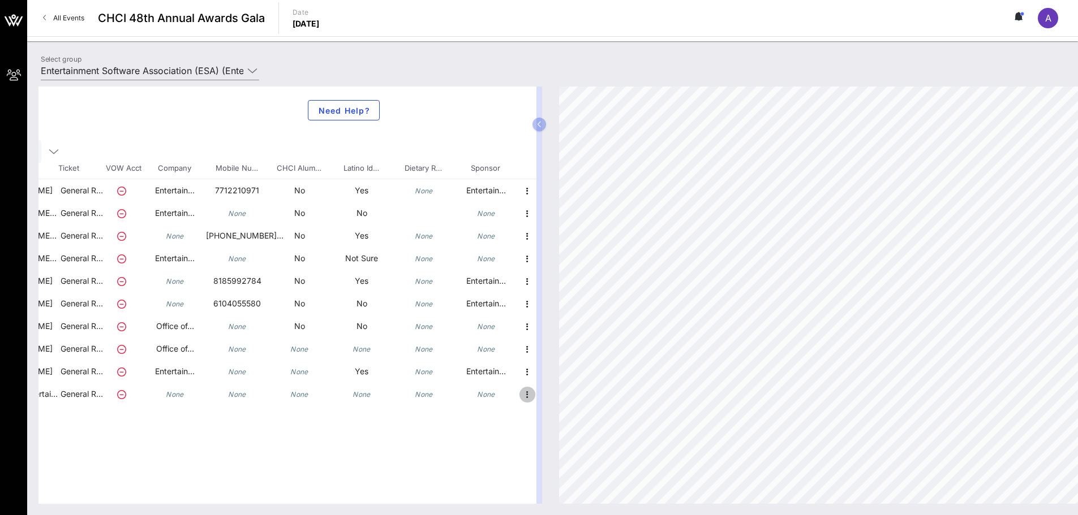
click at [524, 398] on icon "button" at bounding box center [528, 395] width 14 height 14
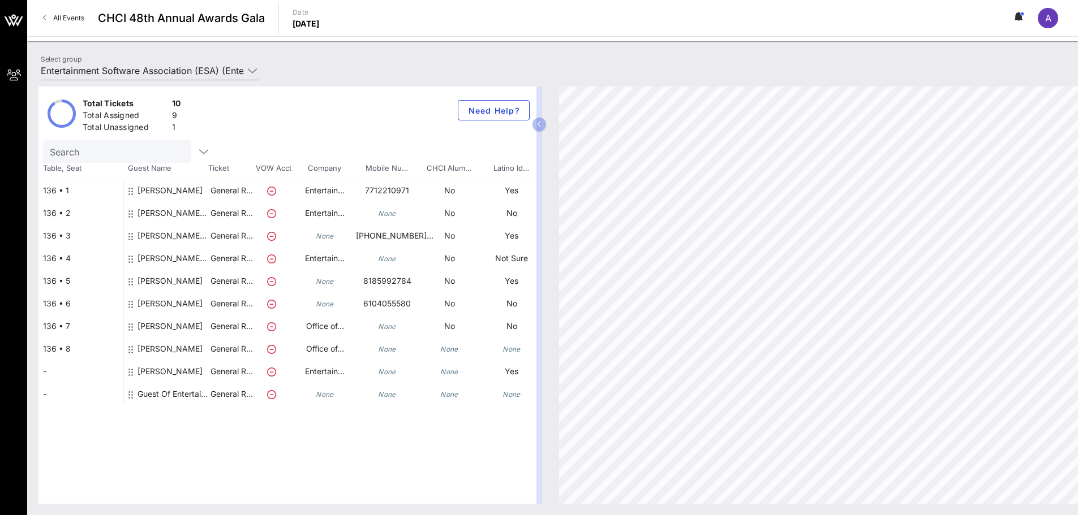
click at [58, 349] on div "136 • 8" at bounding box center [80, 349] width 85 height 23
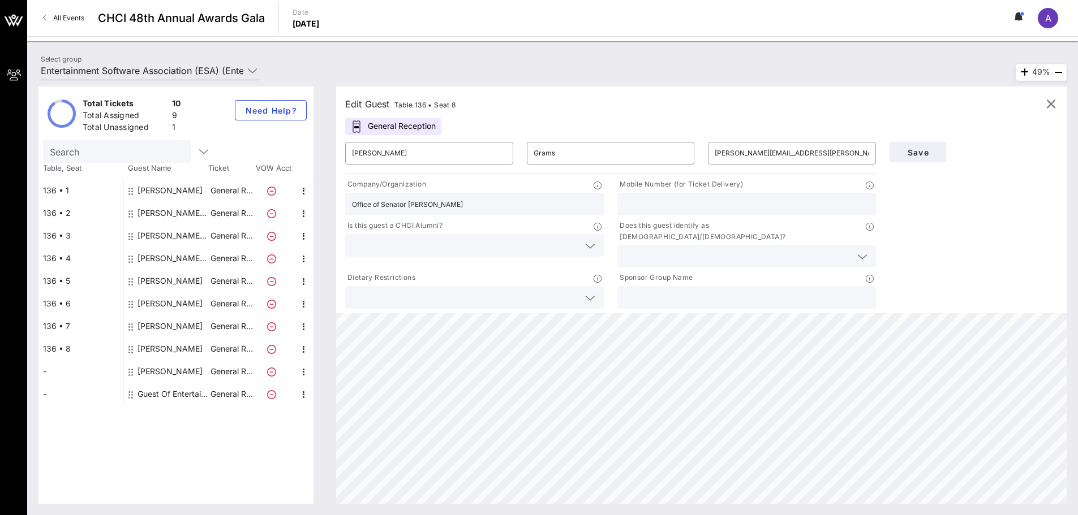
click at [55, 323] on div "136 • 7" at bounding box center [80, 326] width 85 height 23
type input "Alyssa"
type input "Slaimen"
type input "[EMAIL_ADDRESS][DOMAIN_NAME]"
click at [56, 361] on div "-" at bounding box center [80, 371] width 85 height 23
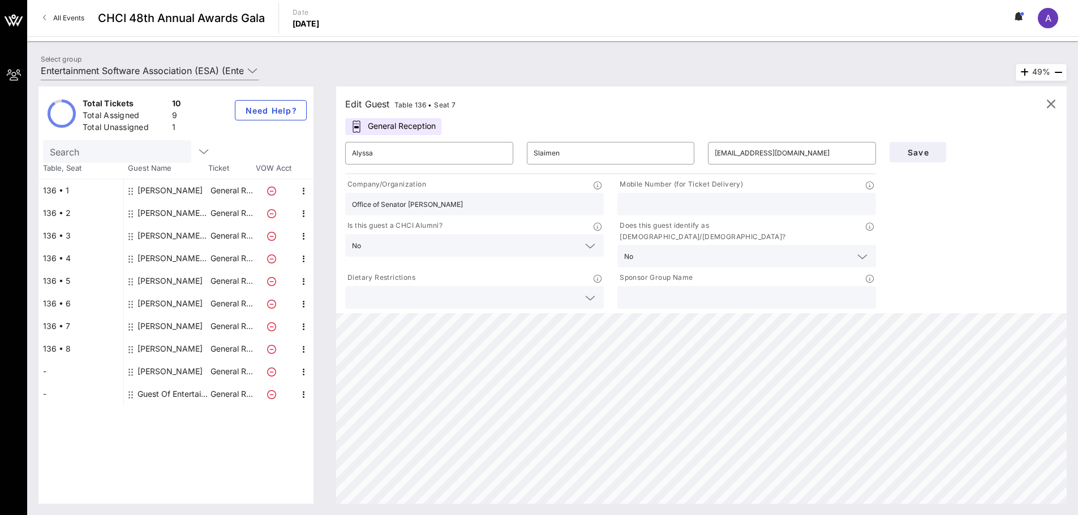
type input "[PERSON_NAME]"
type input "[EMAIL_ADDRESS][DOMAIN_NAME]"
type input "Entertainment Software Association"
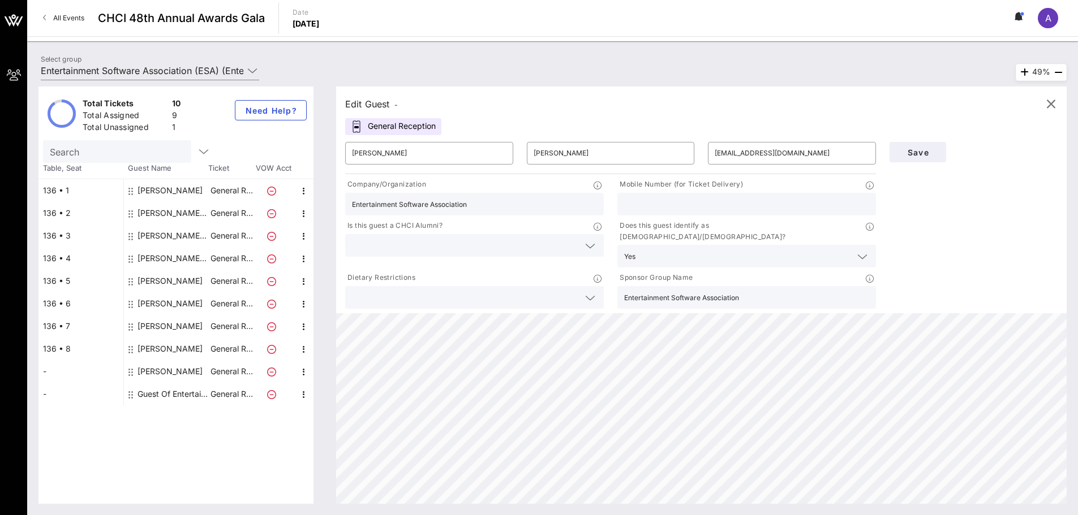
click at [66, 388] on div "-" at bounding box center [80, 394] width 85 height 23
type input "Guest Of"
type input "Entertainment Software Association (ESA)"
click at [92, 413] on div "Total Tickets 10 Total Assigned 9 Total Unassigned 1 Need Help? Search Table, S…" at bounding box center [175, 296] width 275 height 418
click at [169, 209] on div "[PERSON_NAME] Entertainment Software Association (ESA)" at bounding box center [172, 213] width 71 height 23
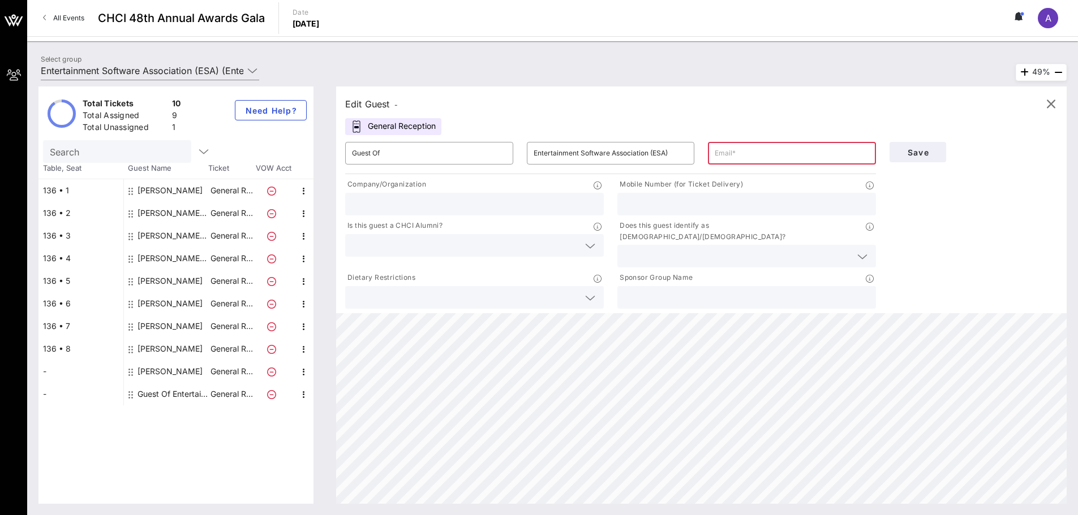
type input "[PERSON_NAME]"
type input "[EMAIL_ADDRESS][DOMAIN_NAME]"
type input "Entertainment Software Association (ESA)"
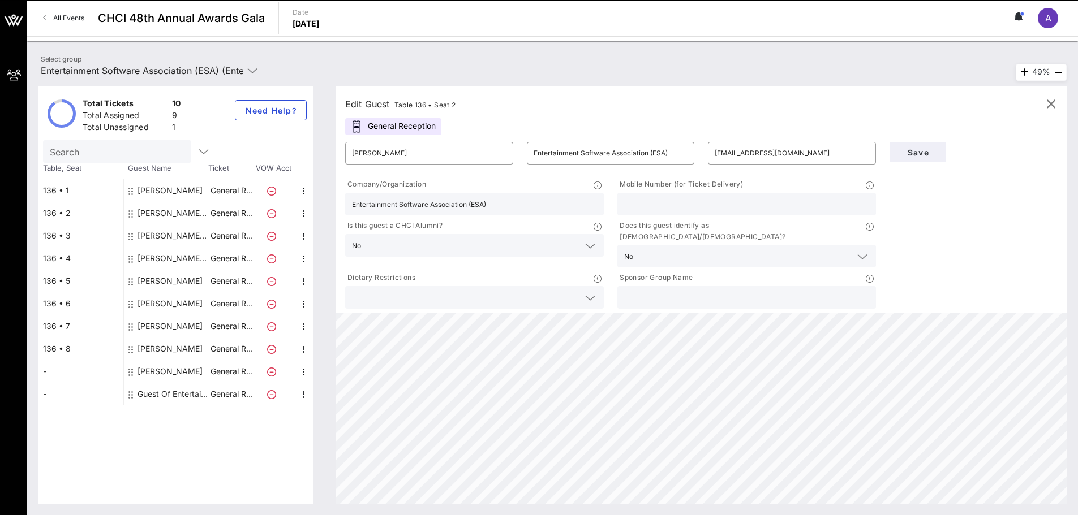
click at [160, 183] on div "[PERSON_NAME]" at bounding box center [169, 190] width 65 height 23
type input "[PERSON_NAME]"
type input "[EMAIL_ADDRESS][DOMAIN_NAME]"
type input "Entertainment Software Association"
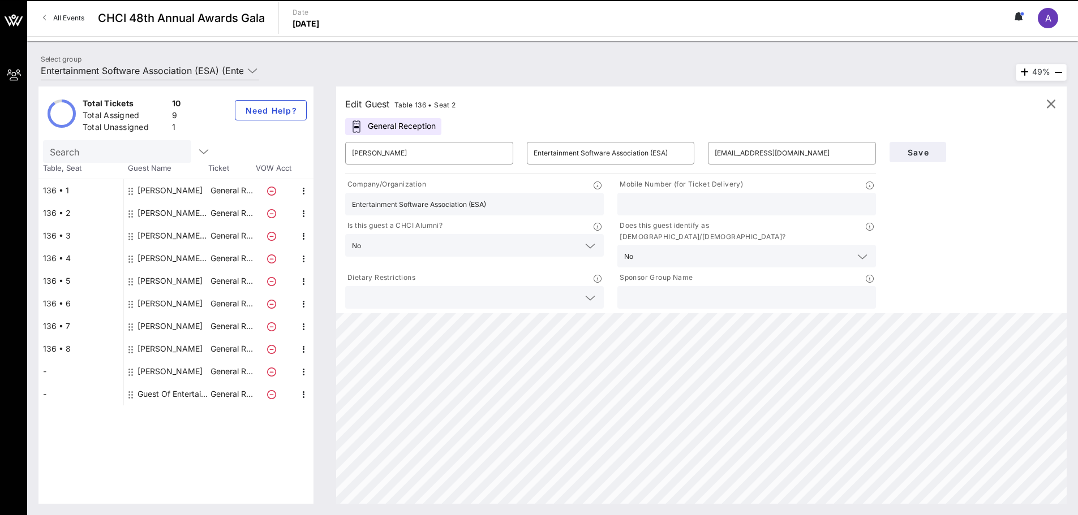
type input "7712210971"
type input "Entertainment Software Association"
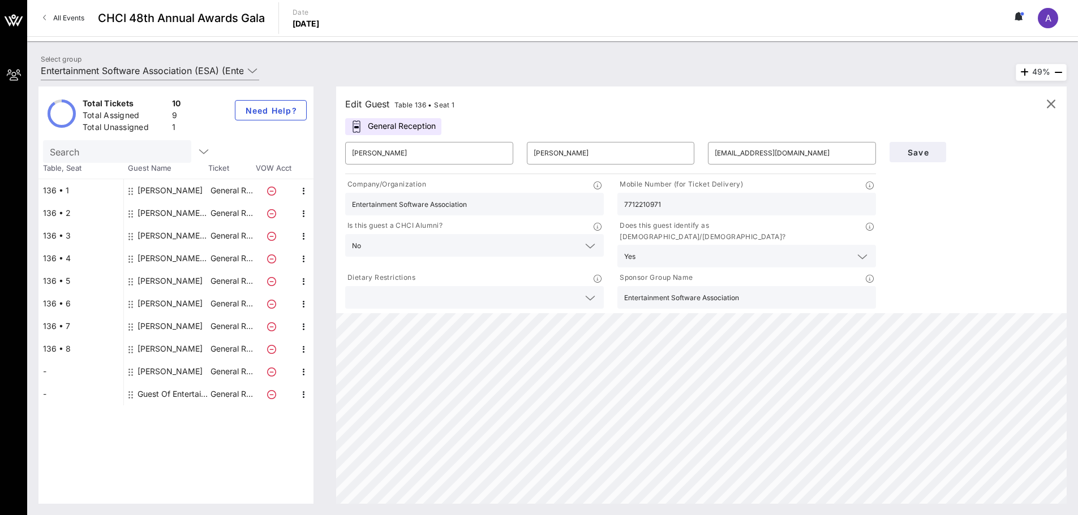
click at [164, 212] on div "[PERSON_NAME] Entertainment Software Association (ESA)" at bounding box center [172, 213] width 71 height 23
type input "[PERSON_NAME]"
type input "Entertainment Software Association (ESA)"
type input "[EMAIL_ADDRESS][DOMAIN_NAME]"
type input "Entertainment Software Association (ESA)"
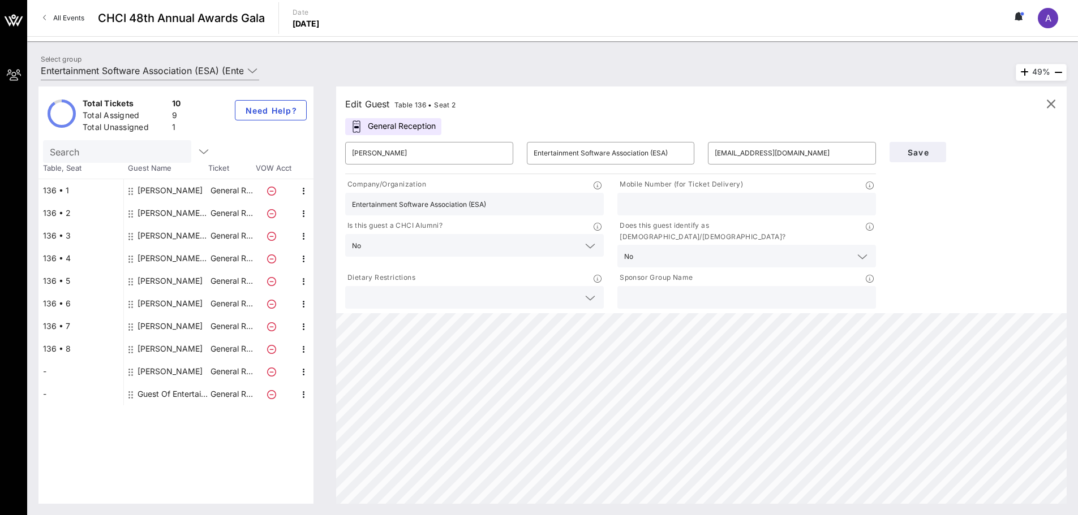
click at [167, 234] on div "[PERSON_NAME] Entertainment Software Association (ESA)" at bounding box center [172, 236] width 71 height 23
type input "[PERSON_NAME]"
type input "[EMAIL_ADDRESS][DOMAIN_NAME]"
type input "[PHONE_NUMBER]"
click at [177, 265] on div "[PERSON_NAME] Entertainment Software Association (ESA)" at bounding box center [172, 258] width 71 height 23
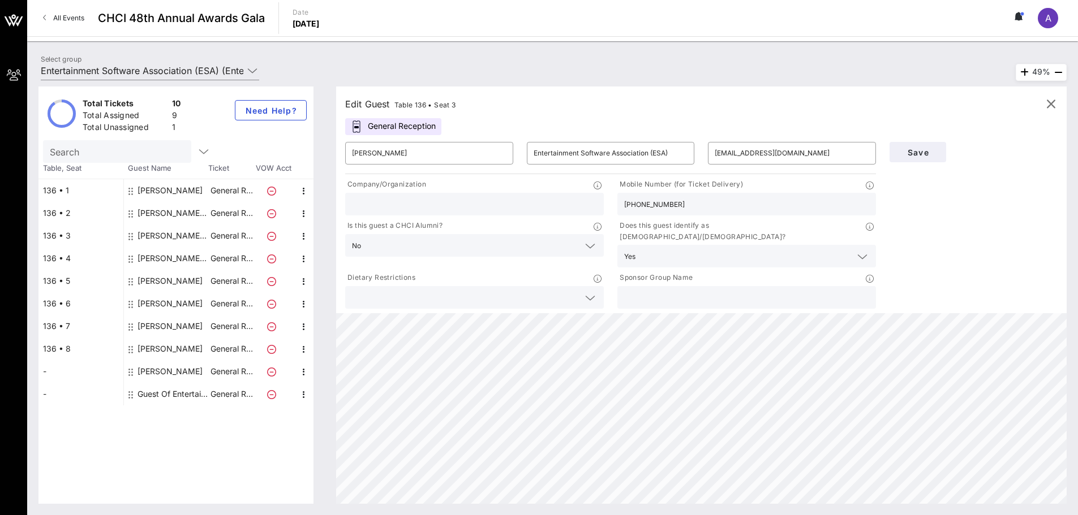
type input "[PERSON_NAME]"
type input "[EMAIL_ADDRESS][DOMAIN_NAME]"
type input "Entertainment Software Association"
click at [173, 284] on div "[PERSON_NAME]" at bounding box center [169, 281] width 65 height 23
type input "[PERSON_NAME]"
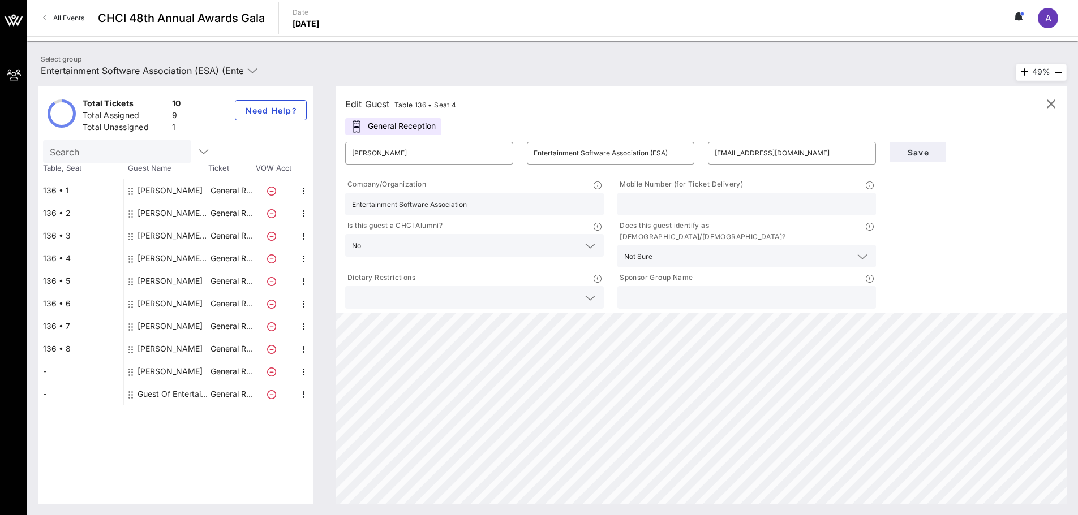
type input "[PERSON_NAME]"
type input "[PERSON_NAME][EMAIL_ADDRESS][PERSON_NAME][DOMAIN_NAME]"
type input "8185992784"
type input "Entertainment Software Association"
click at [173, 300] on div "[PERSON_NAME]" at bounding box center [169, 304] width 65 height 23
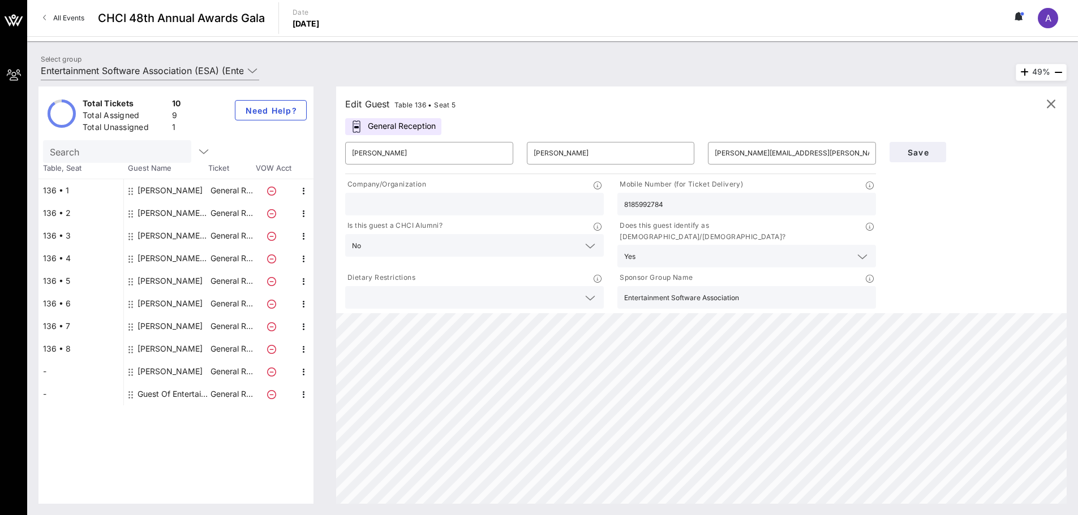
type input "[PERSON_NAME]"
type input "[PERSON_NAME][EMAIL_ADDRESS][PERSON_NAME][DOMAIN_NAME]"
type input "6104055580"
click at [177, 325] on div "[PERSON_NAME]" at bounding box center [169, 326] width 65 height 23
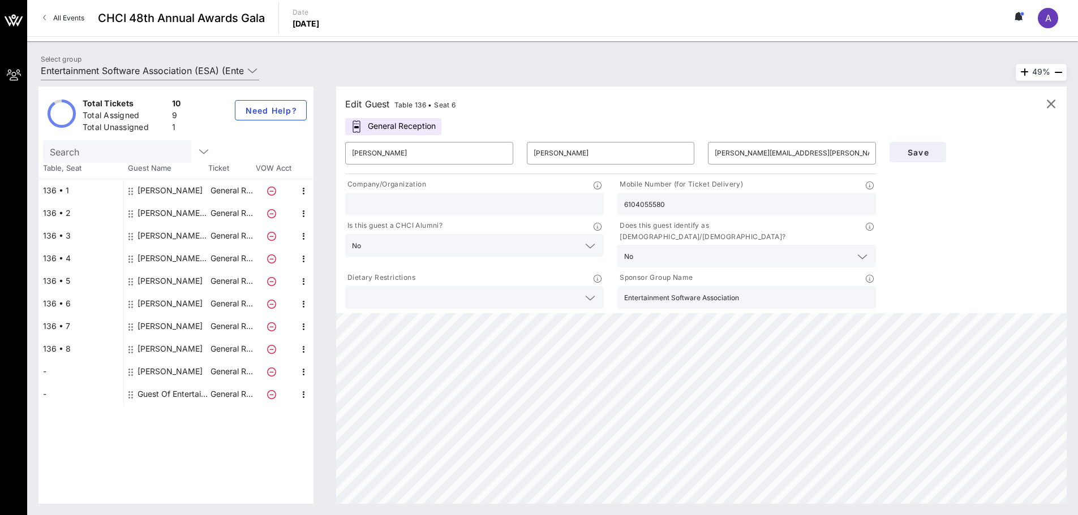
type input "Alyssa"
type input "Slaimen"
type input "[EMAIL_ADDRESS][DOMAIN_NAME]"
type input "Office of Senator [PERSON_NAME]"
click at [175, 350] on div "[PERSON_NAME]" at bounding box center [169, 349] width 65 height 23
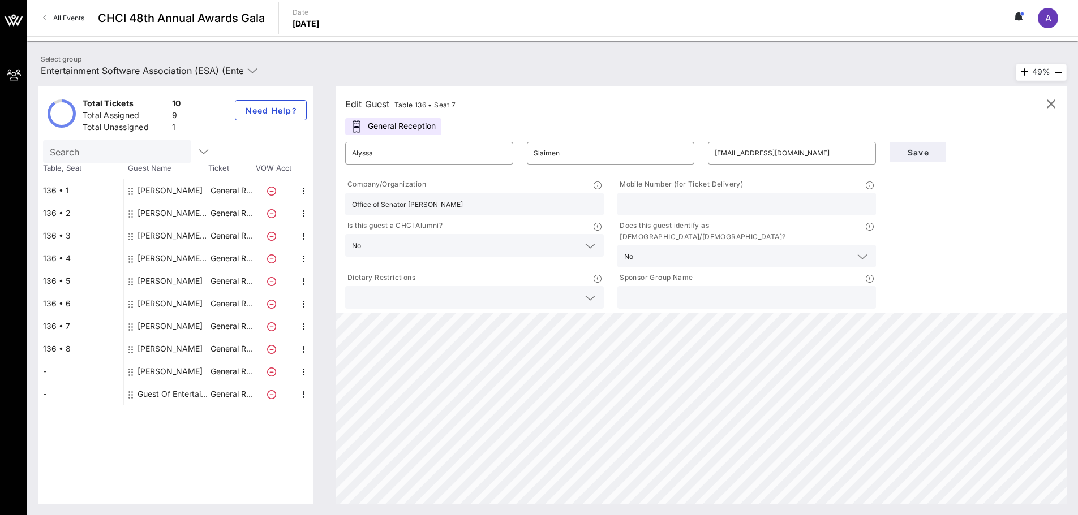
type input "[PERSON_NAME]"
type input "Grams"
type input "[PERSON_NAME][EMAIL_ADDRESS][PERSON_NAME][DOMAIN_NAME]"
